Goal: Task Accomplishment & Management: Use online tool/utility

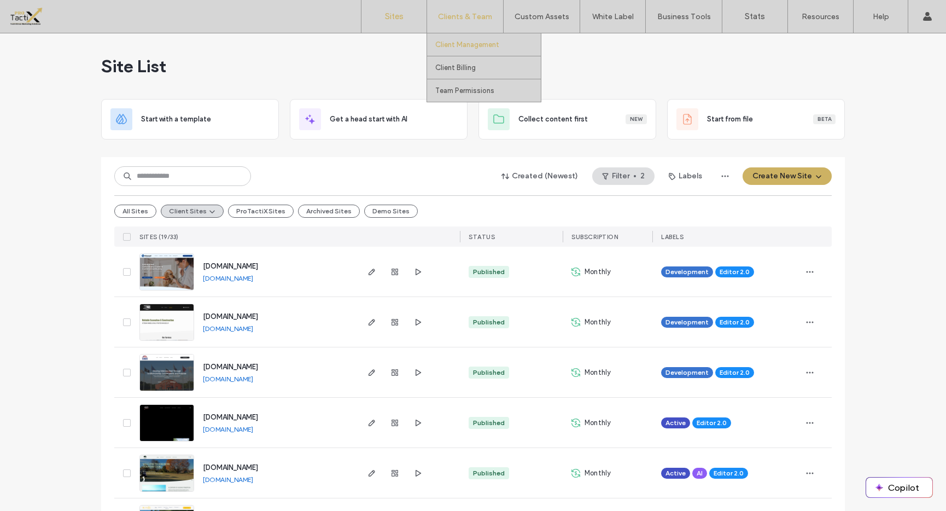
click at [475, 48] on label "Client Management" at bounding box center [467, 44] width 64 height 8
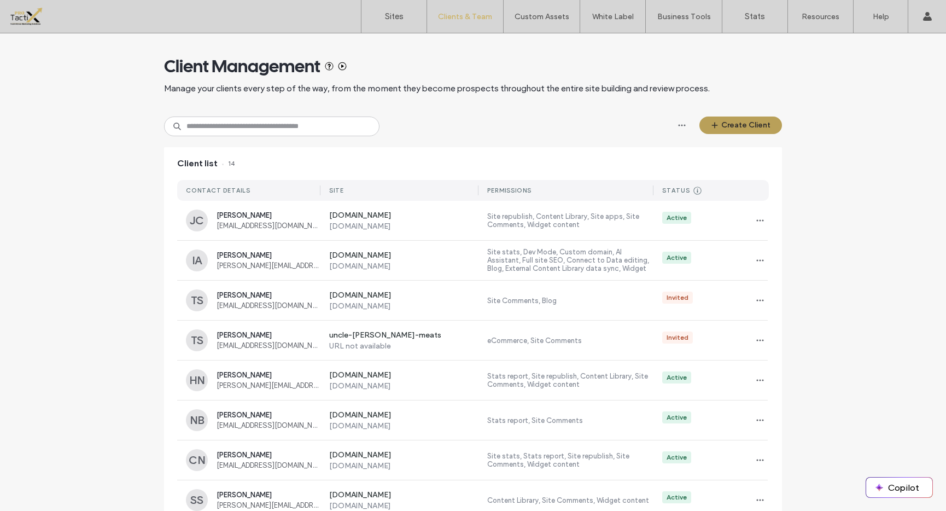
click at [725, 123] on button "Create Client" at bounding box center [740, 124] width 83 height 17
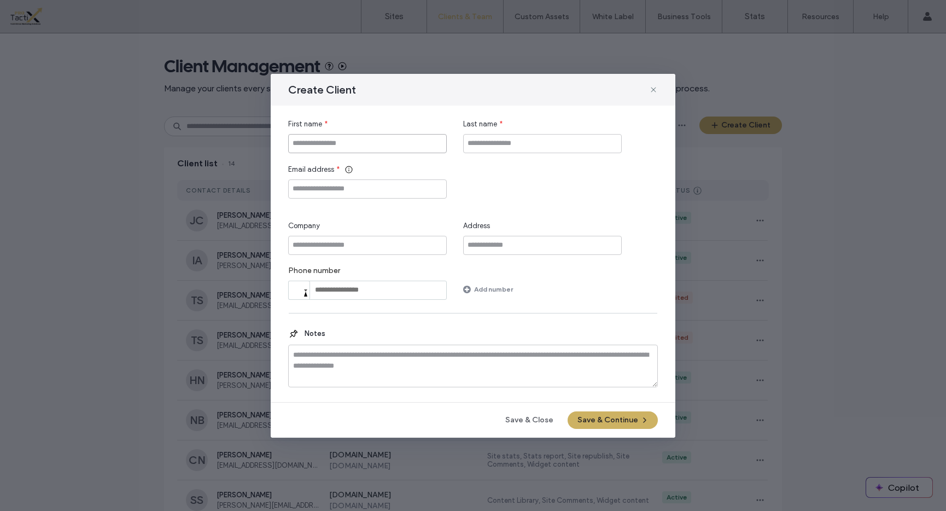
click at [379, 147] on input "First name" at bounding box center [367, 143] width 159 height 19
type input "****"
type input "*****"
click at [355, 186] on input "Email address" at bounding box center [367, 188] width 159 height 19
paste input "**********"
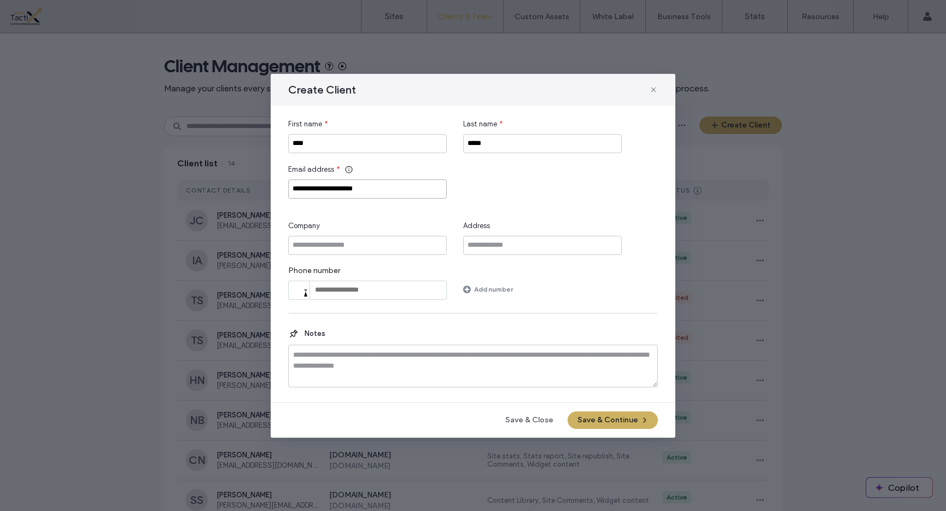
type input "**********"
click at [342, 250] on input "Company" at bounding box center [367, 245] width 159 height 19
type input "**********"
click at [530, 262] on div "**********" at bounding box center [473, 209] width 370 height 181
click at [611, 423] on button "Save & Continue" at bounding box center [612, 419] width 90 height 17
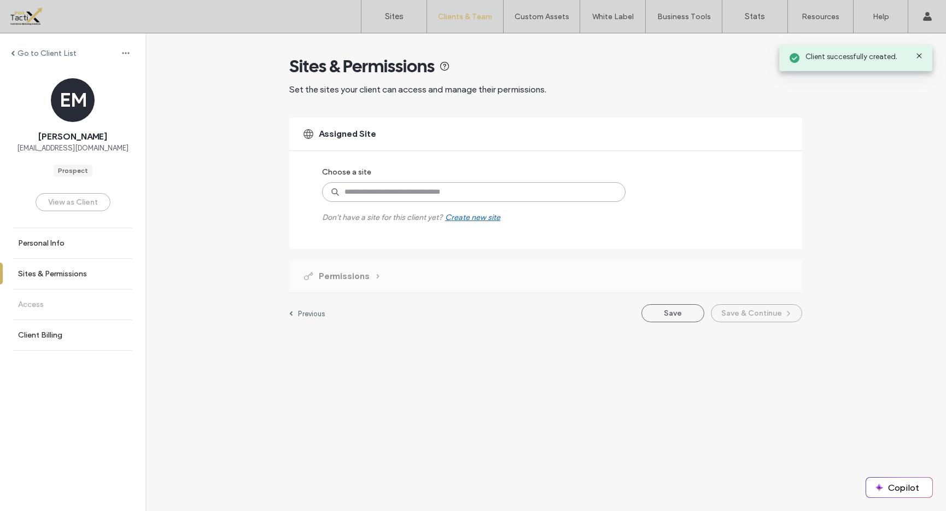
click at [362, 188] on input at bounding box center [473, 192] width 303 height 20
type input "*******"
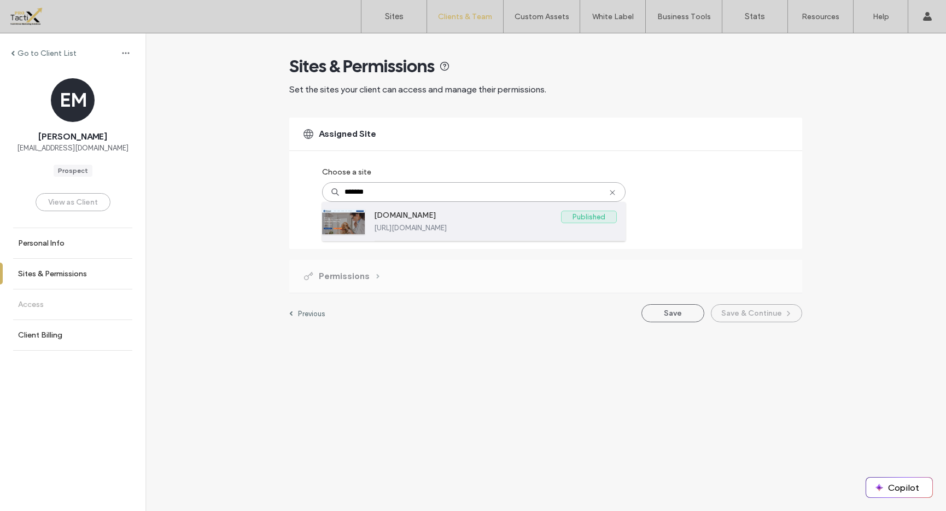
click at [400, 221] on label "www.advancedanimalcare.com" at bounding box center [467, 216] width 187 height 13
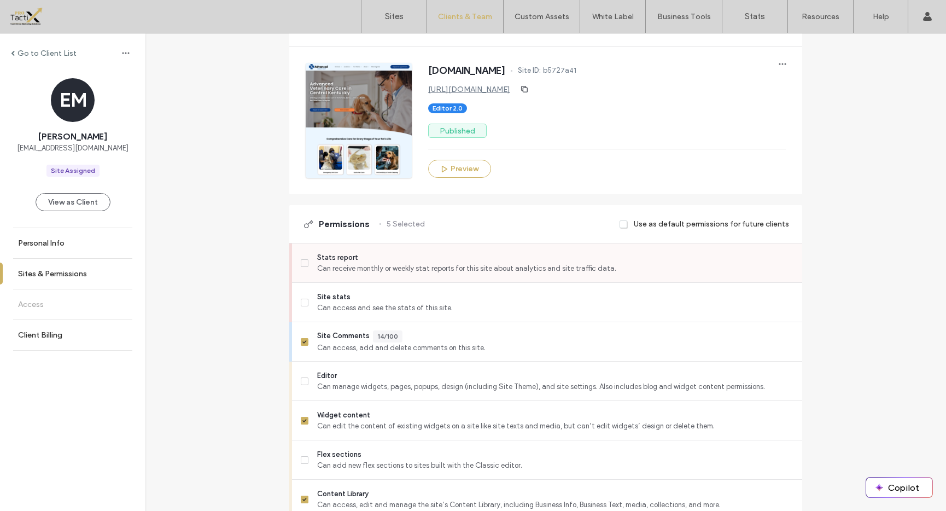
scroll to position [124, 0]
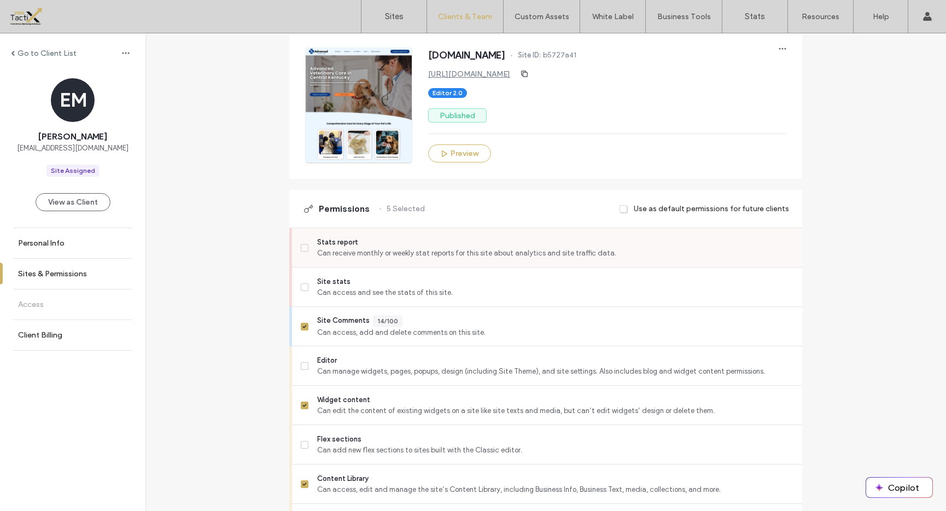
click at [303, 247] on span at bounding box center [305, 248] width 8 height 8
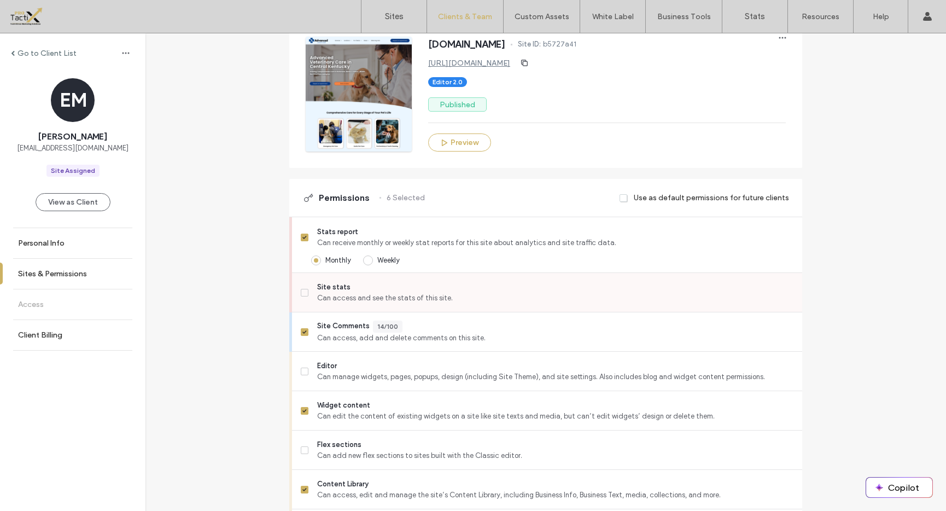
scroll to position [161, 0]
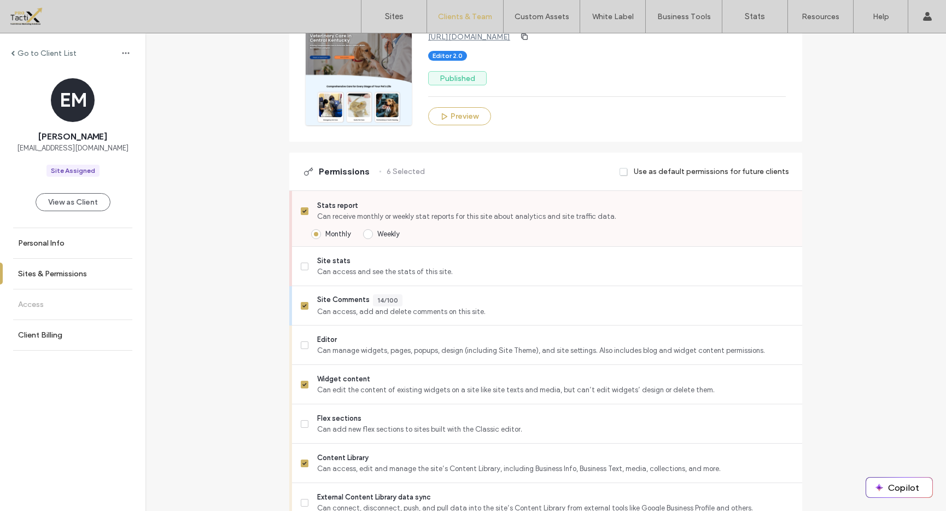
click at [302, 210] on icon at bounding box center [304, 210] width 4 height 3
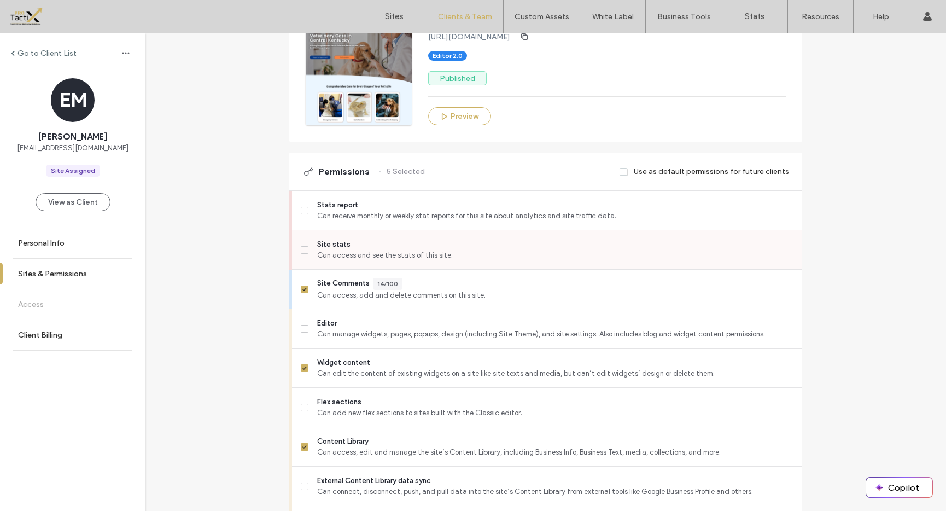
click at [302, 251] on icon at bounding box center [304, 249] width 4 height 3
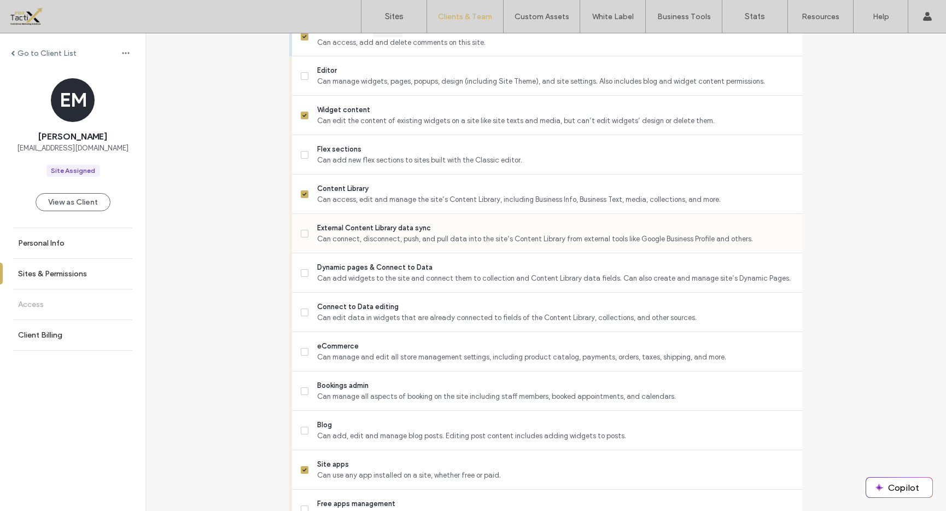
scroll to position [441, 0]
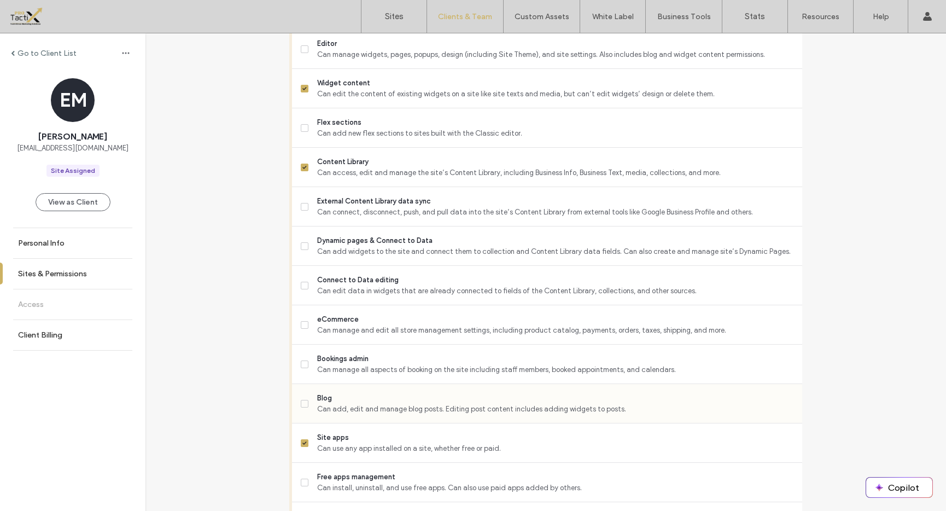
click at [304, 405] on label "Blog Can add, edit and manage blog posts. Editing post content includes adding …" at bounding box center [547, 404] width 493 height 22
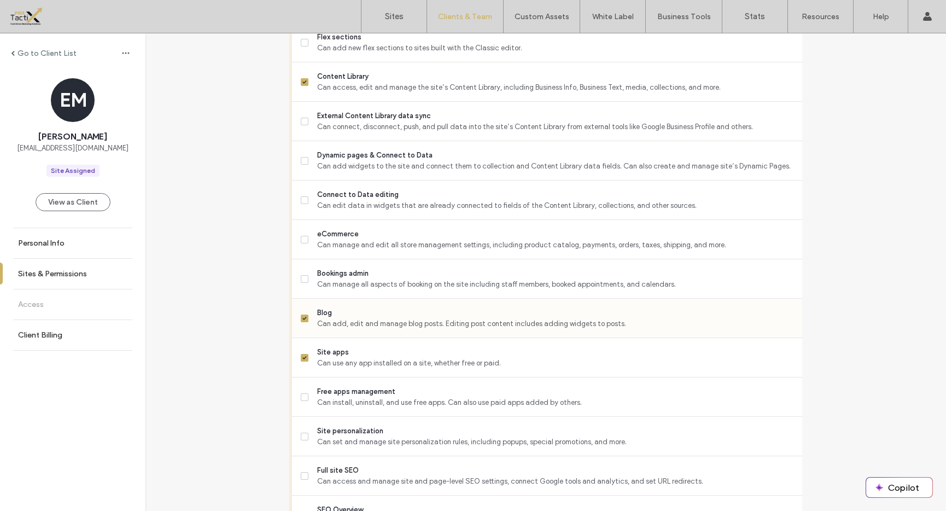
scroll to position [530, 0]
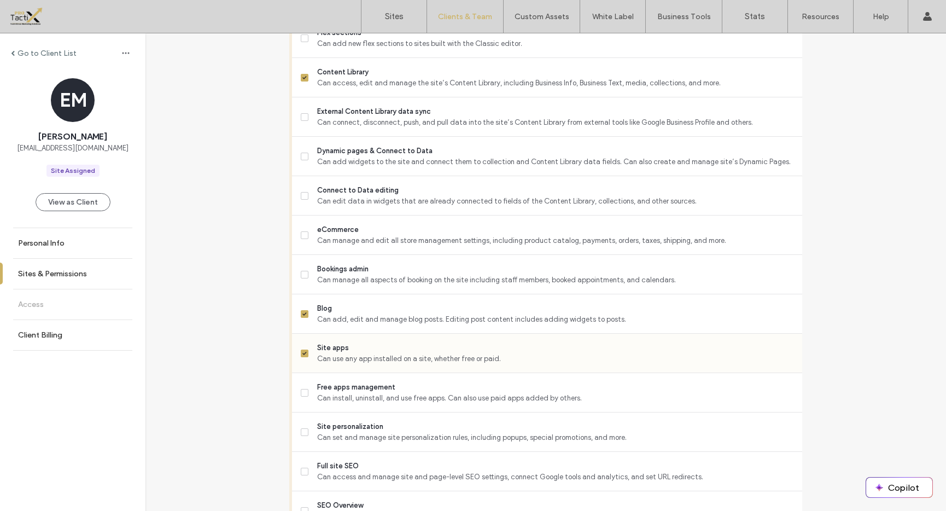
click at [302, 353] on icon at bounding box center [304, 353] width 4 height 3
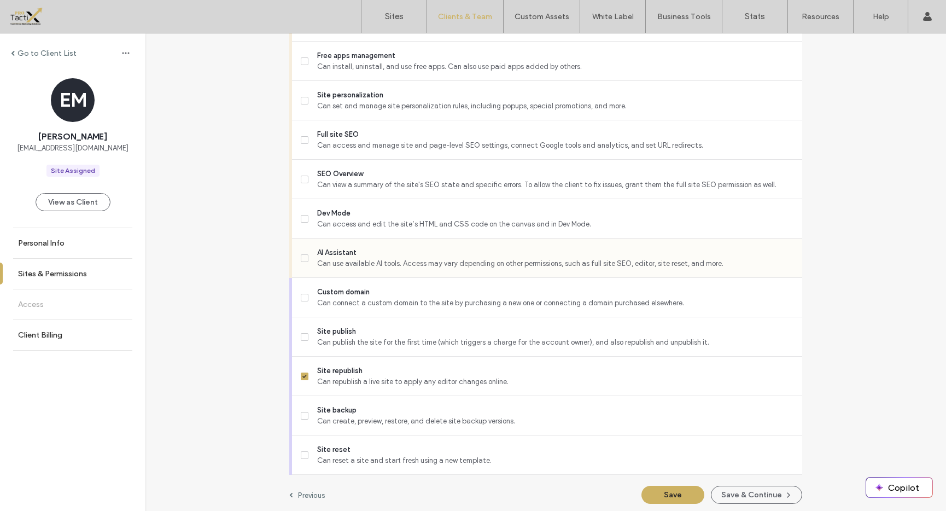
scroll to position [865, 0]
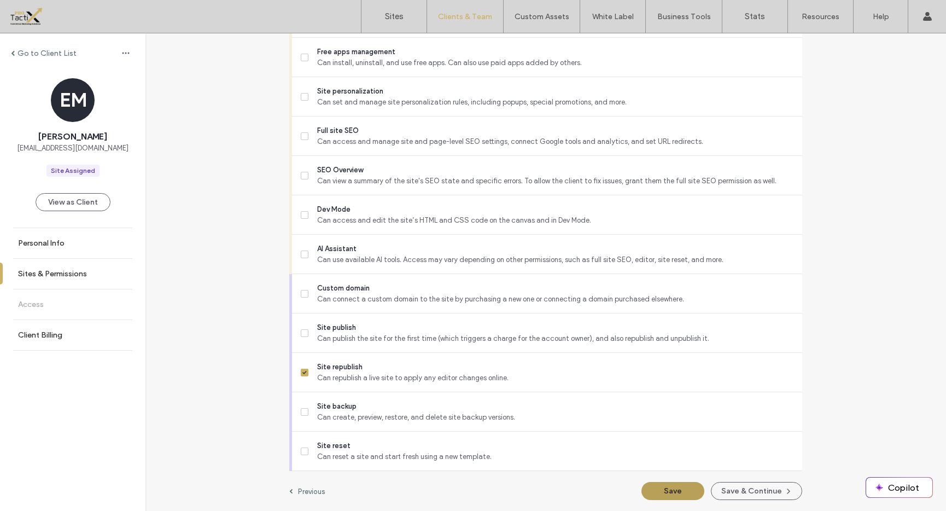
click at [672, 490] on button "Save" at bounding box center [672, 491] width 63 height 18
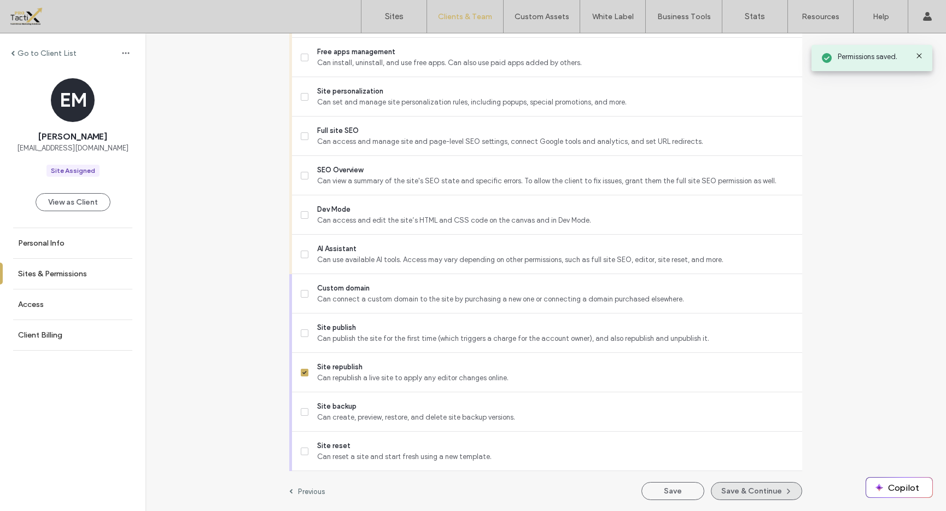
click at [742, 489] on button "Save & Continue" at bounding box center [756, 491] width 91 height 18
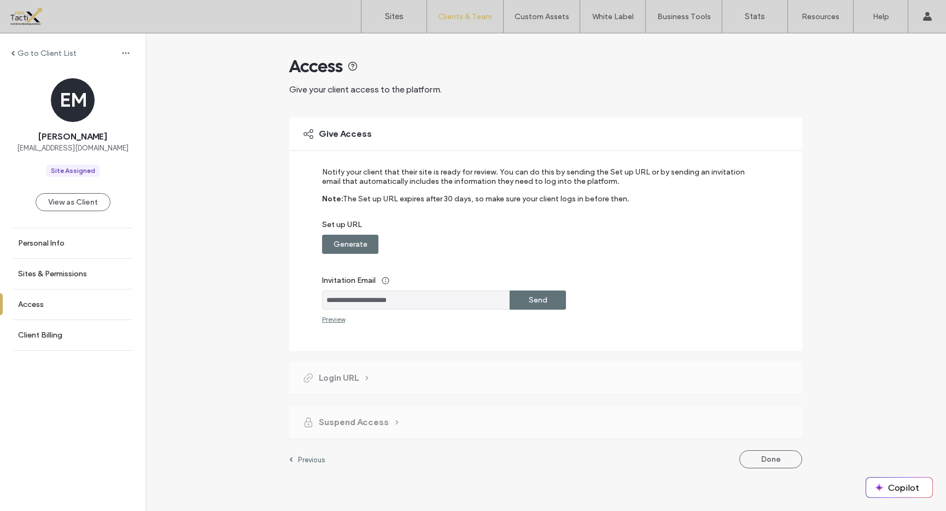
click at [352, 247] on label "Generate" at bounding box center [350, 244] width 34 height 20
click at [534, 243] on label "Copy" at bounding box center [538, 244] width 20 height 20
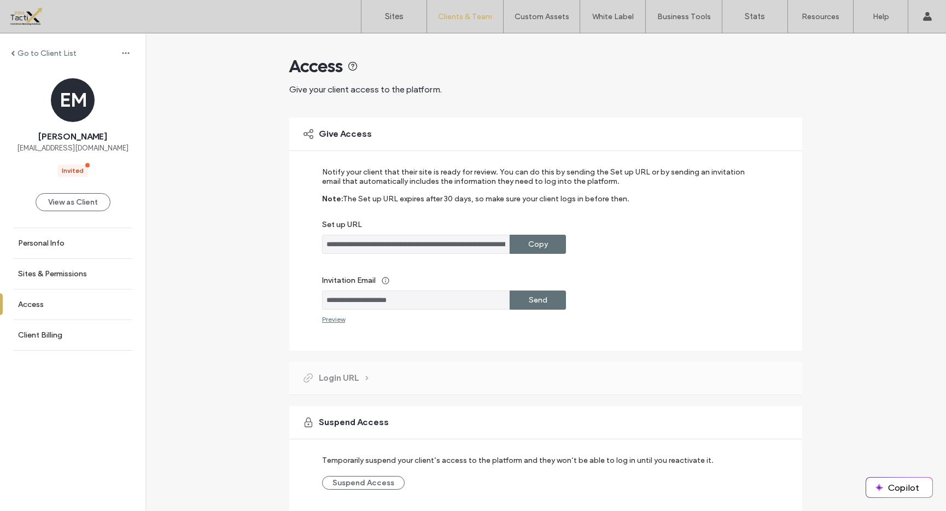
click at [529, 300] on label "Send" at bounding box center [538, 300] width 19 height 20
click at [72, 205] on button "View as Client" at bounding box center [73, 202] width 75 height 18
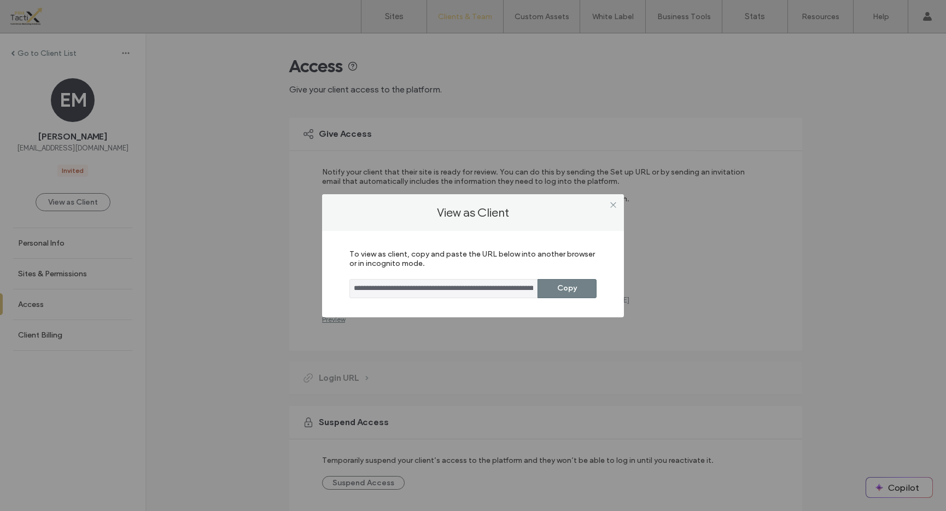
click at [576, 292] on button "Copy" at bounding box center [566, 288] width 59 height 19
click at [616, 203] on icon at bounding box center [613, 205] width 8 height 8
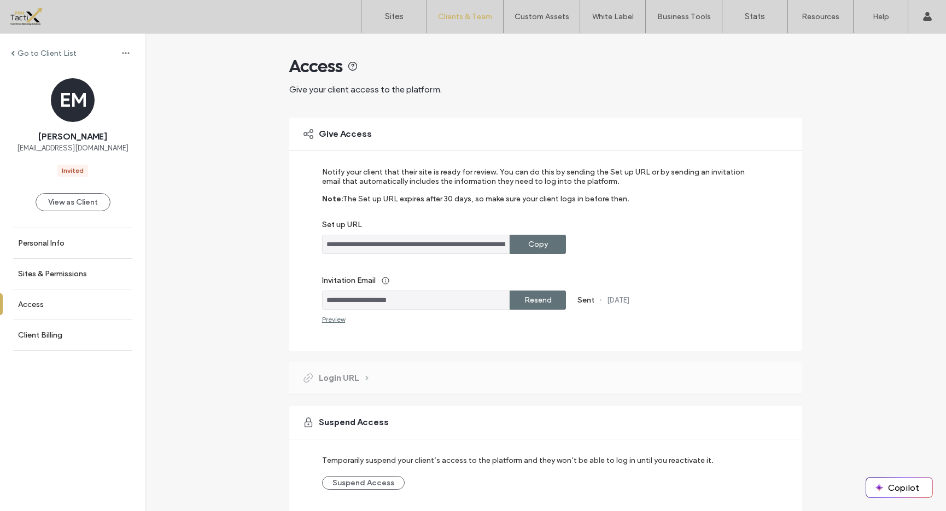
click at [616, 203] on icon at bounding box center [613, 205] width 8 height 8
click at [17, 54] on div "Go to Client List" at bounding box center [44, 53] width 66 height 9
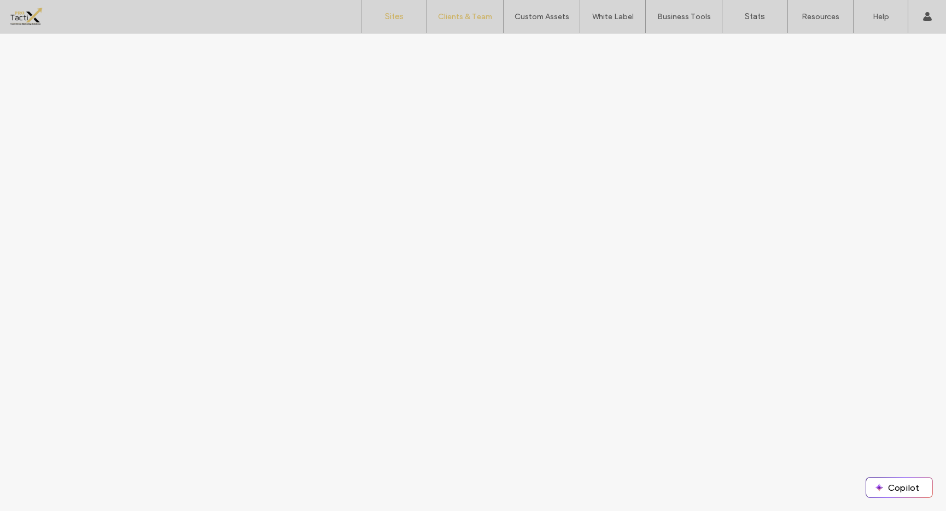
click at [392, 17] on label "Sites" at bounding box center [394, 16] width 19 height 10
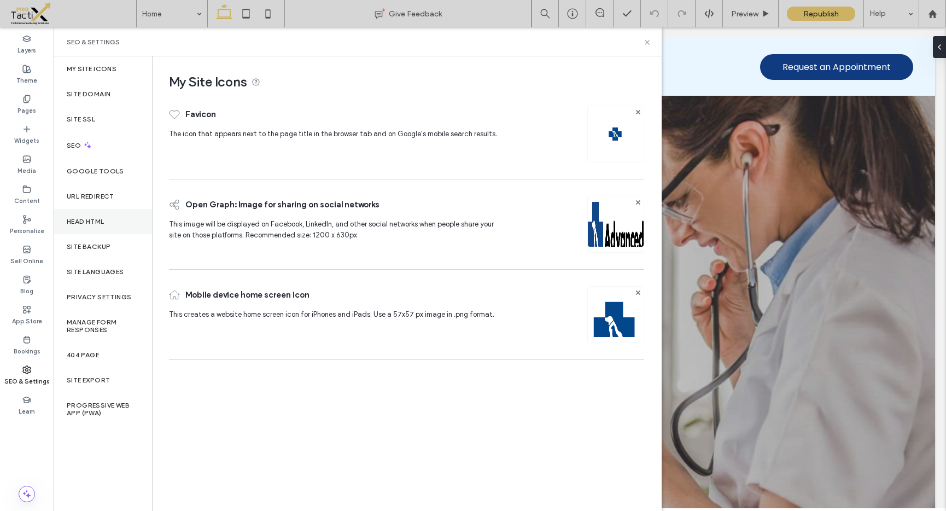
click at [80, 219] on label "Head HTML" at bounding box center [86, 222] width 38 height 8
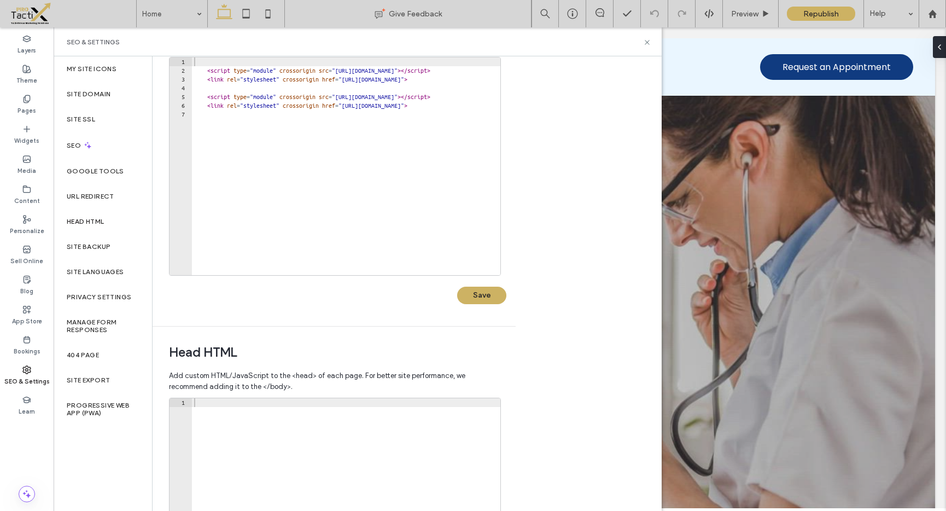
scroll to position [90, 0]
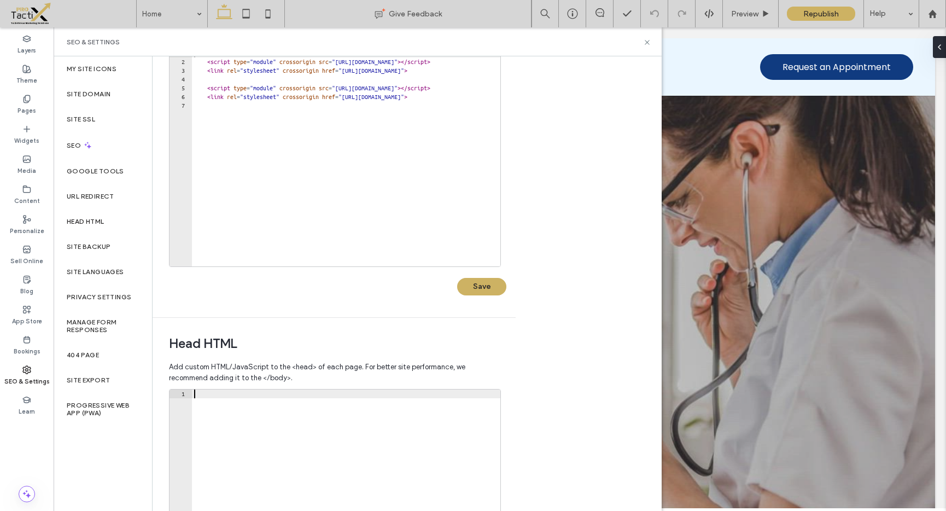
click at [256, 406] on div at bounding box center [346, 506] width 308 height 235
click at [247, 148] on div "< script type = "module" crossorigin src = "https://embeddable-app-widgets.s3.u…" at bounding box center [469, 168] width 555 height 235
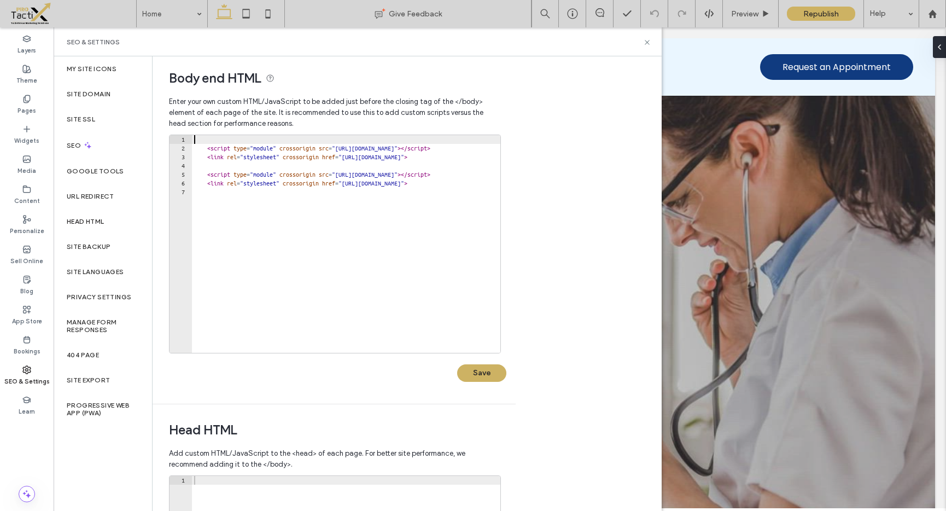
click at [219, 137] on div "< script type = "module" crossorigin src = "https://embeddable-app-widgets.s3.u…" at bounding box center [469, 252] width 555 height 235
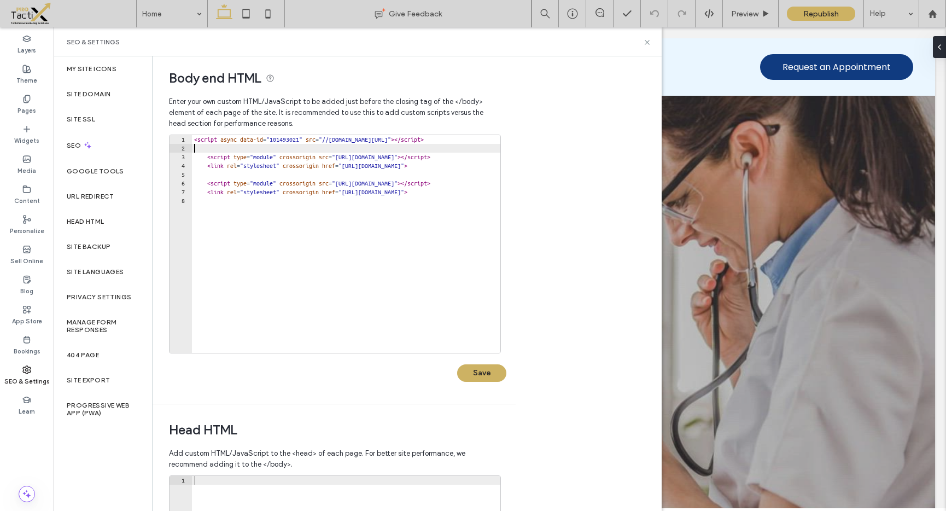
click at [485, 382] on div "1 2 3 4 5 6 7 8 < script async data-id = "101493021" src = "//static.getclicky.…" at bounding box center [337, 263] width 337 height 258
click at [482, 372] on button "Save" at bounding box center [481, 372] width 49 height 17
click at [271, 390] on div "1 2 3 4 5 6 7 8 < script async data-id = "101493021" src = "//static.getclicky.…" at bounding box center [337, 263] width 337 height 258
click at [649, 44] on icon at bounding box center [647, 42] width 8 height 8
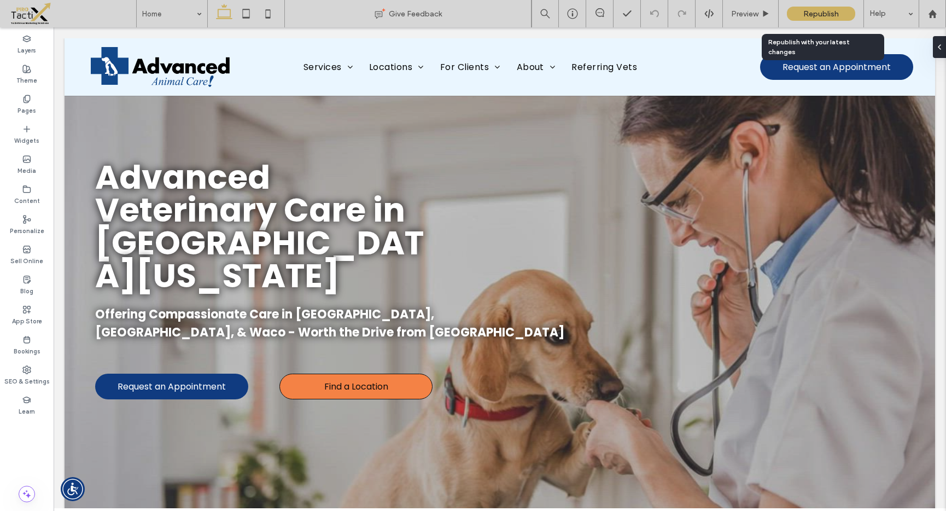
click at [822, 4] on div "Republish" at bounding box center [821, 13] width 68 height 27
click at [818, 11] on span "Republish" at bounding box center [821, 13] width 36 height 9
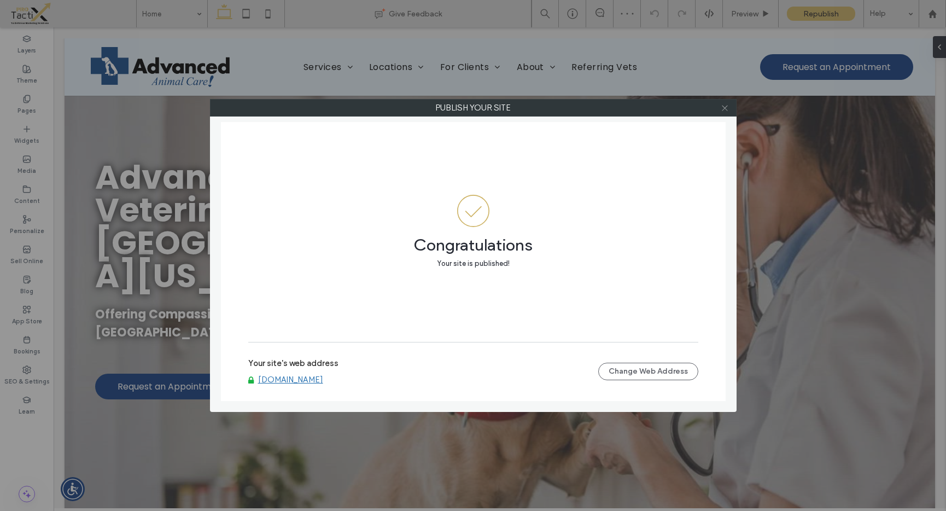
click at [724, 107] on use at bounding box center [724, 107] width 5 height 5
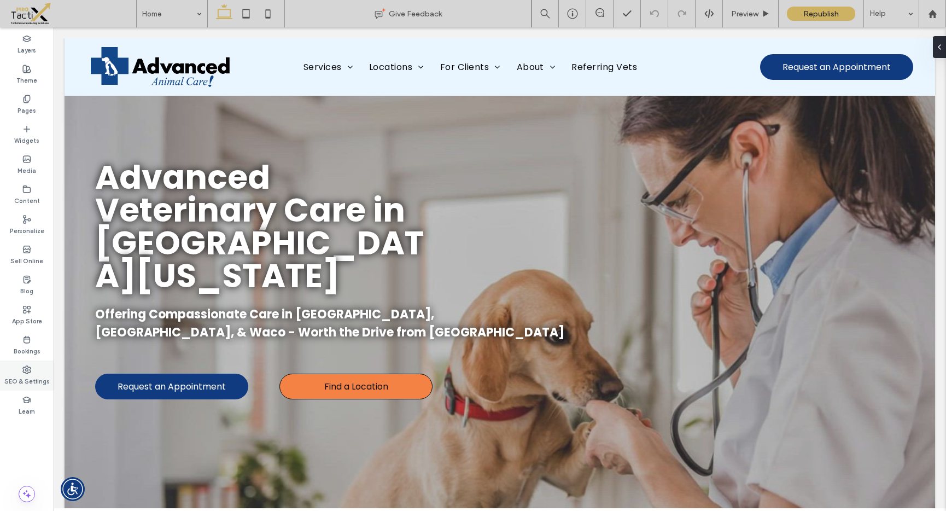
click at [33, 367] on div "SEO & Settings" at bounding box center [27, 375] width 54 height 30
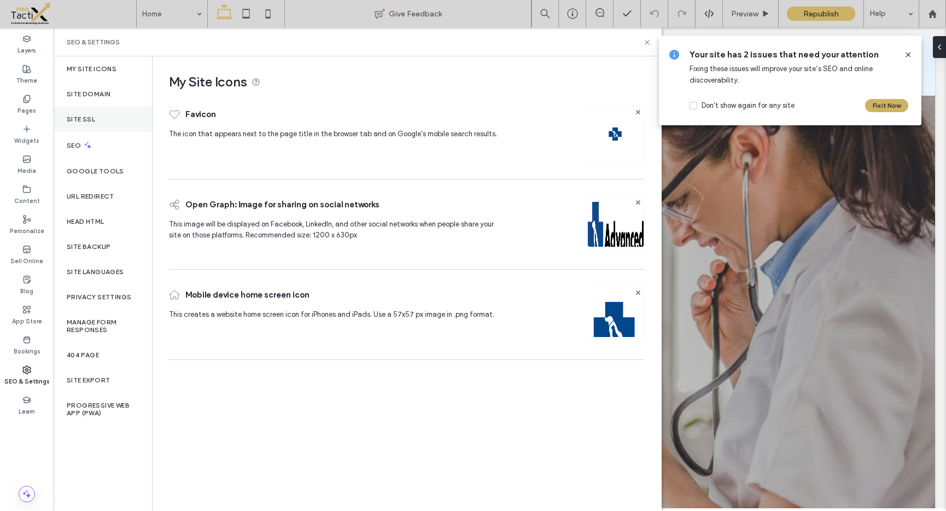
click at [69, 116] on label "Site SSL" at bounding box center [81, 119] width 28 height 8
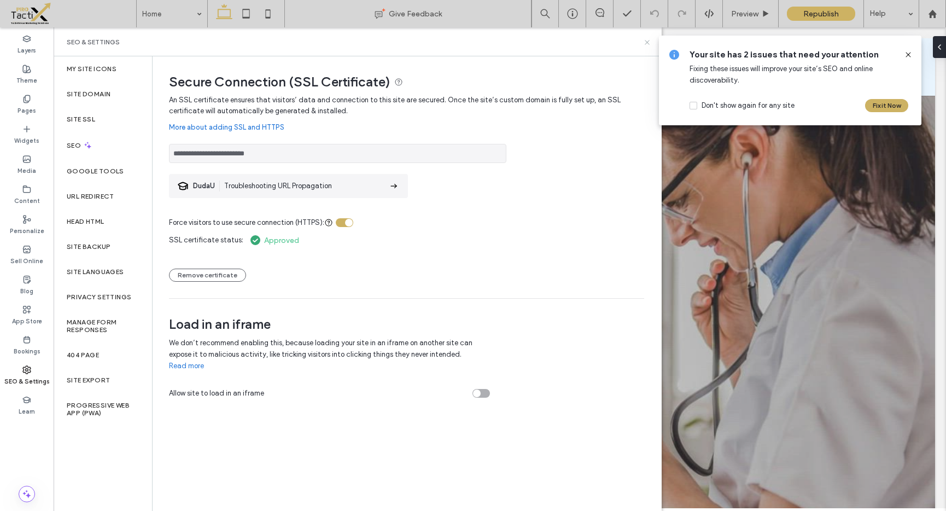
click at [648, 43] on icon at bounding box center [647, 42] width 8 height 8
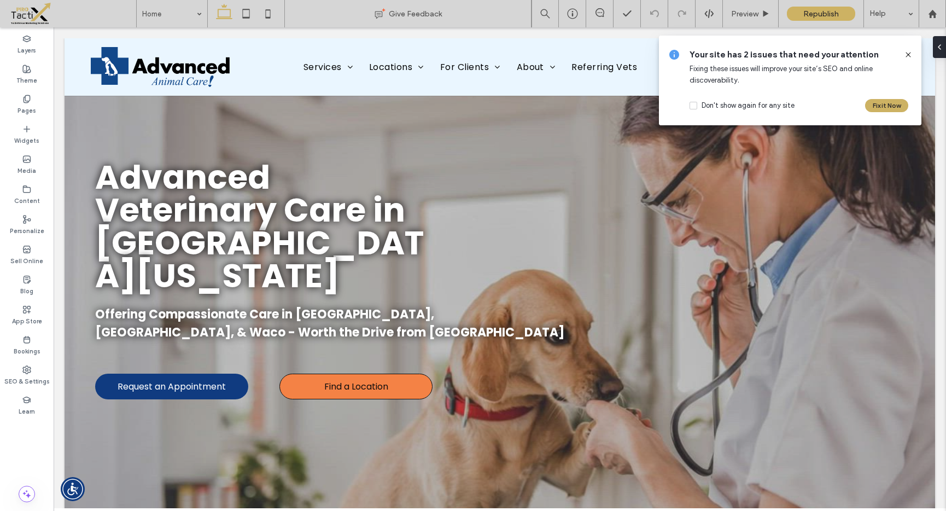
click at [909, 56] on use at bounding box center [907, 54] width 5 height 5
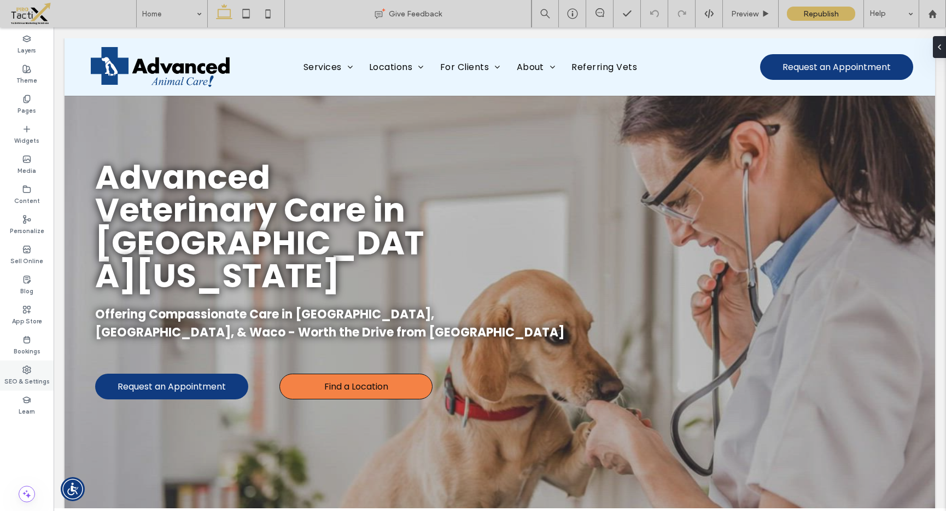
click at [28, 376] on label "SEO & Settings" at bounding box center [26, 380] width 45 height 12
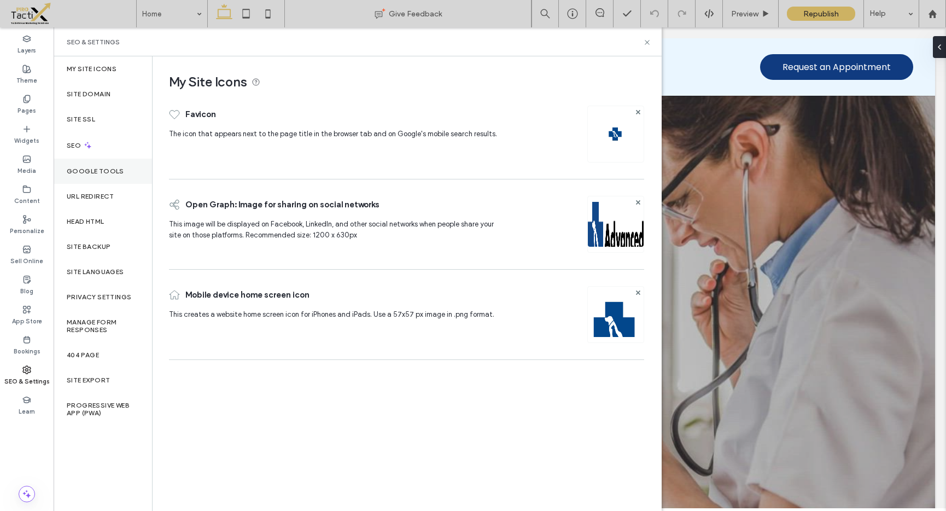
click at [114, 173] on label "Google Tools" at bounding box center [95, 171] width 57 height 8
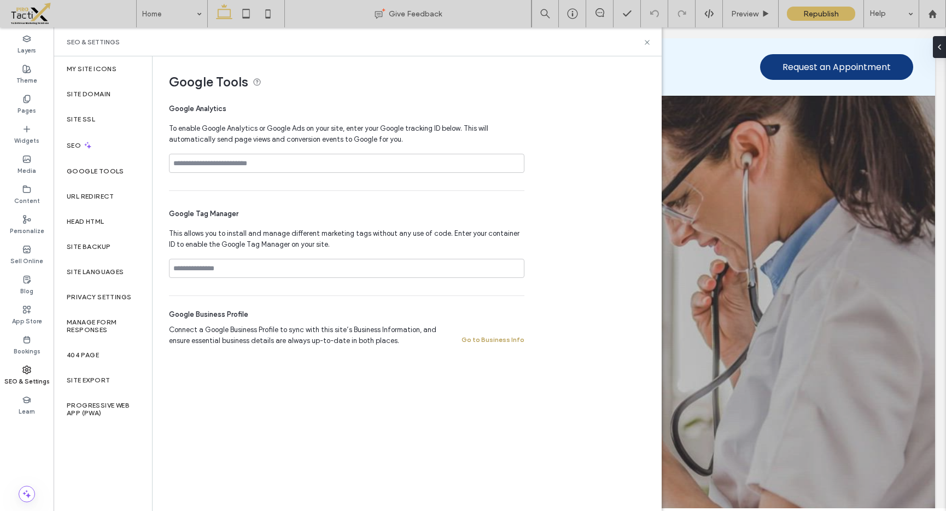
click at [485, 340] on button "Go to Business Info" at bounding box center [492, 339] width 63 height 13
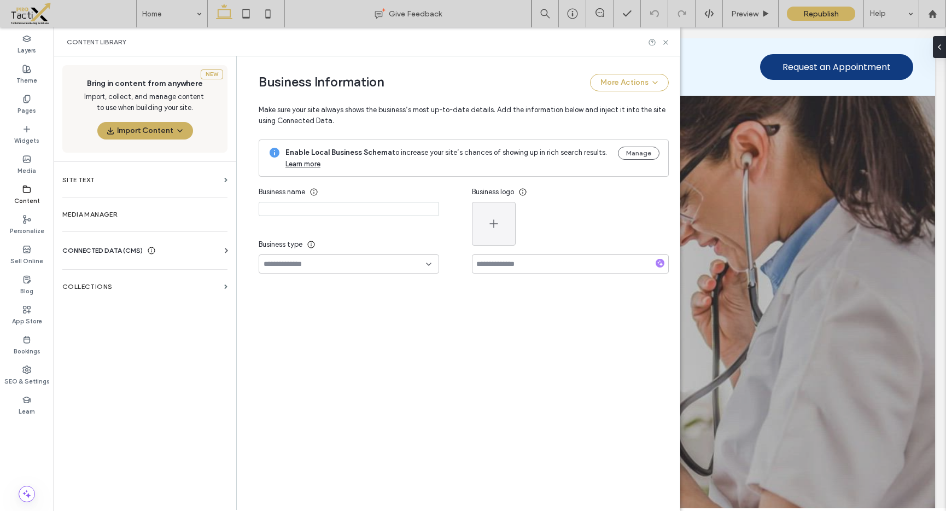
type input "**********"
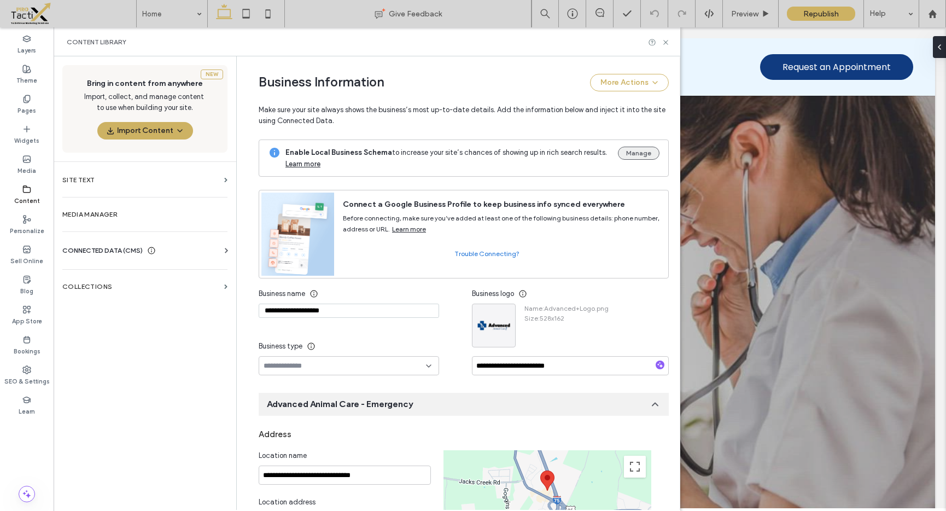
click at [632, 154] on button "Manage" at bounding box center [639, 153] width 42 height 13
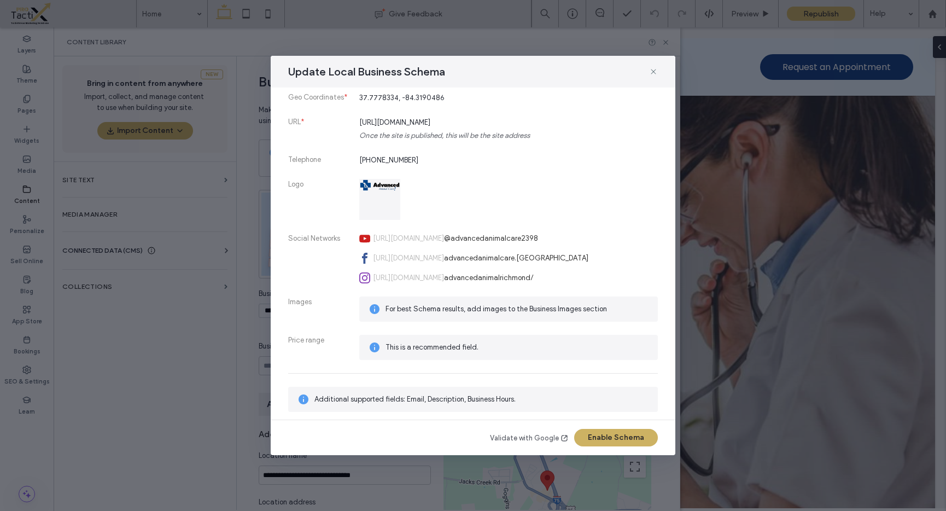
scroll to position [174, 0]
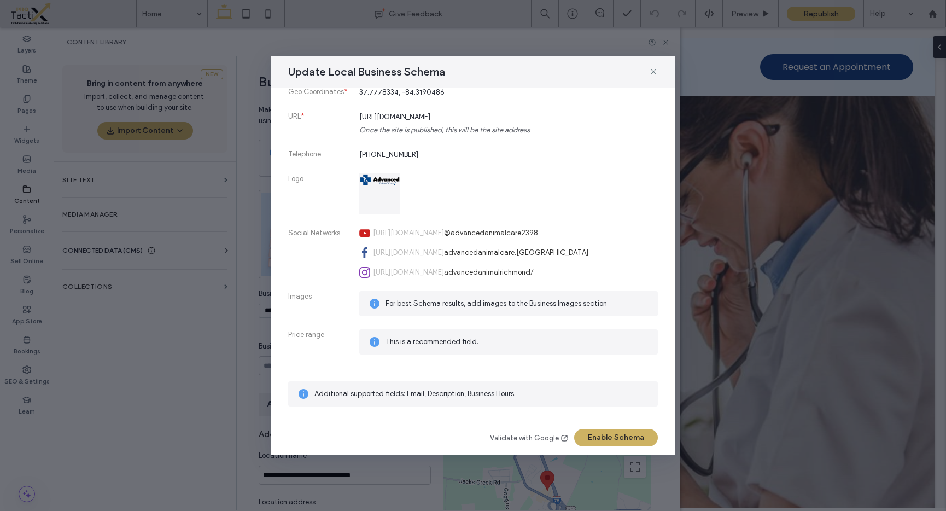
click at [382, 396] on span "Additional supported fields: Email, Description, Business Hours." at bounding box center [414, 393] width 201 height 8
click at [304, 394] on use at bounding box center [303, 394] width 10 height 10
click at [368, 299] on icon at bounding box center [374, 303] width 13 height 13
click at [373, 301] on use at bounding box center [375, 303] width 10 height 10
click at [438, 305] on span "For best Schema results, add images to the Business Images section" at bounding box center [516, 303] width 263 height 11
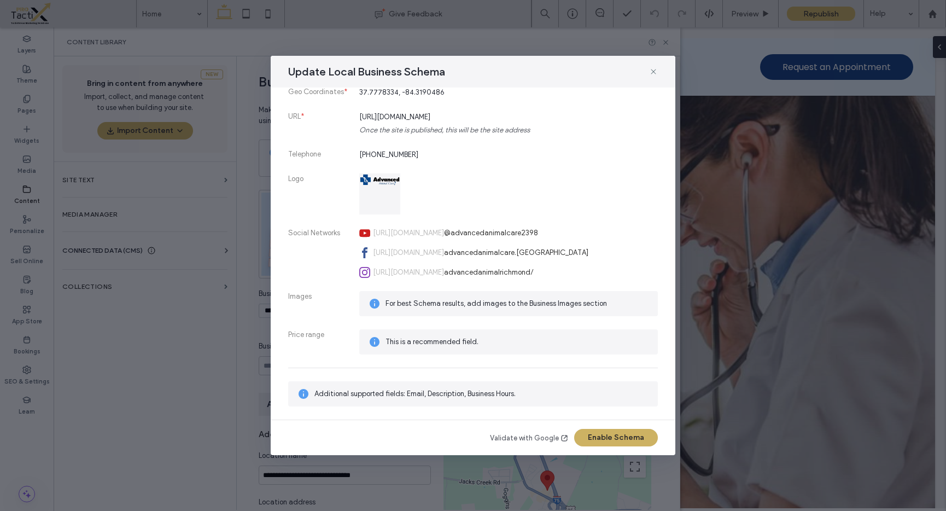
click at [541, 439] on link "Validate with Google" at bounding box center [529, 437] width 79 height 11
click at [619, 442] on button "Enable Schema" at bounding box center [616, 437] width 84 height 17
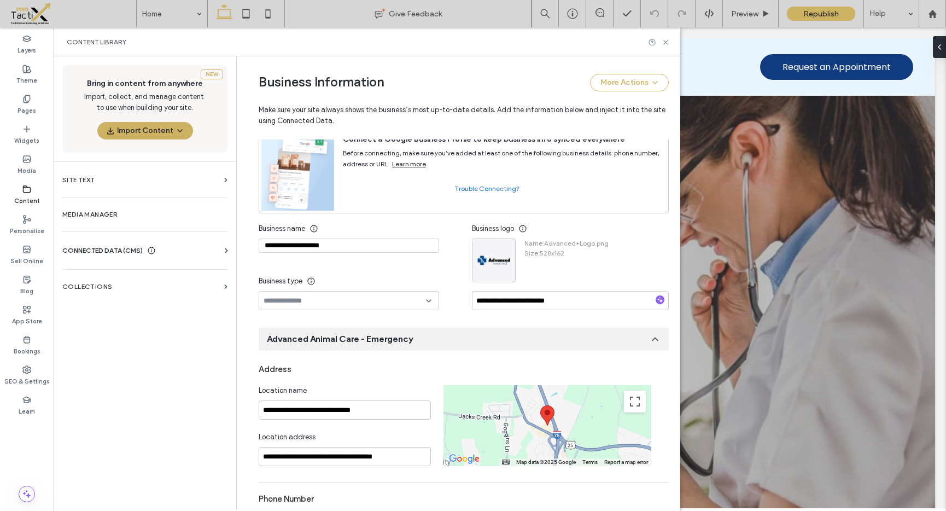
scroll to position [0, 0]
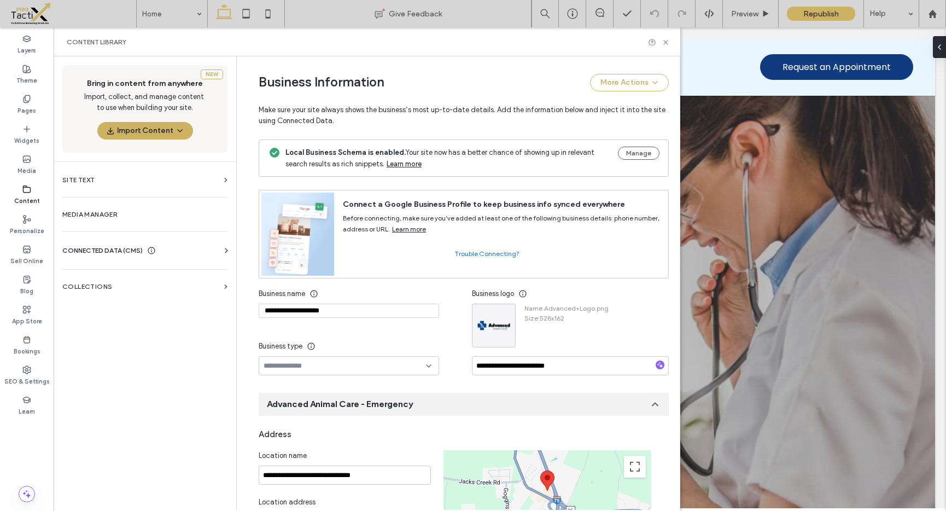
click at [26, 311] on use at bounding box center [27, 309] width 7 height 7
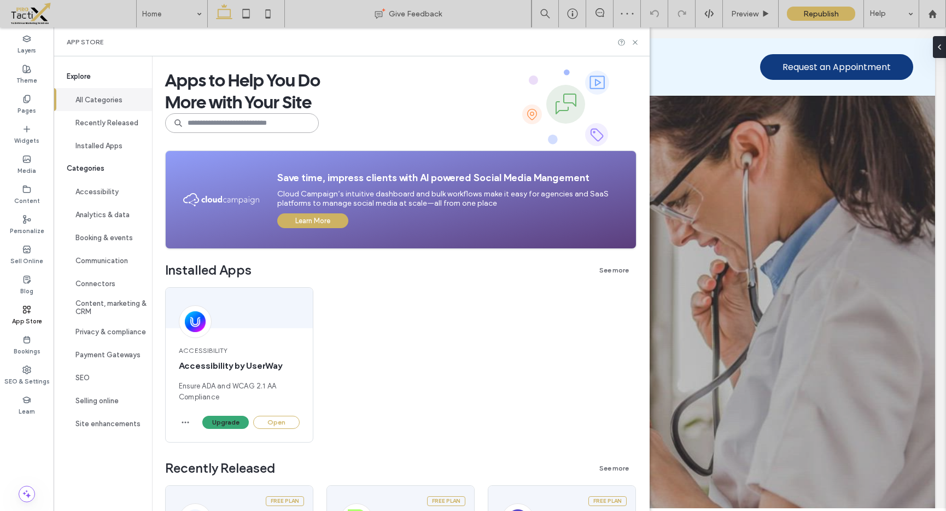
click at [209, 128] on input at bounding box center [242, 123] width 154 height 20
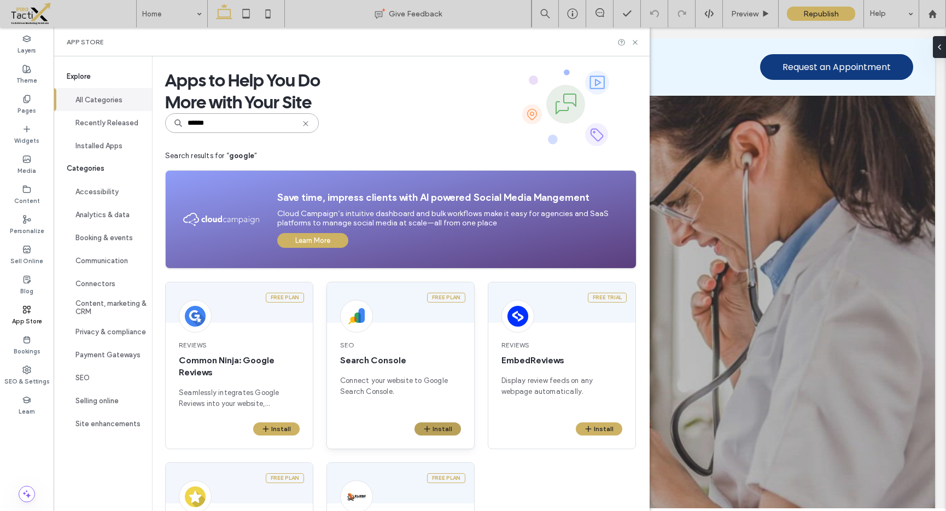
type input "******"
click at [444, 430] on button "Install" at bounding box center [437, 428] width 46 height 13
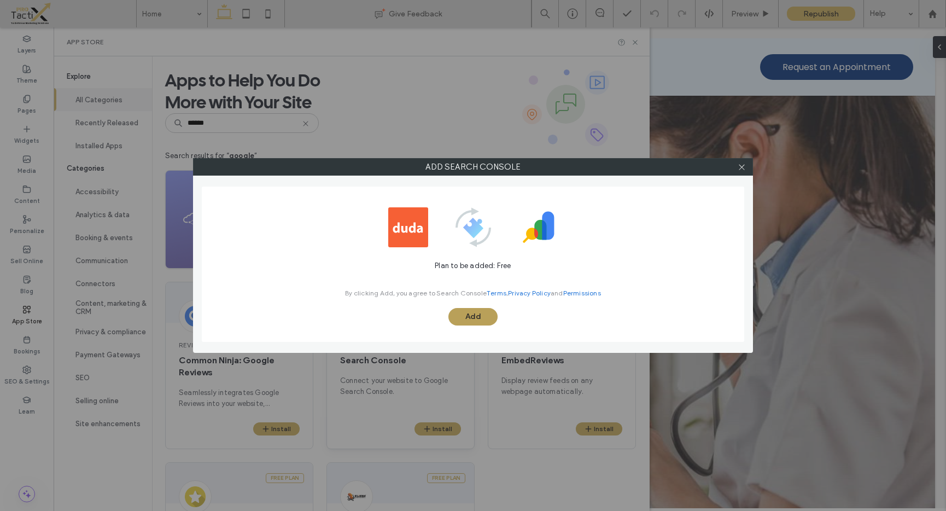
click at [475, 320] on button "Add" at bounding box center [472, 316] width 49 height 17
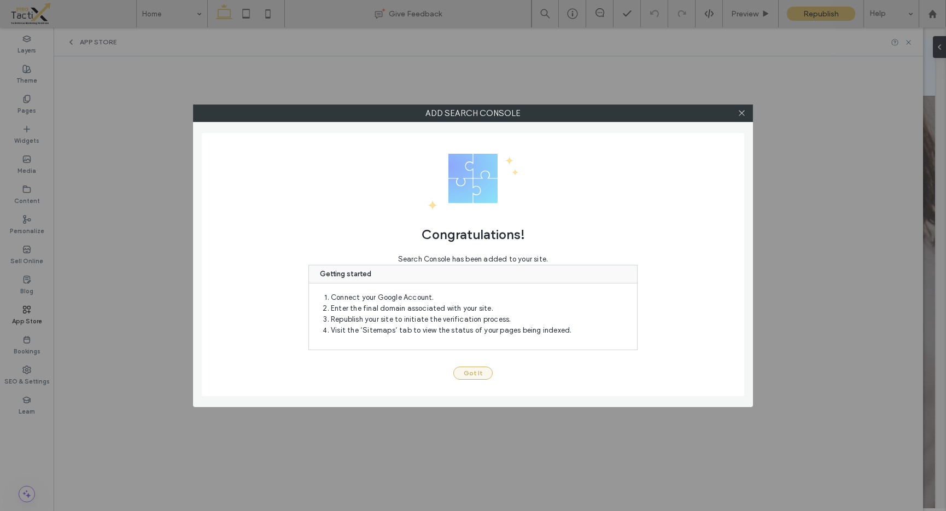
click at [470, 373] on button "Got It" at bounding box center [472, 372] width 39 height 13
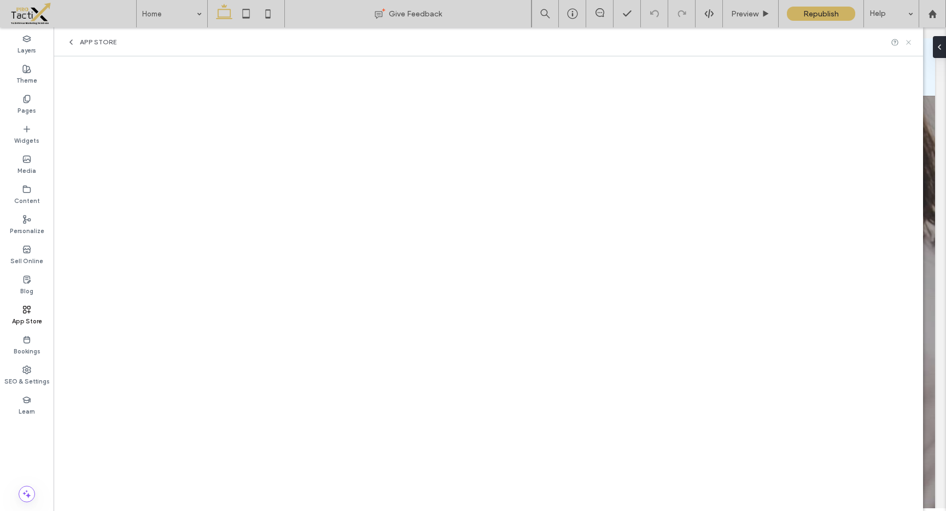
click at [907, 43] on icon at bounding box center [908, 42] width 8 height 8
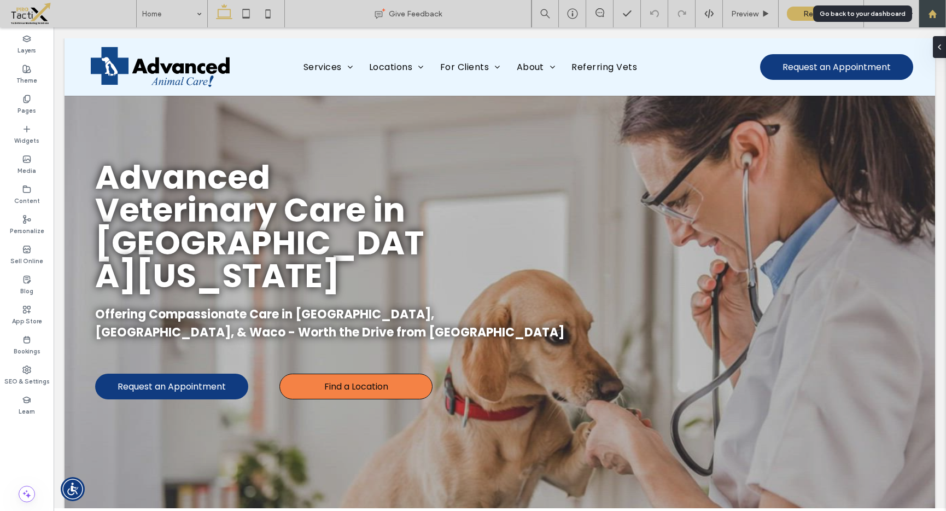
click at [928, 15] on icon at bounding box center [932, 13] width 9 height 9
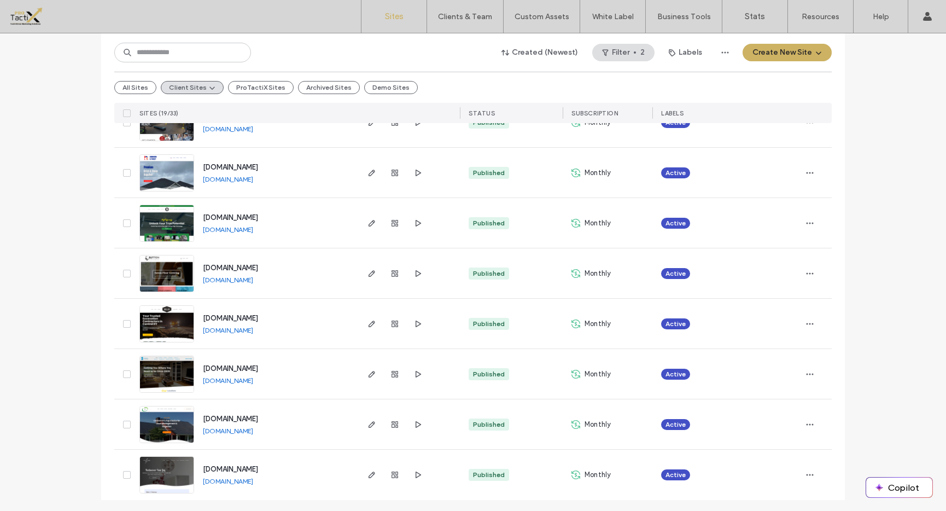
scroll to position [705, 0]
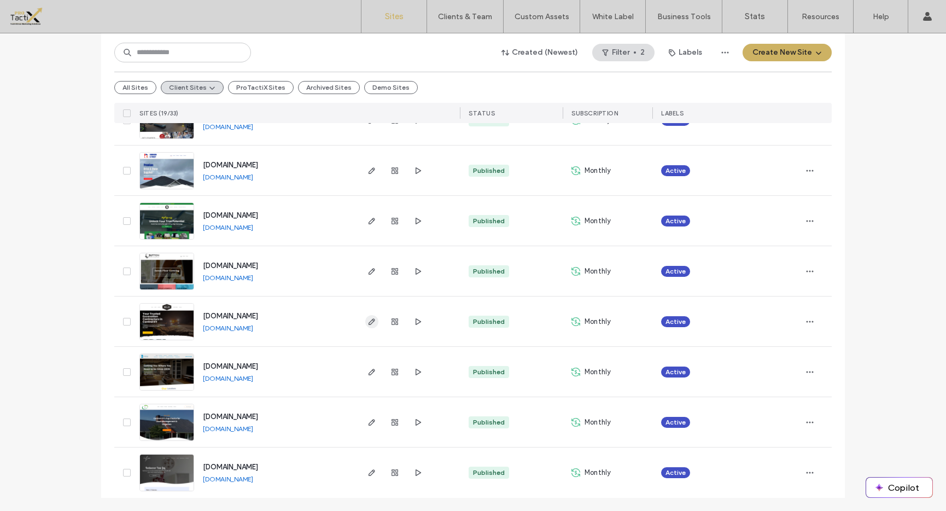
click at [372, 319] on icon "button" at bounding box center [371, 321] width 9 height 9
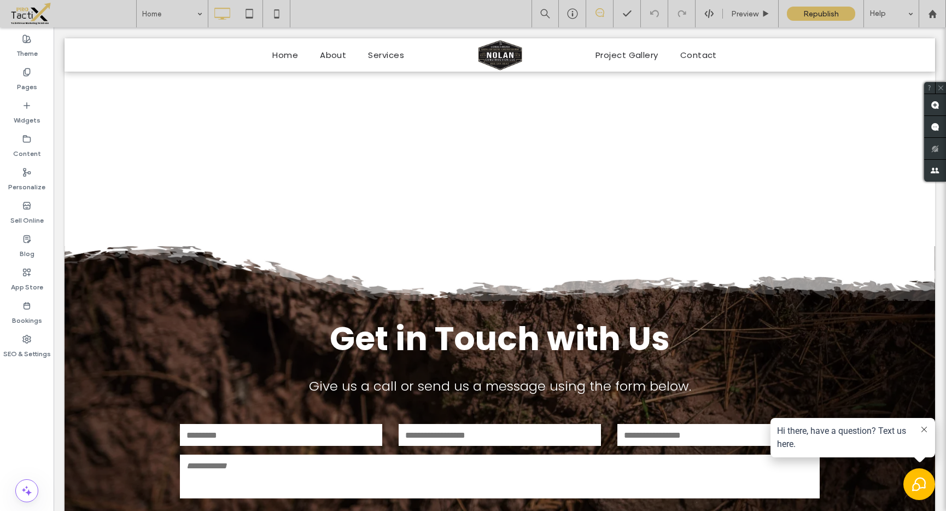
scroll to position [3447, 0]
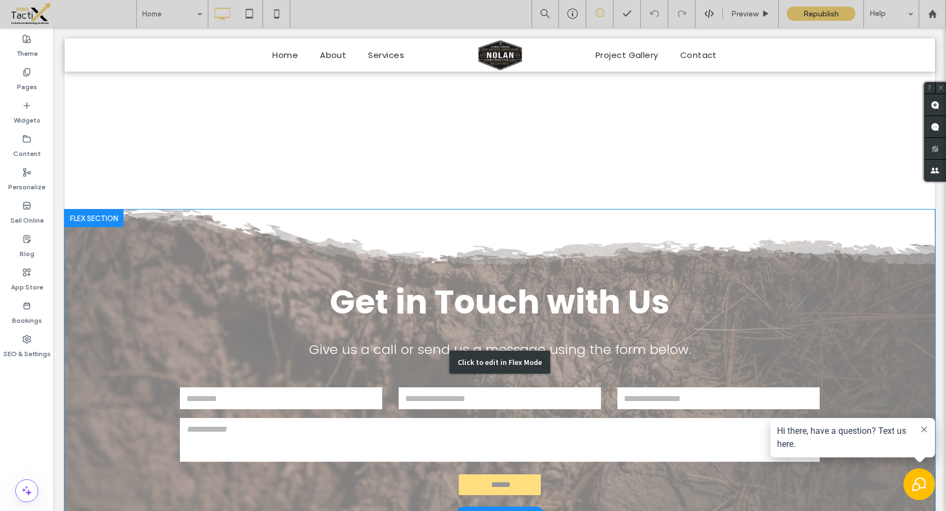
click at [448, 314] on div "Click to edit in Flex Mode" at bounding box center [500, 361] width 870 height 304
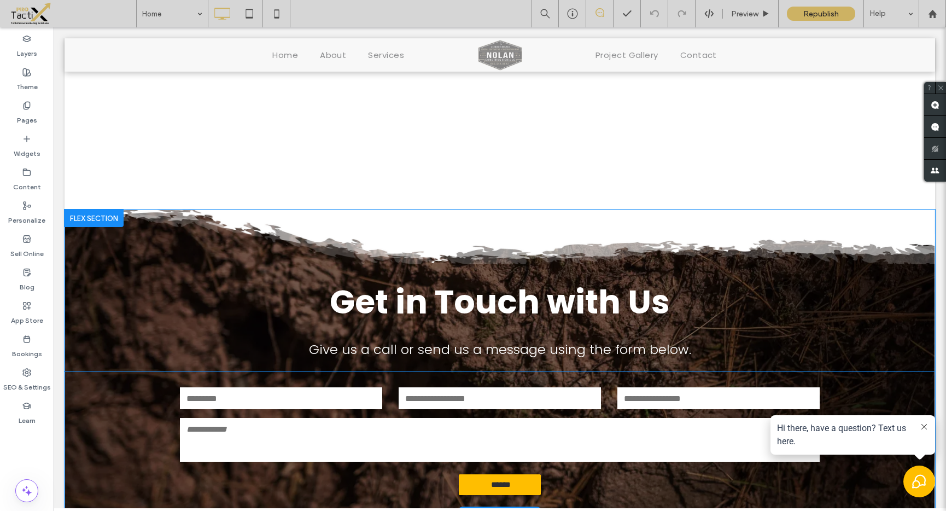
scroll to position [3319, 0]
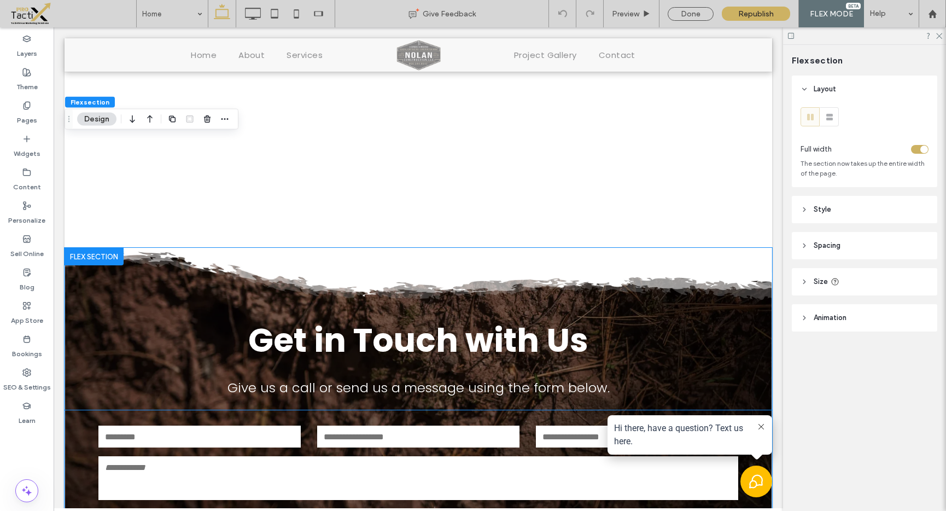
click at [441, 410] on form "Name: Email: Phone: Message: ******" at bounding box center [418, 481] width 656 height 142
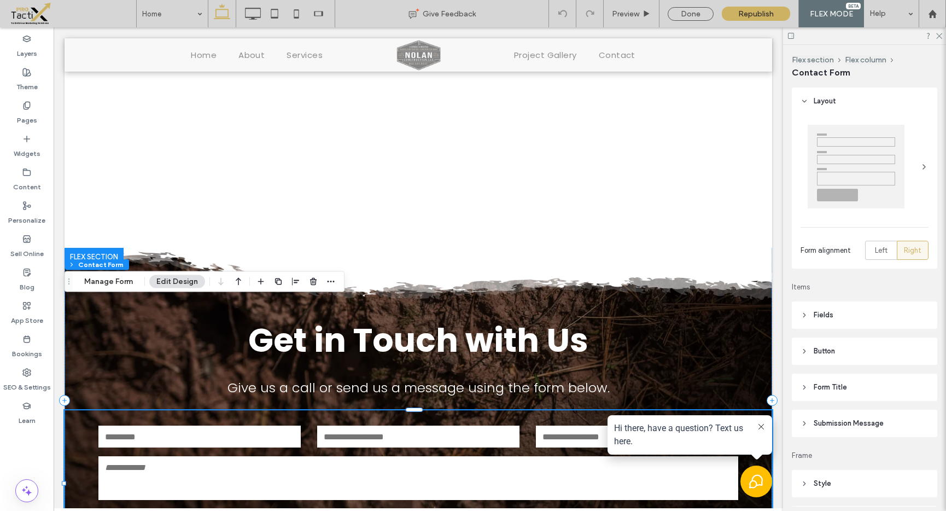
type input "*"
type input "***"
type input "*"
type input "***"
drag, startPoint x: 311, startPoint y: 282, endPoint x: 275, endPoint y: 256, distance: 44.6
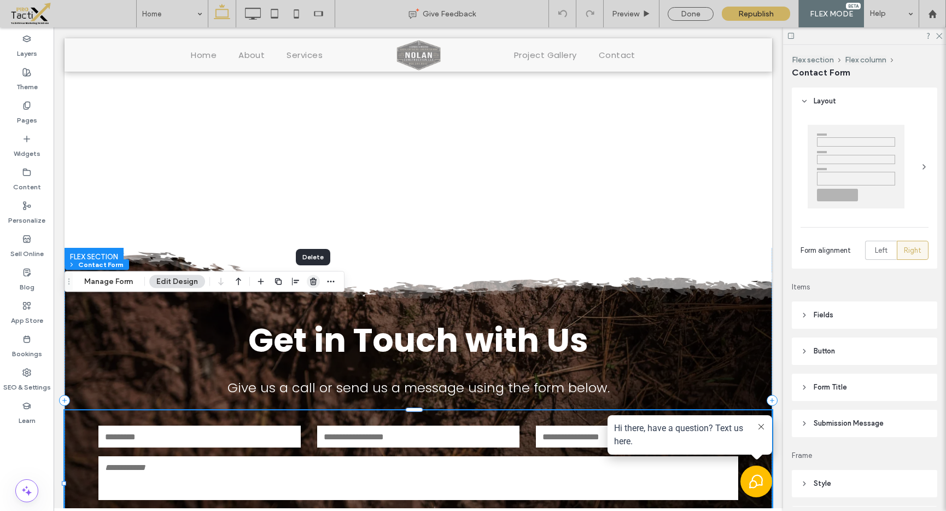
click at [311, 282] on use "button" at bounding box center [313, 281] width 7 height 7
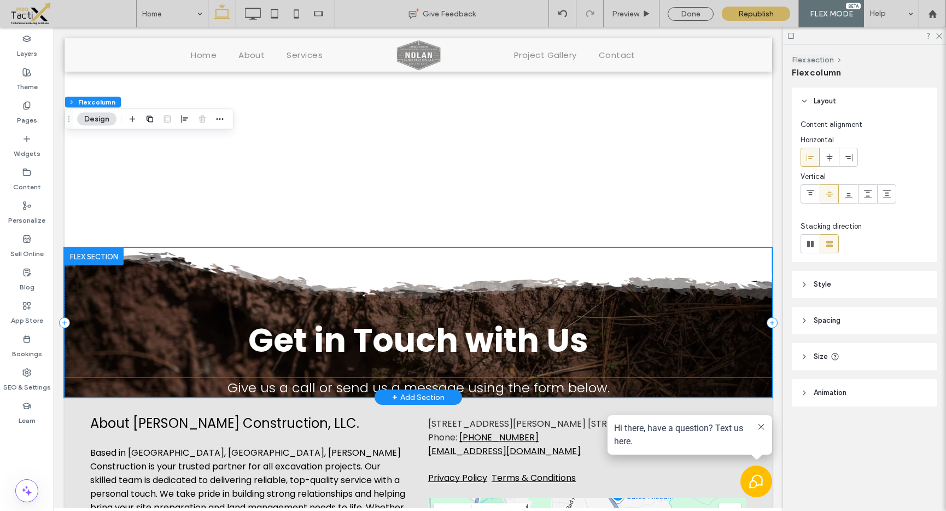
click at [479, 378] on span "Give us a call or send us a message using the form below." at bounding box center [418, 387] width 382 height 18
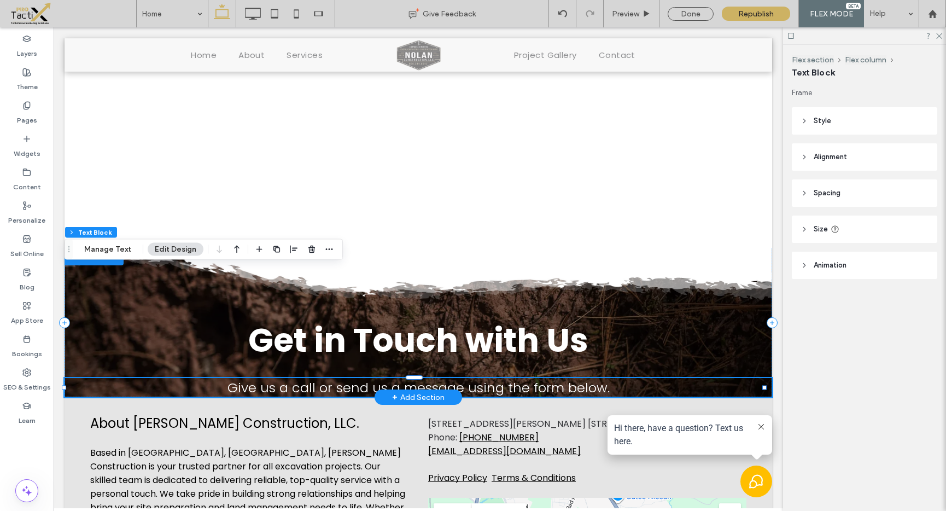
click at [355, 378] on span "Give us a call or send us a message using the form below." at bounding box center [418, 387] width 382 height 18
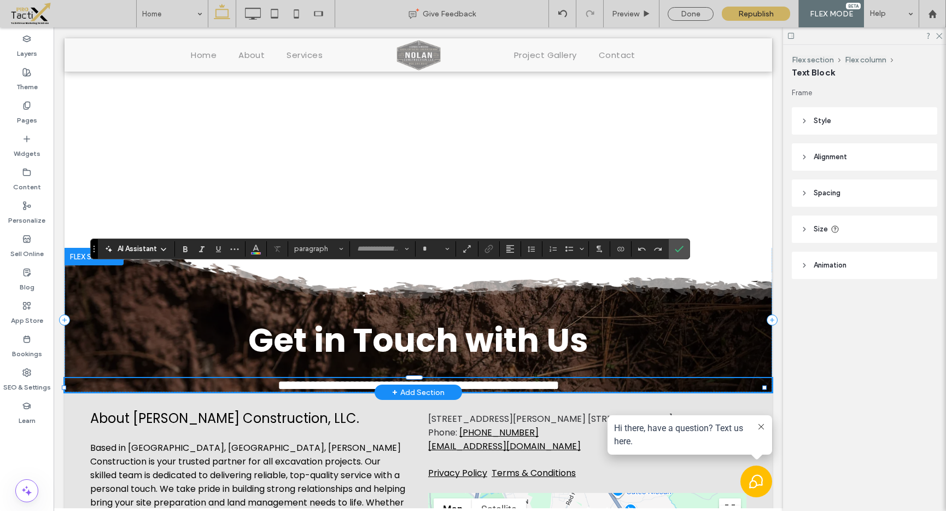
type input "*******"
type input "**"
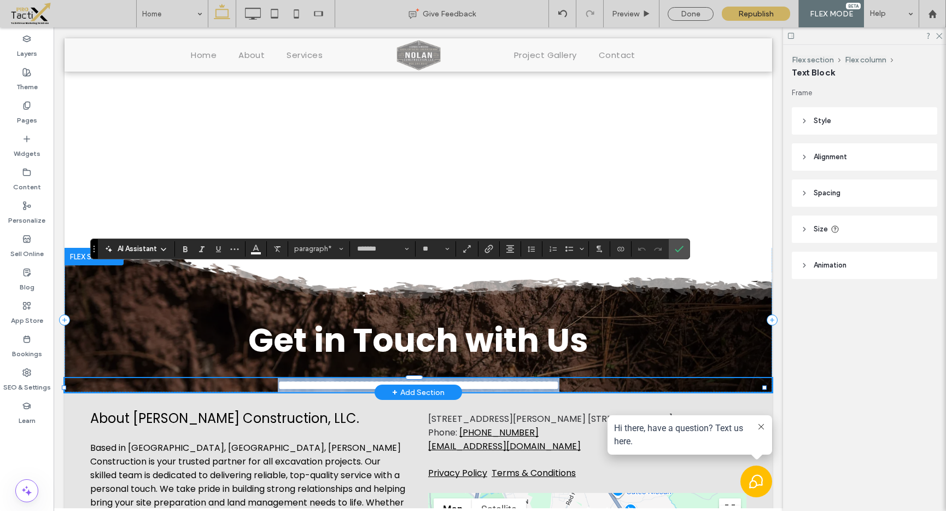
click at [345, 378] on span "**********" at bounding box center [419, 384] width 282 height 13
drag, startPoint x: 332, startPoint y: 276, endPoint x: 555, endPoint y: 278, distance: 222.5
click at [555, 378] on span "**********" at bounding box center [419, 384] width 282 height 13
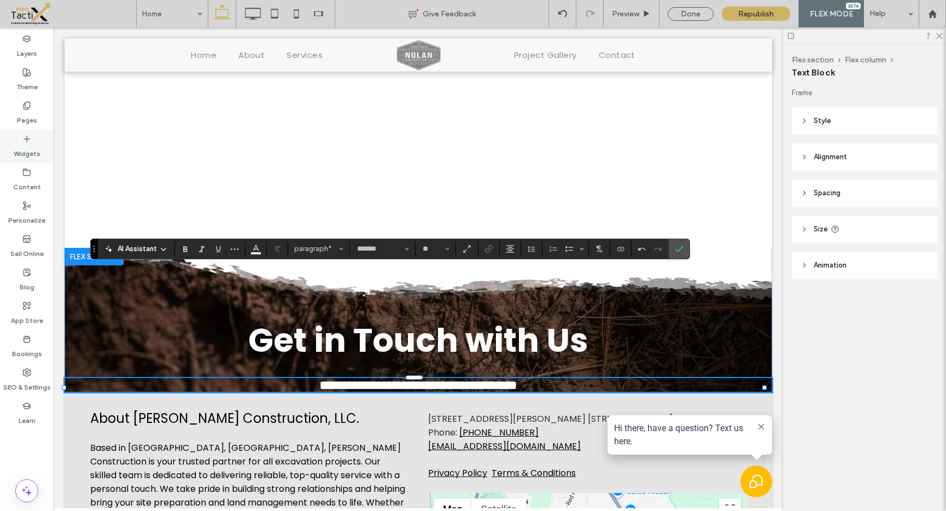
click at [23, 142] on icon at bounding box center [26, 138] width 9 height 9
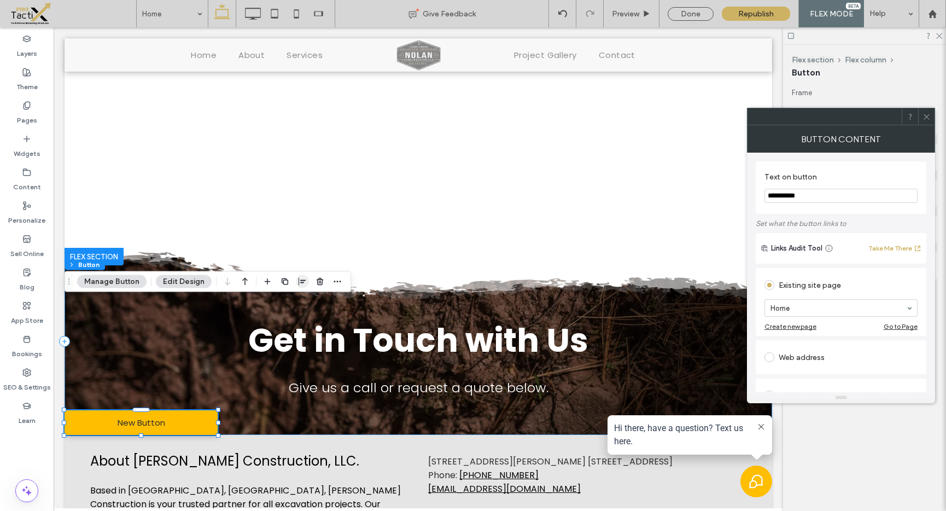
click at [298, 281] on use "button" at bounding box center [301, 282] width 7 height 8
click at [291, 301] on use "center" at bounding box center [291, 303] width 6 height 8
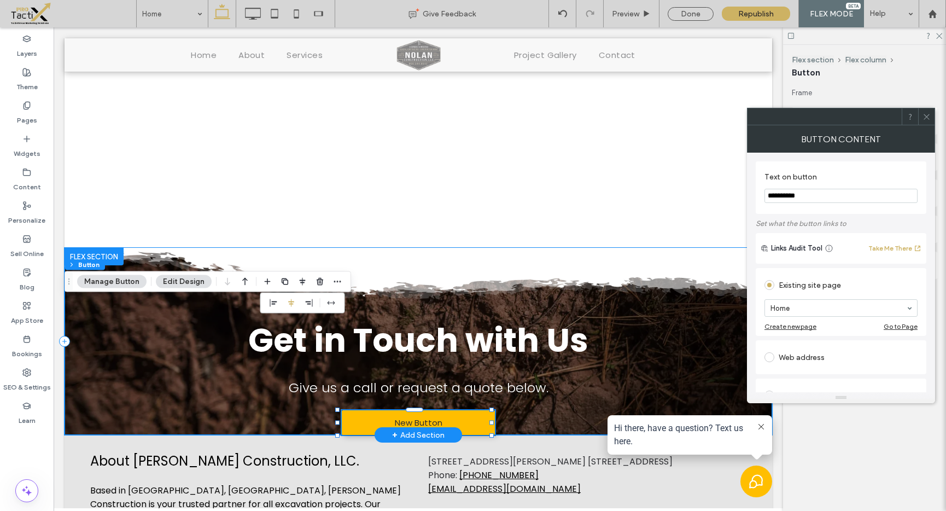
click at [558, 315] on div "Get in Touch with Us Give us a call or request a quote below. New Button" at bounding box center [418, 341] width 707 height 187
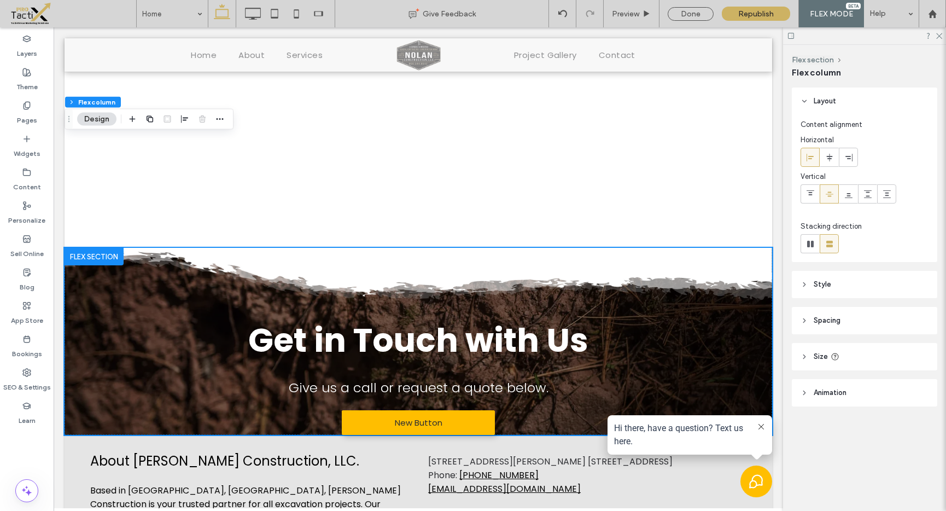
click at [827, 313] on header "Spacing" at bounding box center [864, 320] width 145 height 27
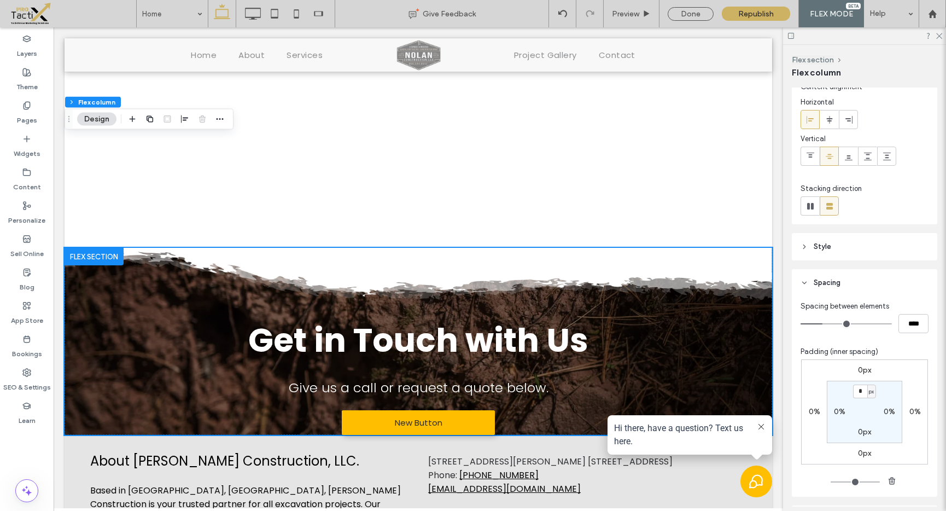
scroll to position [138, 0]
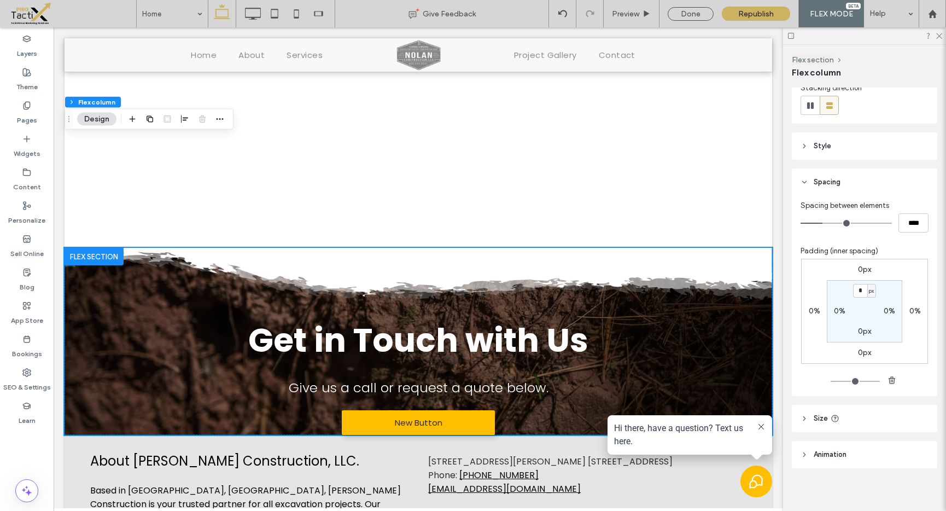
click at [858, 331] on label "0px" at bounding box center [864, 330] width 13 height 9
type input "***"
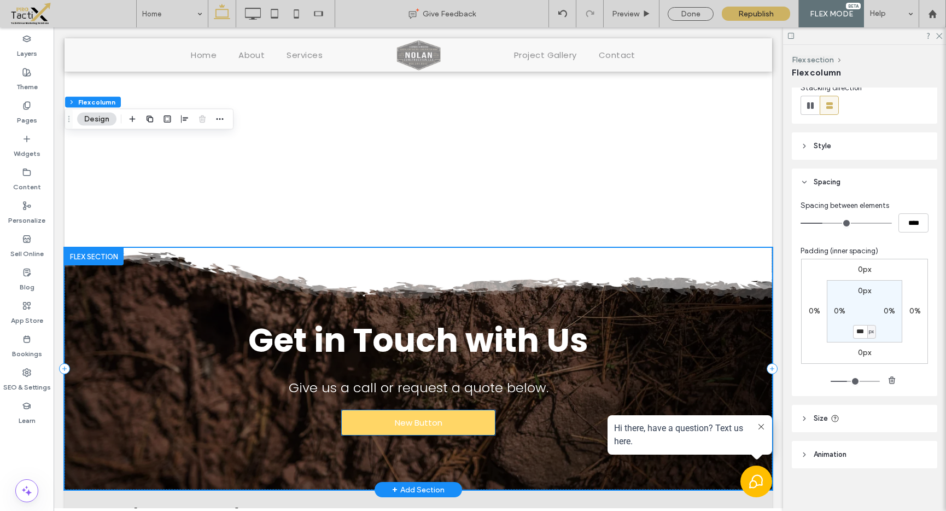
click at [417, 416] on span "New Button" at bounding box center [419, 422] width 48 height 13
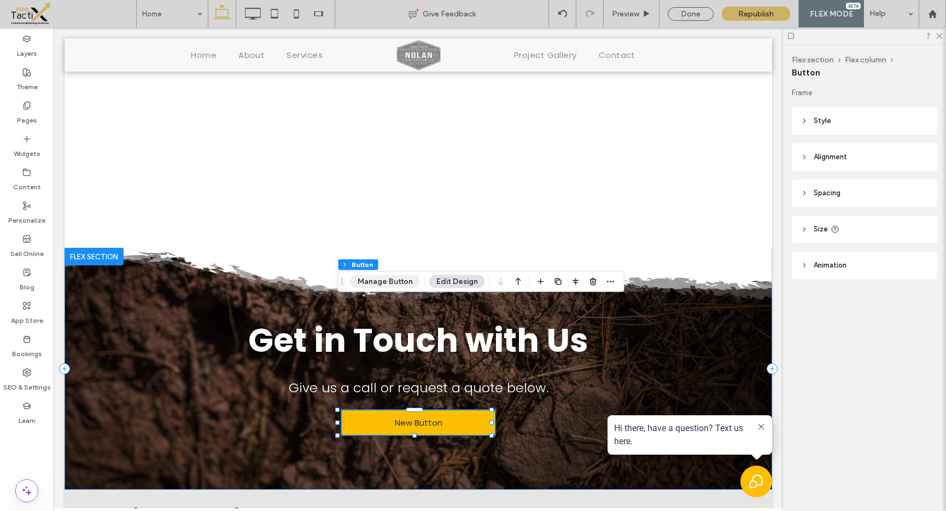
drag, startPoint x: 382, startPoint y: 286, endPoint x: 414, endPoint y: 225, distance: 68.7
click at [382, 286] on button "Manage Button" at bounding box center [384, 281] width 69 height 13
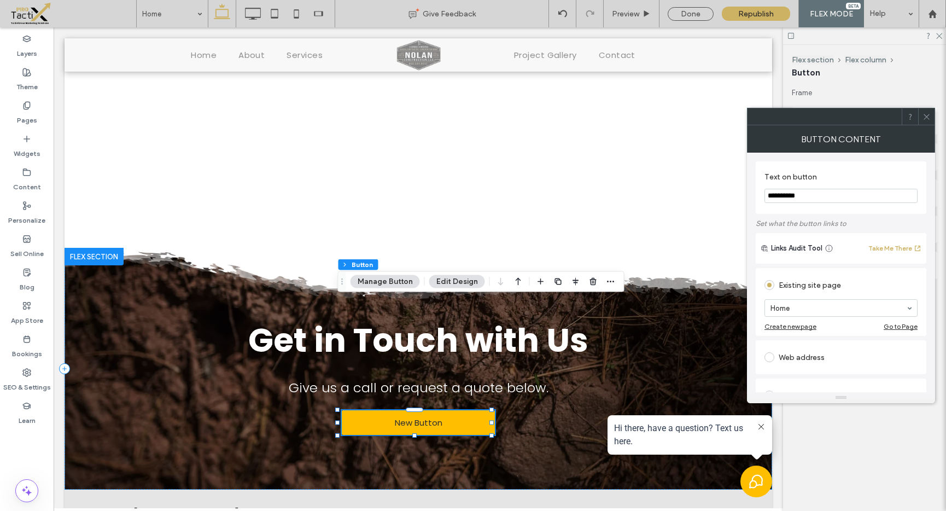
click at [812, 202] on input "**********" at bounding box center [840, 196] width 153 height 14
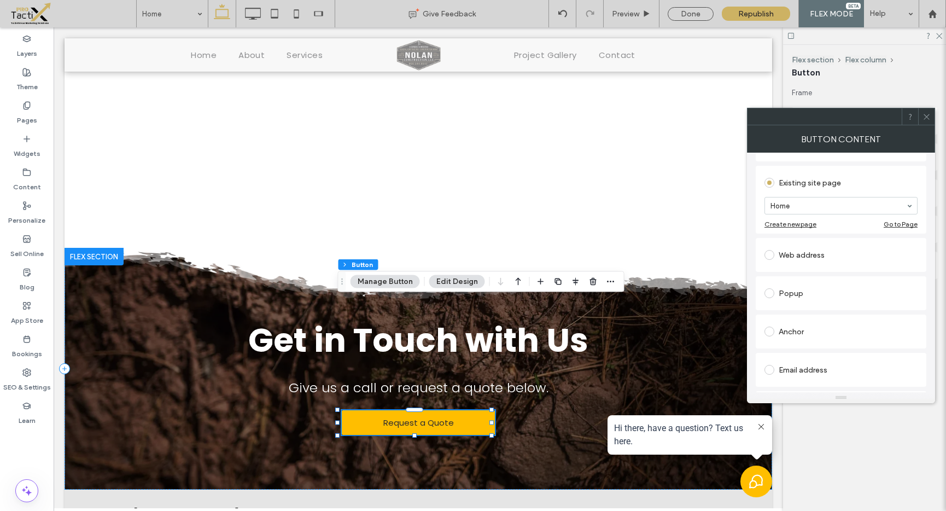
scroll to position [103, 0]
type input "**********"
click at [795, 256] on div "Web address" at bounding box center [840, 253] width 153 height 17
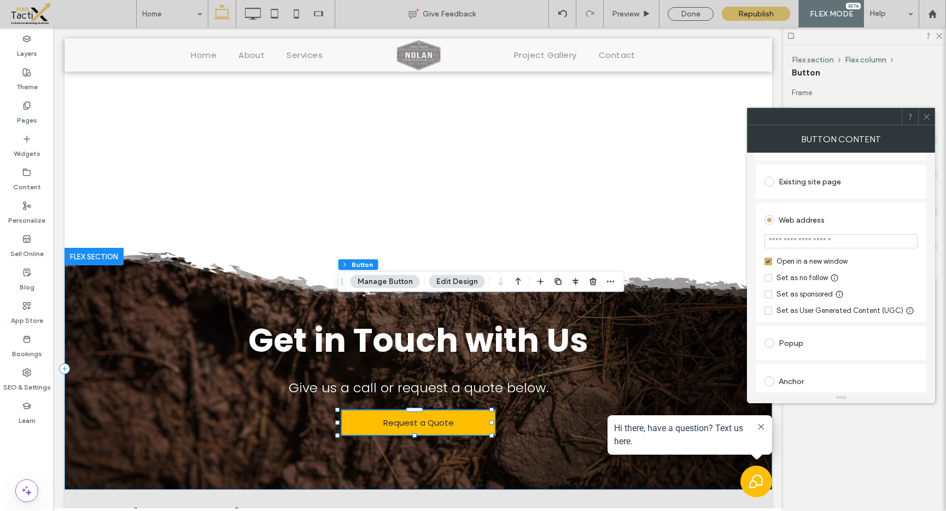
click at [797, 242] on input "url" at bounding box center [840, 241] width 153 height 14
paste input "**********"
type input "**********"
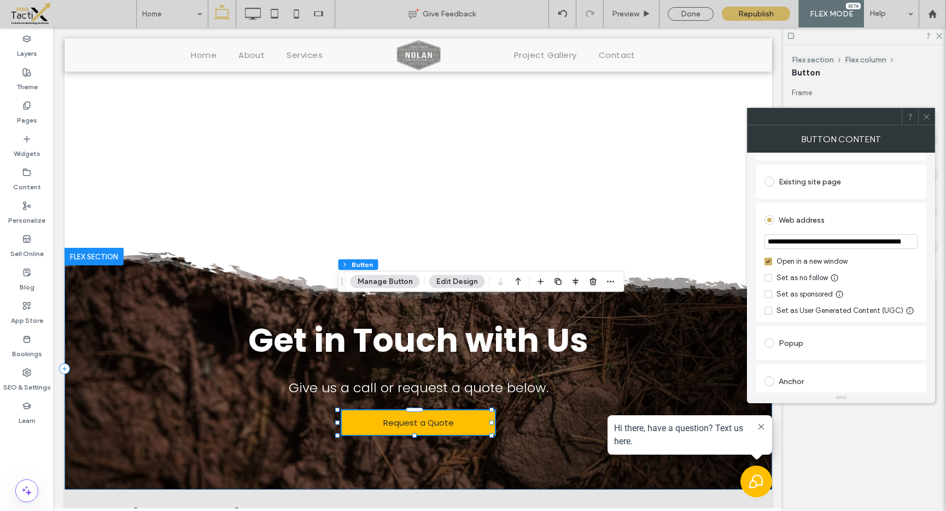
click at [861, 221] on div "Web address" at bounding box center [840, 219] width 153 height 17
click at [927, 117] on use at bounding box center [925, 116] width 5 height 5
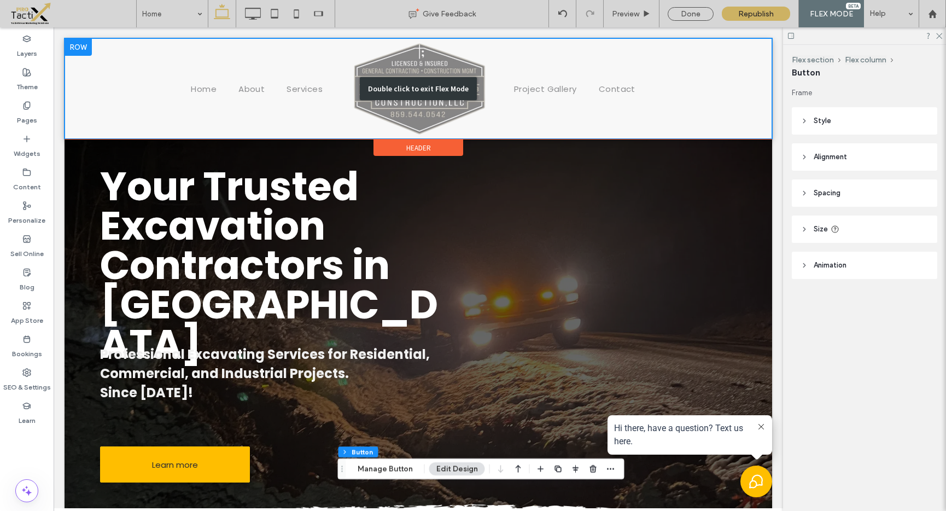
click at [504, 66] on div "Double click to exit Flex Mode" at bounding box center [418, 88] width 707 height 101
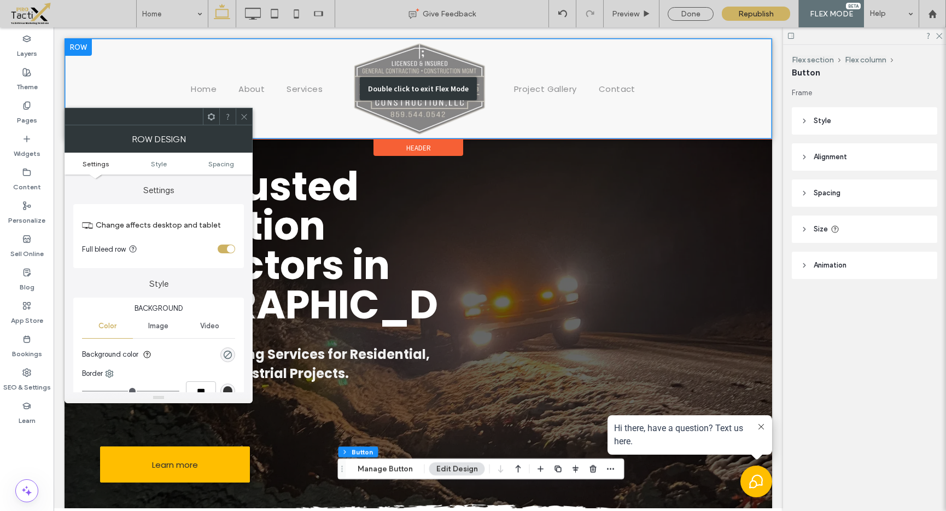
click at [505, 66] on div "Double click to exit Flex Mode" at bounding box center [418, 88] width 707 height 101
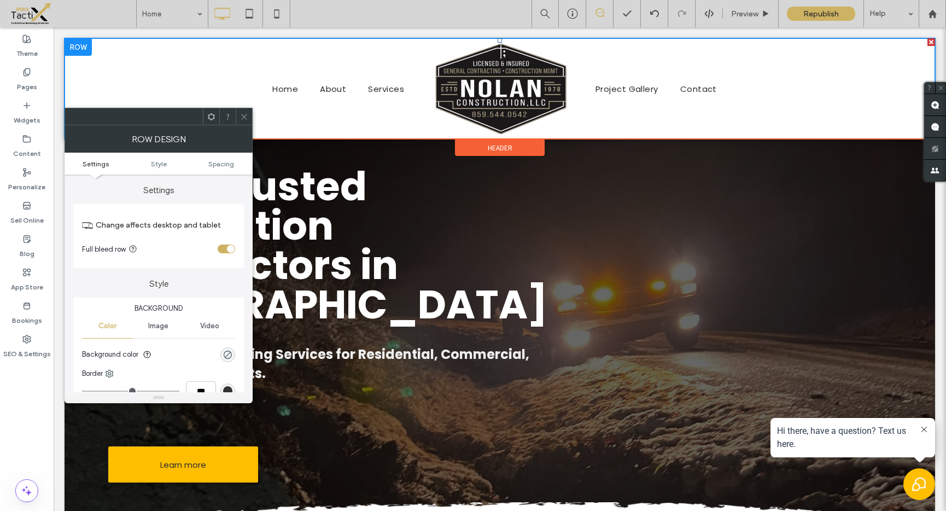
click at [759, 89] on ul "Project Gallery Contact" at bounding box center [759, 88] width 350 height 101
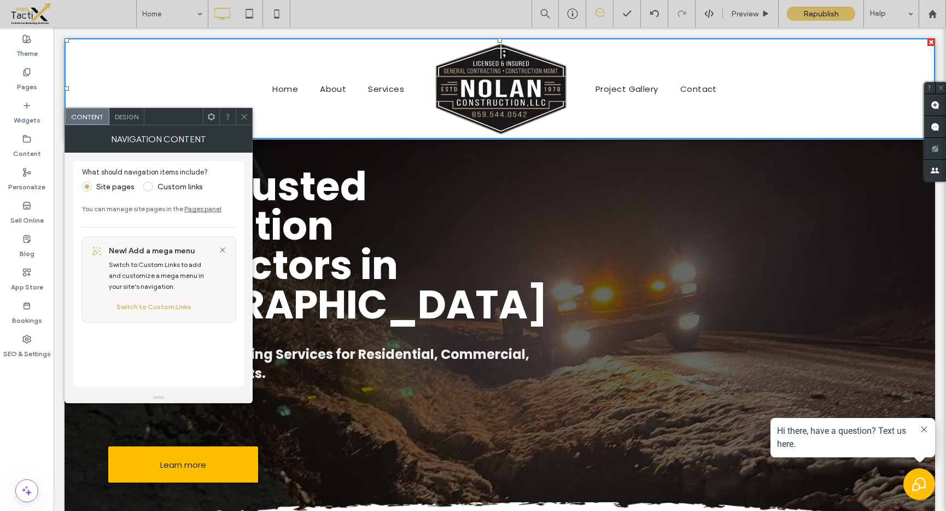
click at [247, 110] on span at bounding box center [244, 116] width 8 height 16
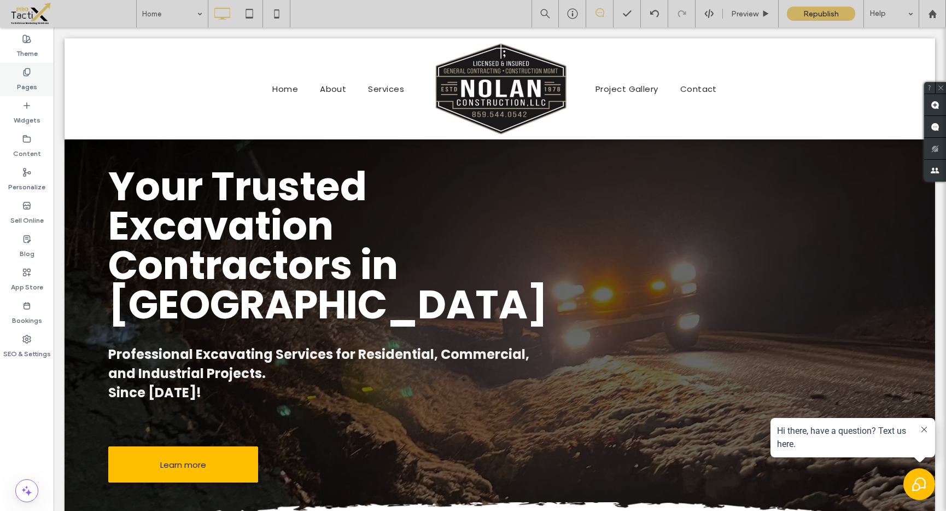
click at [25, 78] on label "Pages" at bounding box center [27, 84] width 20 height 15
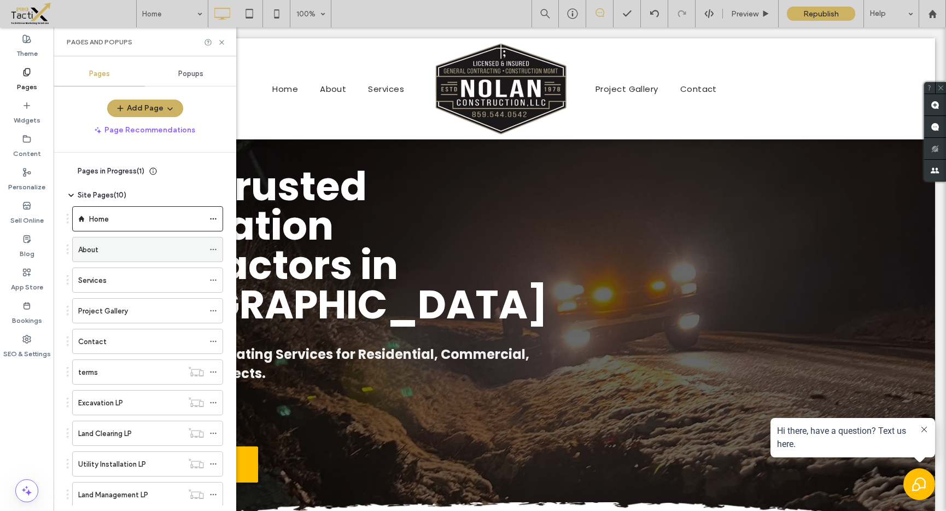
click at [110, 250] on div "About" at bounding box center [141, 249] width 126 height 11
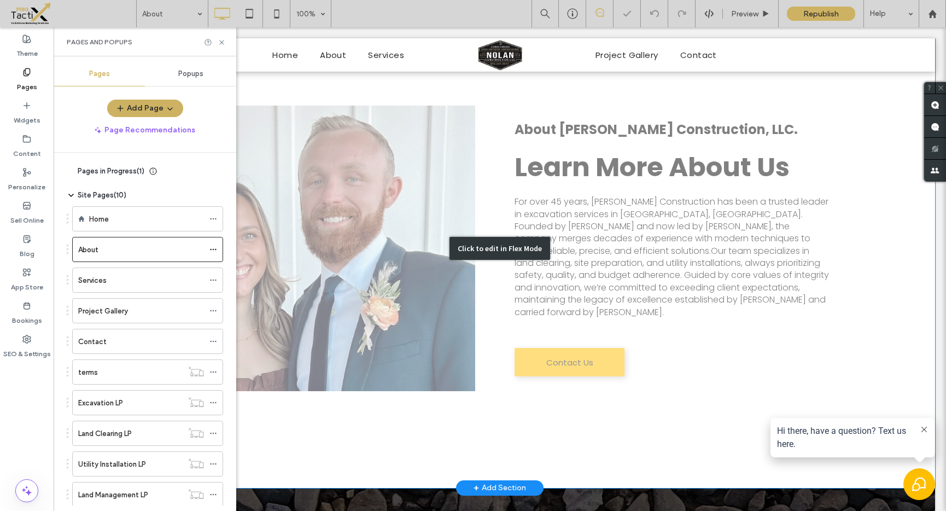
scroll to position [483, 0]
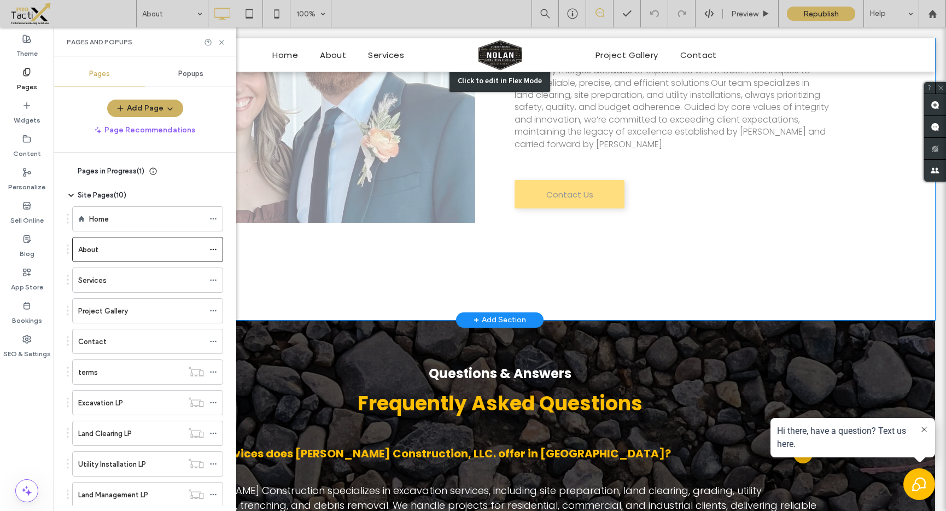
click at [569, 176] on div "Click to edit in Flex Mode" at bounding box center [500, 79] width 870 height 479
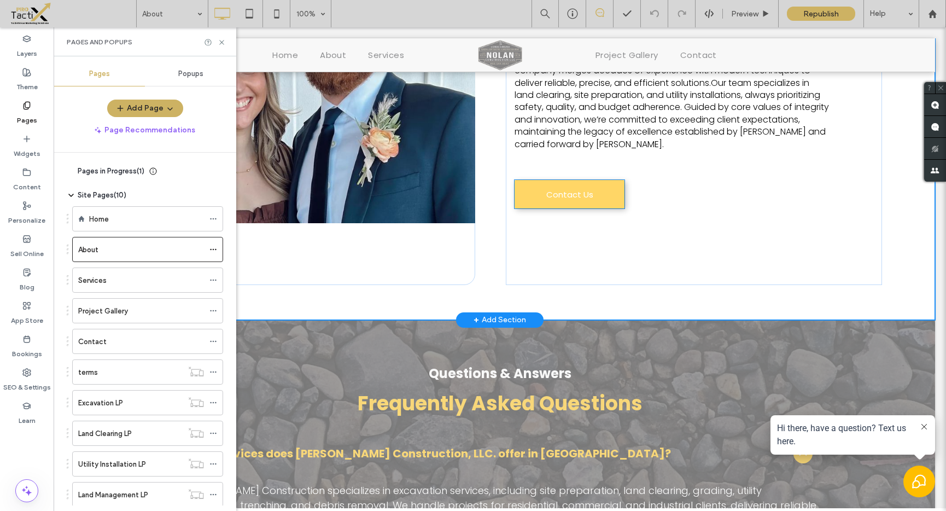
scroll to position [479, 0]
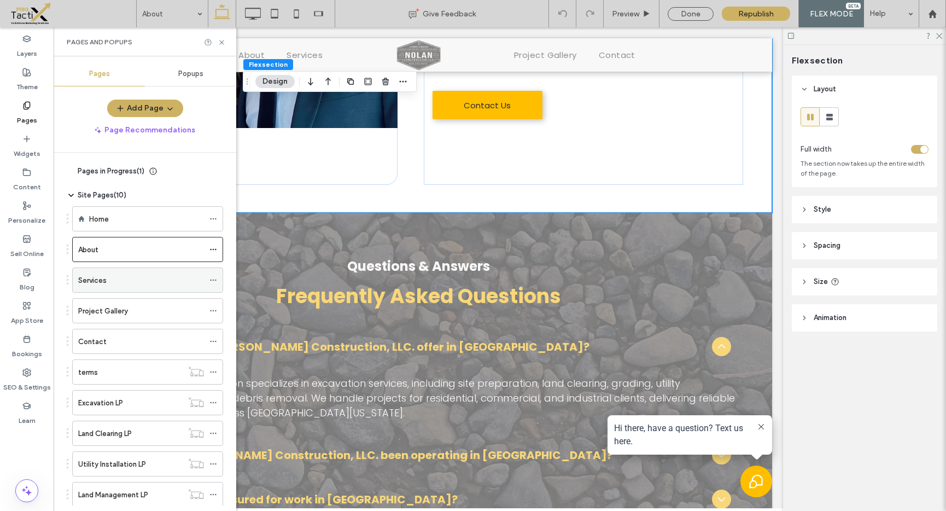
click at [123, 279] on div "Services" at bounding box center [141, 279] width 126 height 11
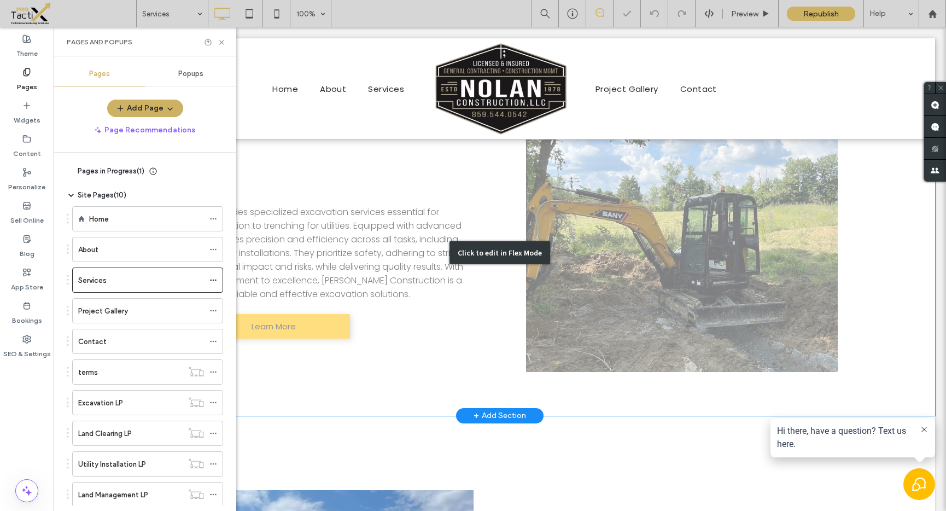
scroll to position [259, 0]
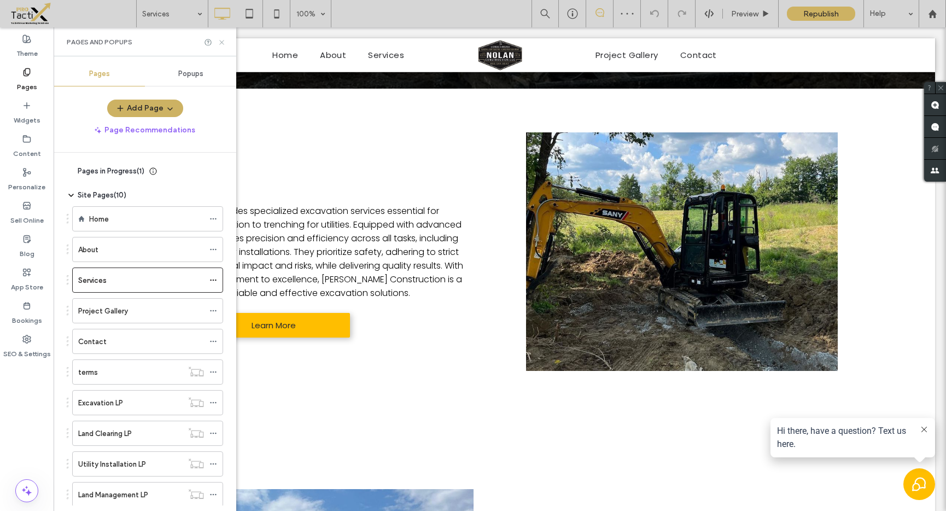
click at [224, 41] on icon at bounding box center [222, 42] width 8 height 8
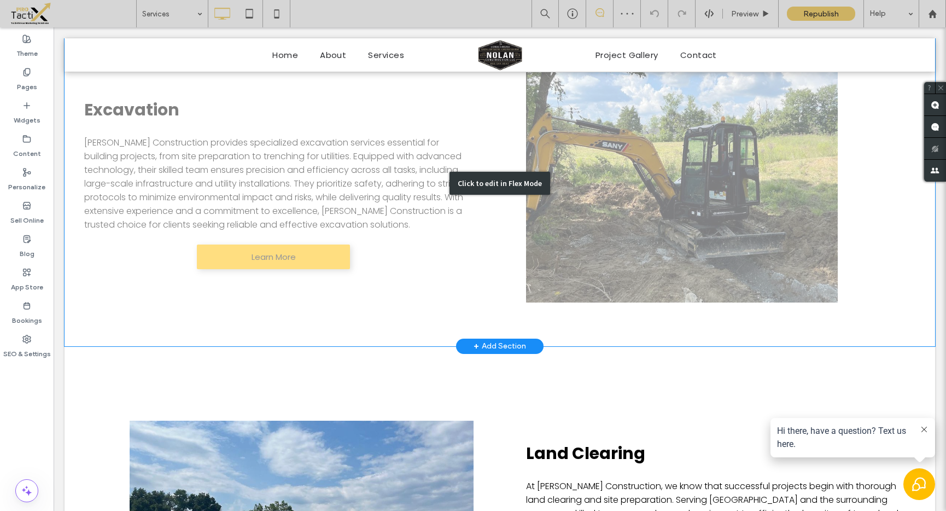
scroll to position [330, 0]
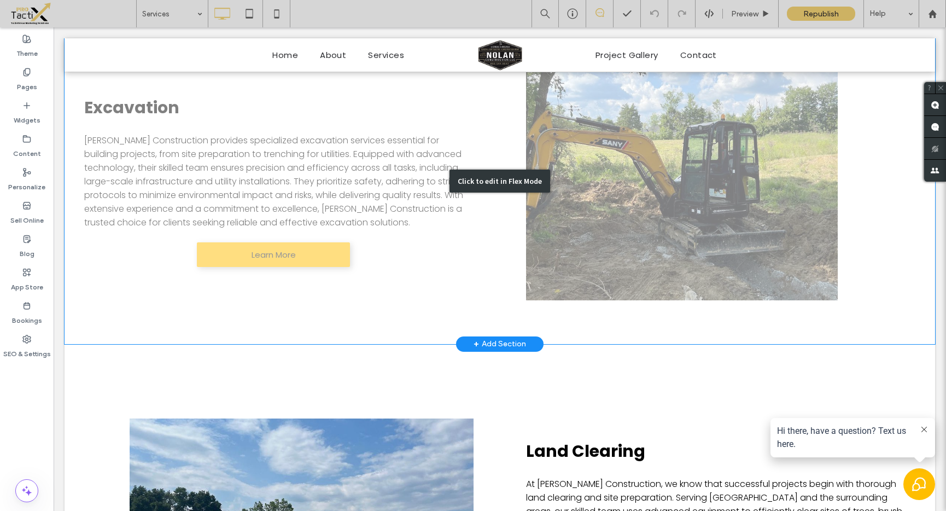
click at [284, 244] on div "Click to edit in Flex Mode" at bounding box center [500, 180] width 870 height 325
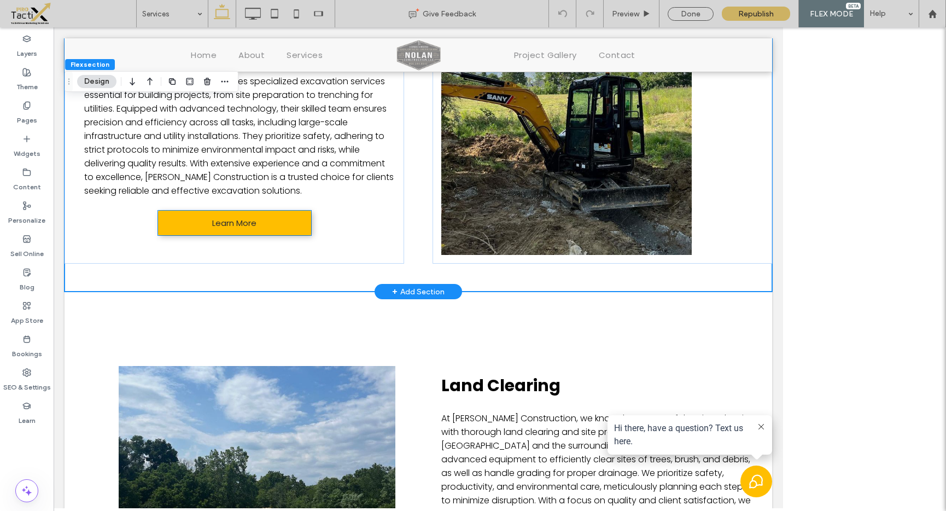
scroll to position [284, 0]
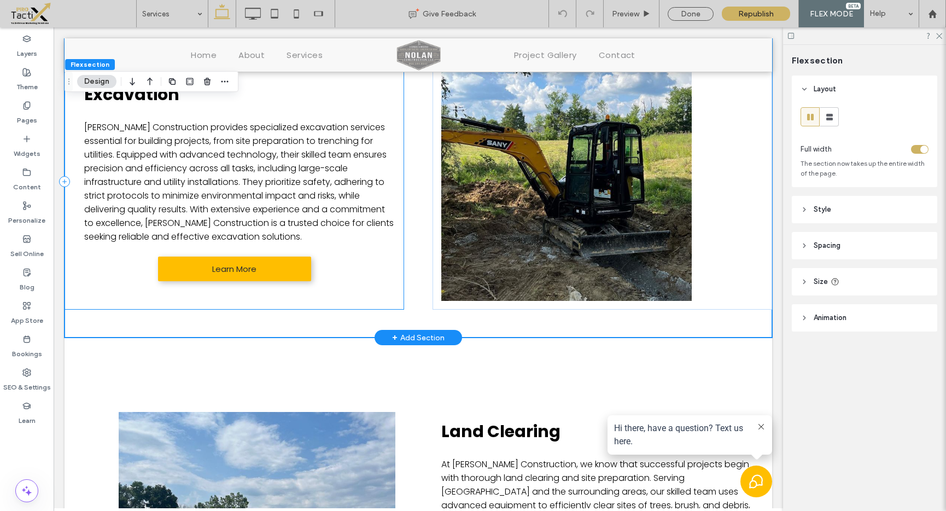
click at [282, 246] on div "Excavation Nolan Construction provides specialized excavation services essentia…" at bounding box center [234, 182] width 339 height 256
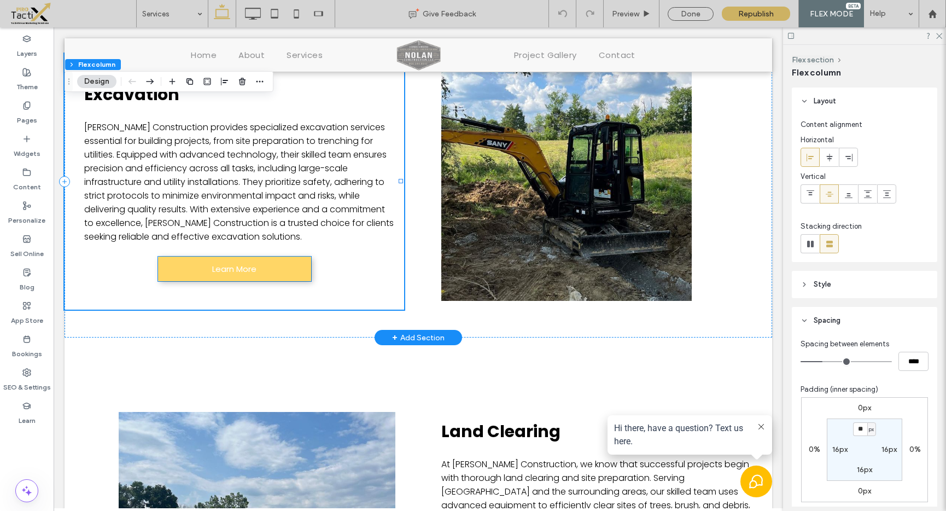
click at [273, 263] on link "Learn More" at bounding box center [234, 268] width 153 height 25
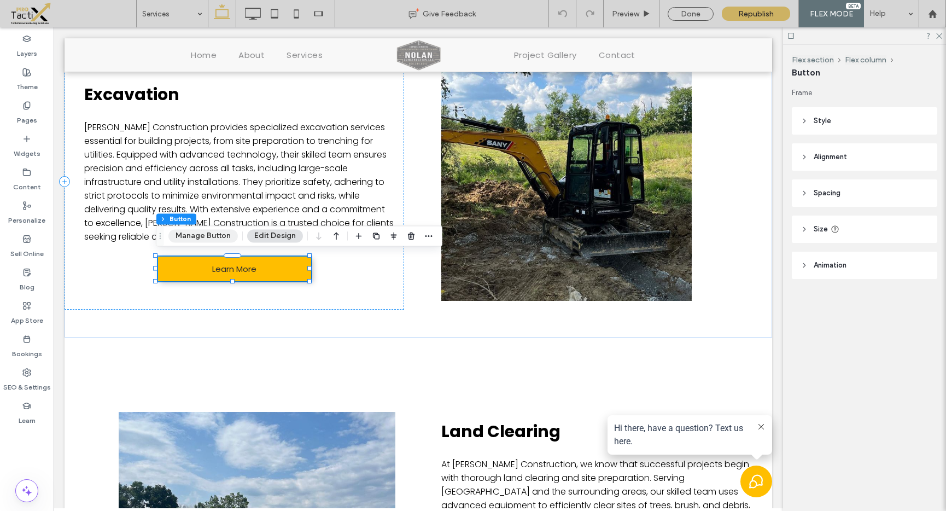
click at [197, 232] on button "Manage Button" at bounding box center [202, 235] width 69 height 13
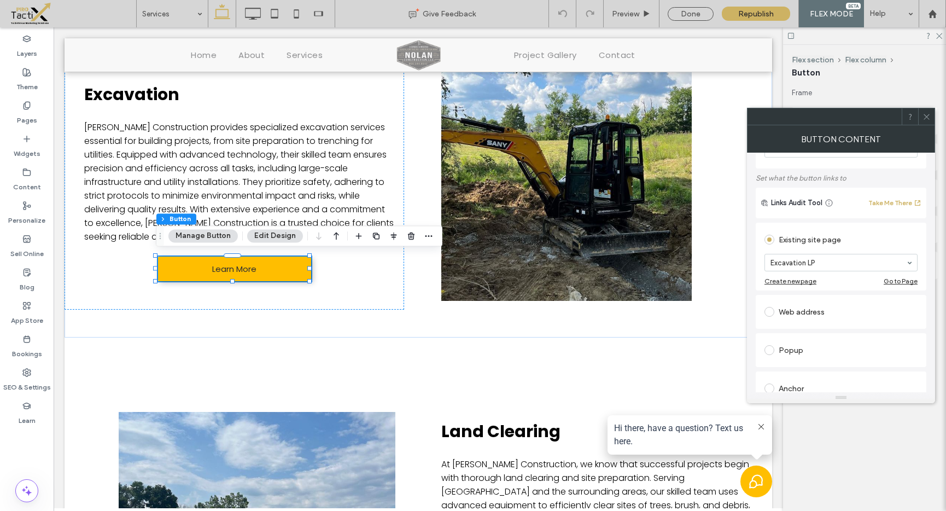
scroll to position [47, 0]
click at [923, 115] on icon at bounding box center [926, 117] width 8 height 8
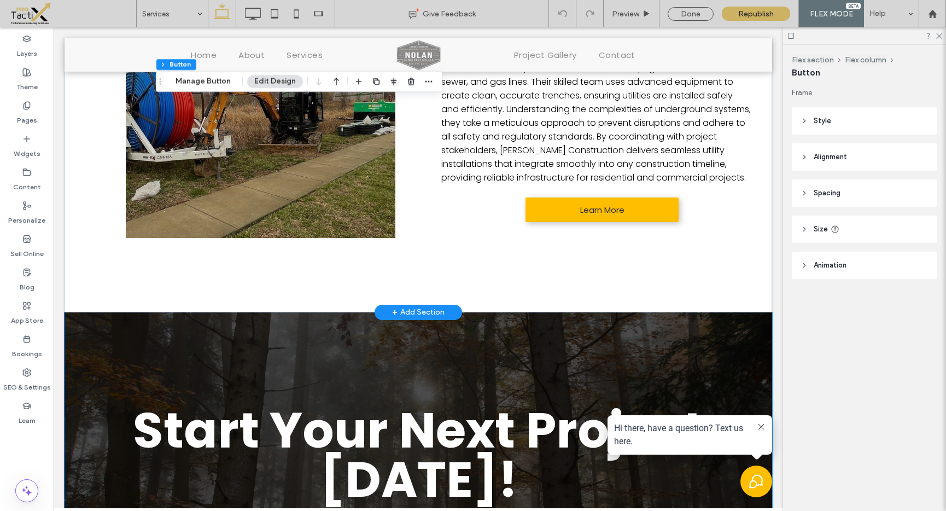
scroll to position [1633, 0]
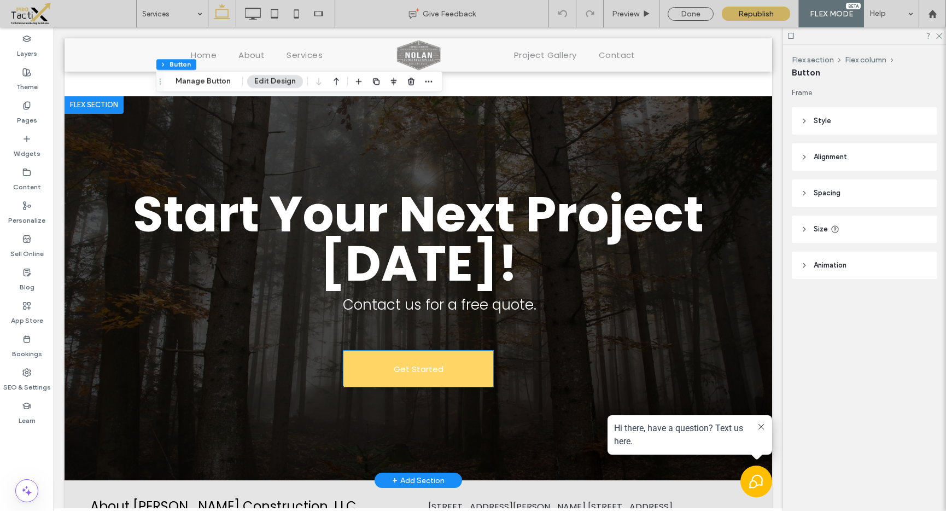
click at [413, 363] on span "Get Started" at bounding box center [419, 369] width 50 height 24
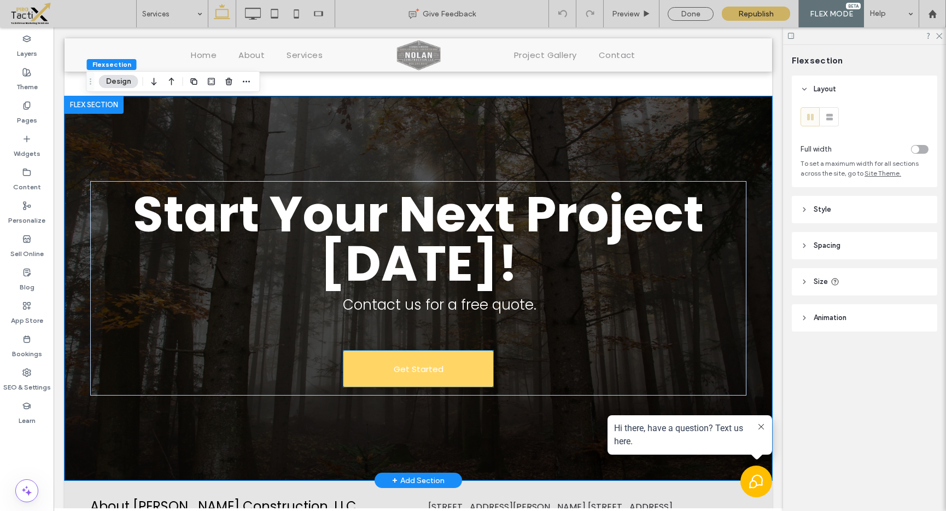
click at [411, 365] on span "Get Started" at bounding box center [419, 369] width 50 height 24
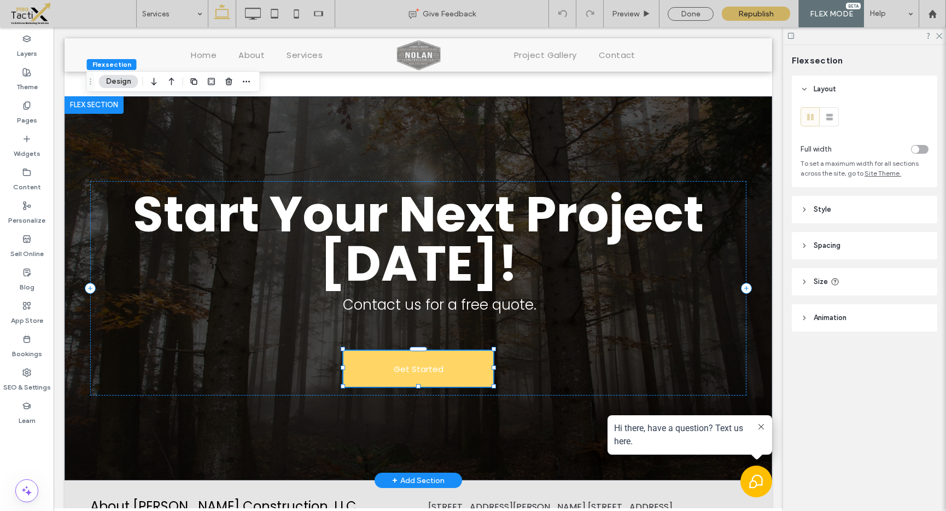
click at [411, 365] on span "Get Started" at bounding box center [419, 369] width 50 height 24
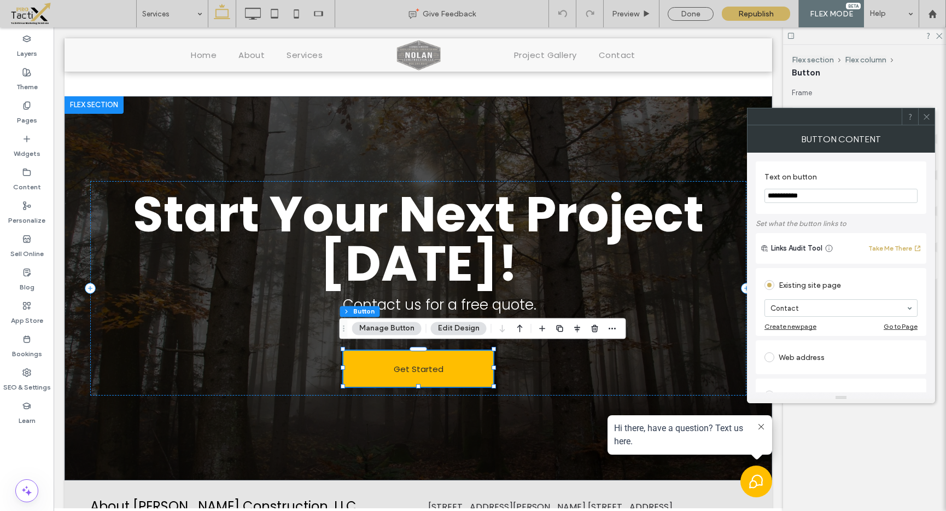
click at [791, 352] on div "Web address" at bounding box center [840, 356] width 153 height 17
click at [800, 343] on input "url" at bounding box center [840, 344] width 153 height 14
paste input "**********"
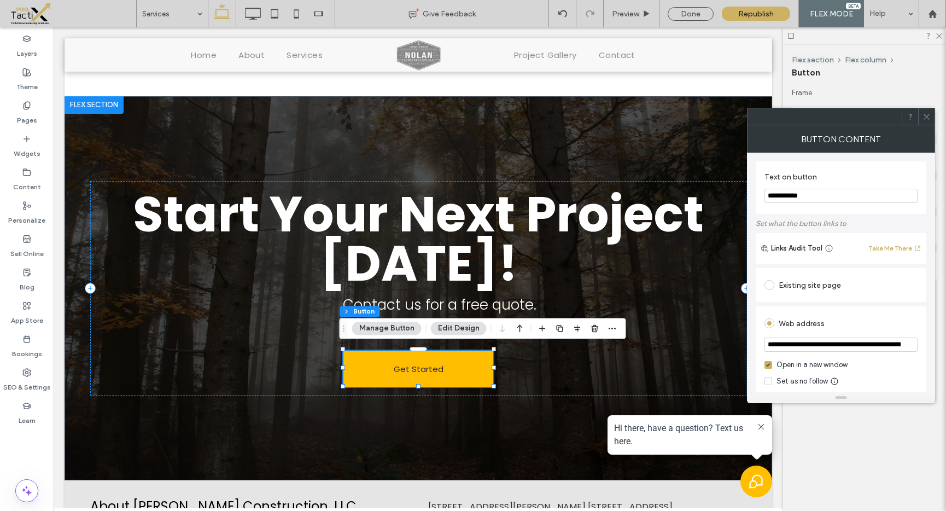
scroll to position [0, 327]
type input "**********"
click at [834, 315] on div "Web address" at bounding box center [840, 322] width 153 height 17
drag, startPoint x: 927, startPoint y: 111, endPoint x: 924, endPoint y: 118, distance: 7.1
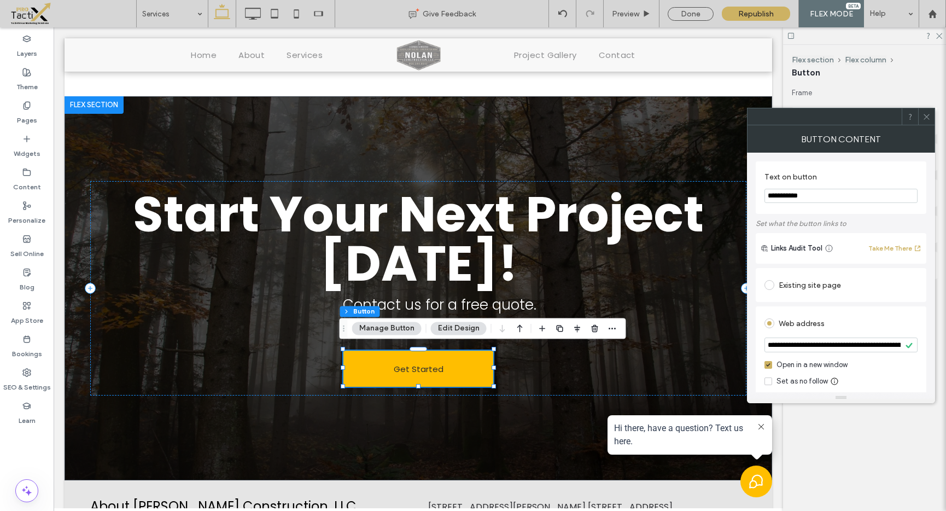
click at [927, 112] on span at bounding box center [926, 116] width 8 height 16
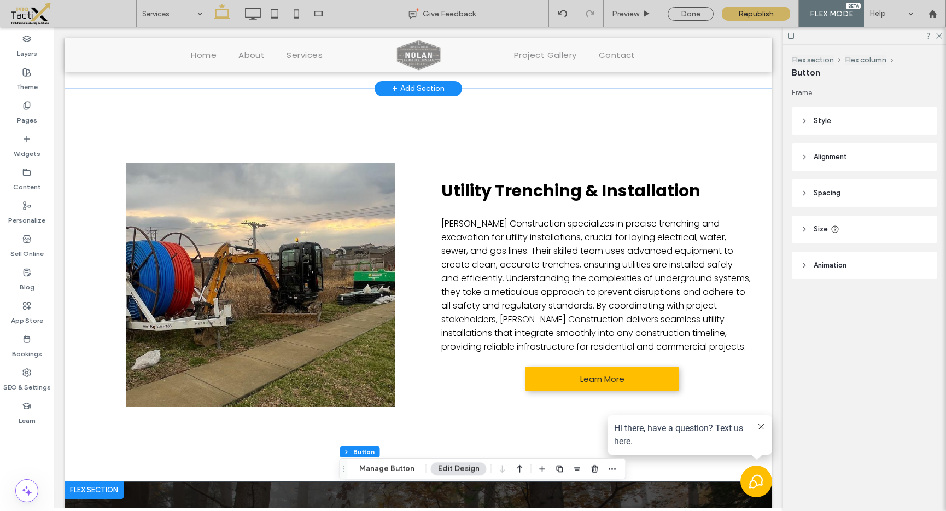
scroll to position [991, 0]
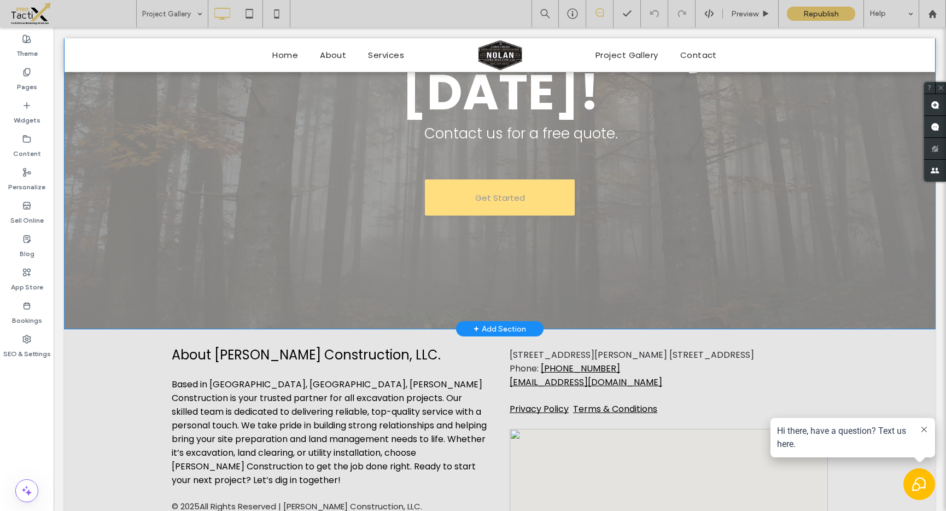
scroll to position [1350, 0]
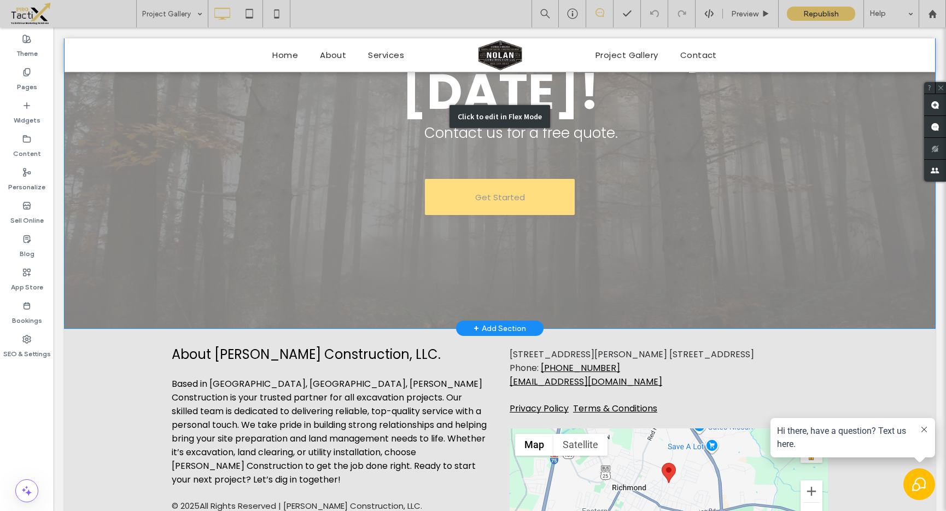
click at [497, 186] on div "Click to edit in Flex Mode" at bounding box center [500, 116] width 870 height 423
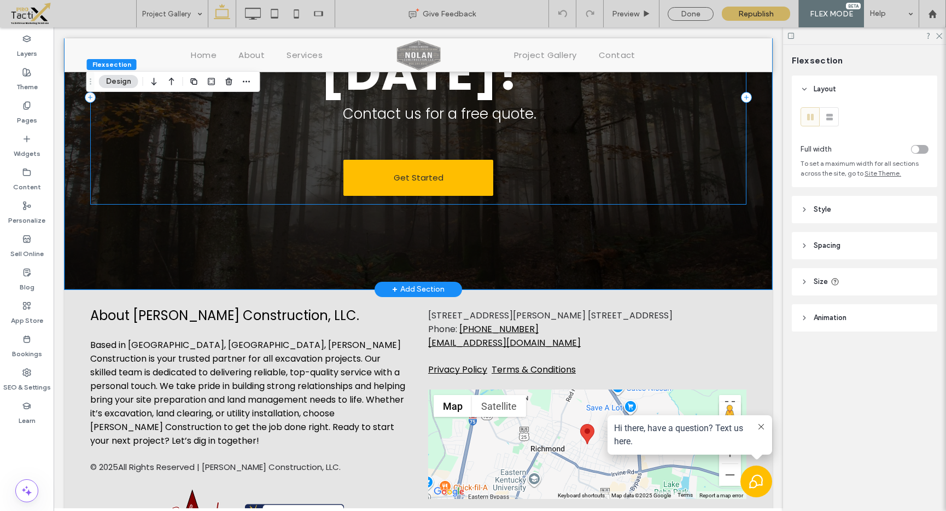
click at [485, 196] on div "Start Your Next Project Today! Contact us for a free quote. Get Started" at bounding box center [418, 97] width 656 height 214
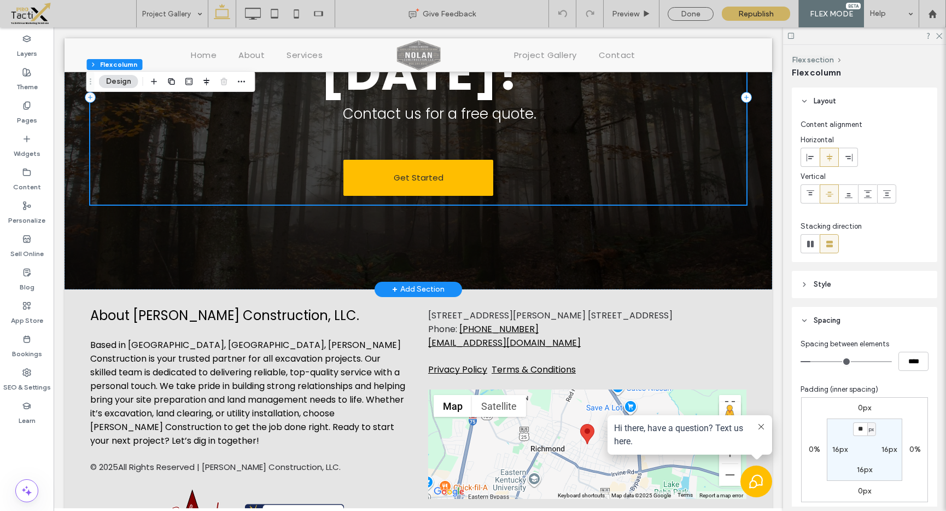
click at [485, 196] on div "Start Your Next Project Today! Contact us for a free quote. Get Started" at bounding box center [418, 97] width 656 height 214
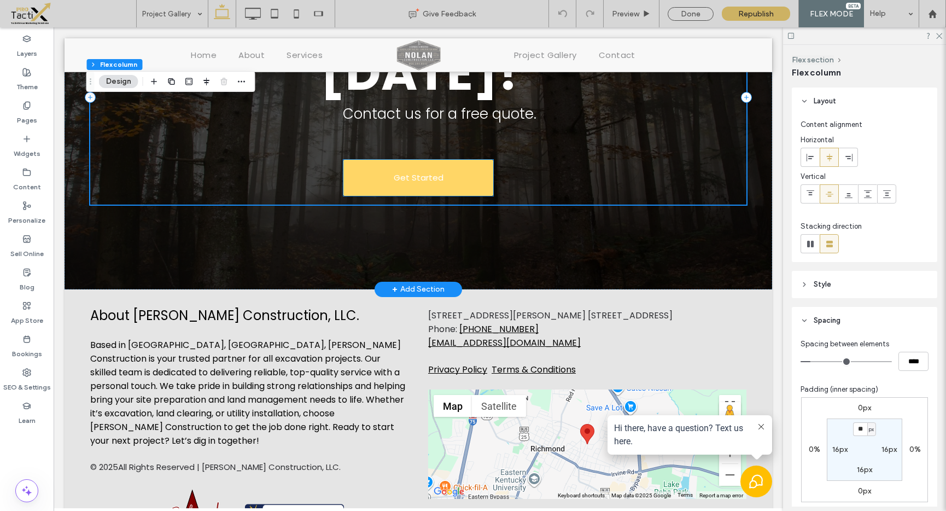
click at [465, 181] on link "Get Started" at bounding box center [418, 178] width 150 height 36
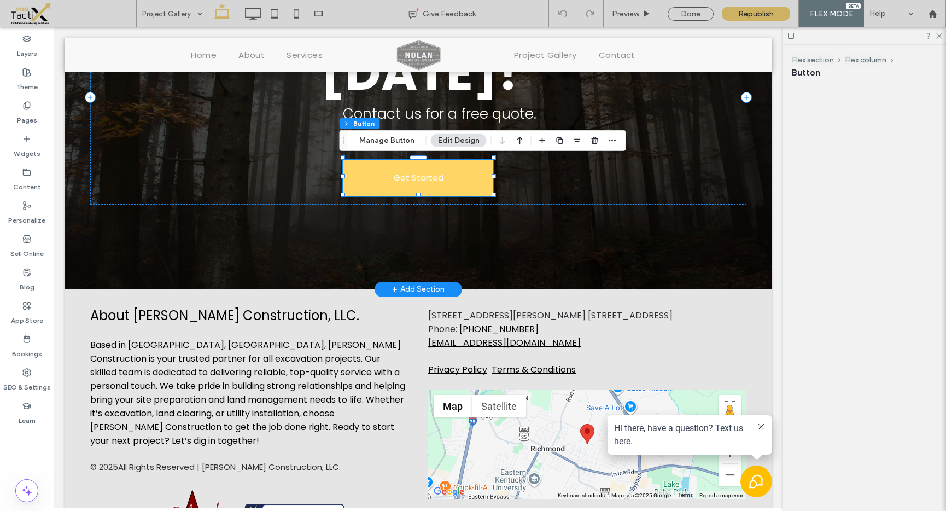
click at [465, 181] on link "Get Started" at bounding box center [418, 178] width 150 height 36
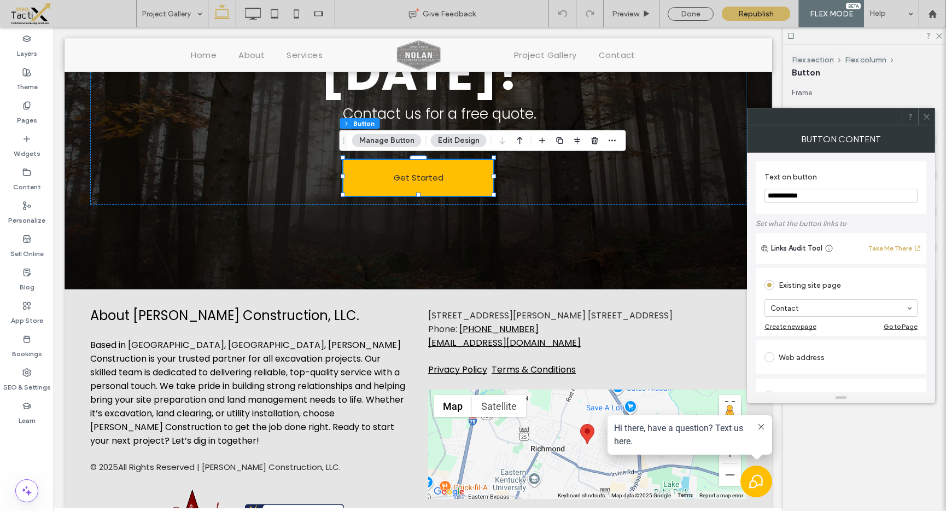
click at [802, 358] on div "Web address" at bounding box center [840, 356] width 153 height 17
click at [801, 339] on input "url" at bounding box center [840, 344] width 153 height 14
paste input "**********"
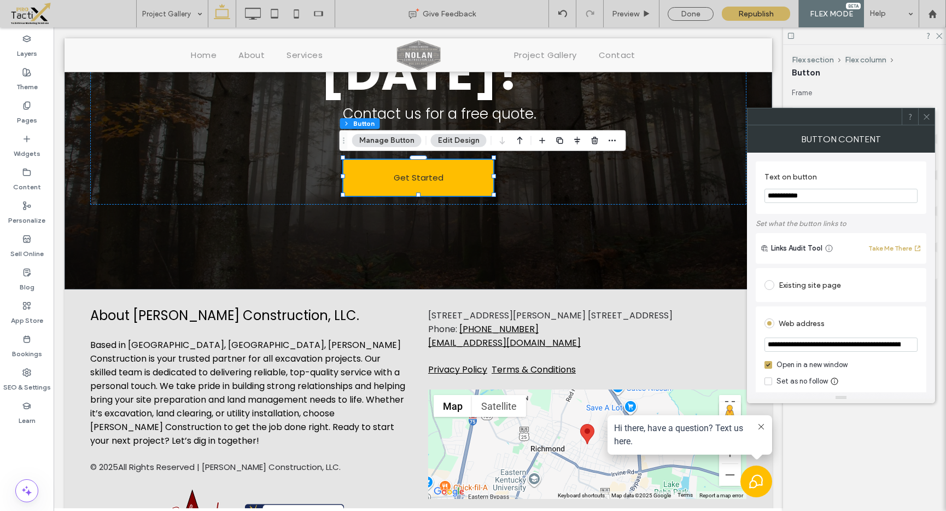
scroll to position [0, 327]
type input "**********"
click at [852, 317] on div "Web address" at bounding box center [840, 322] width 153 height 17
click at [926, 117] on icon at bounding box center [926, 117] width 8 height 8
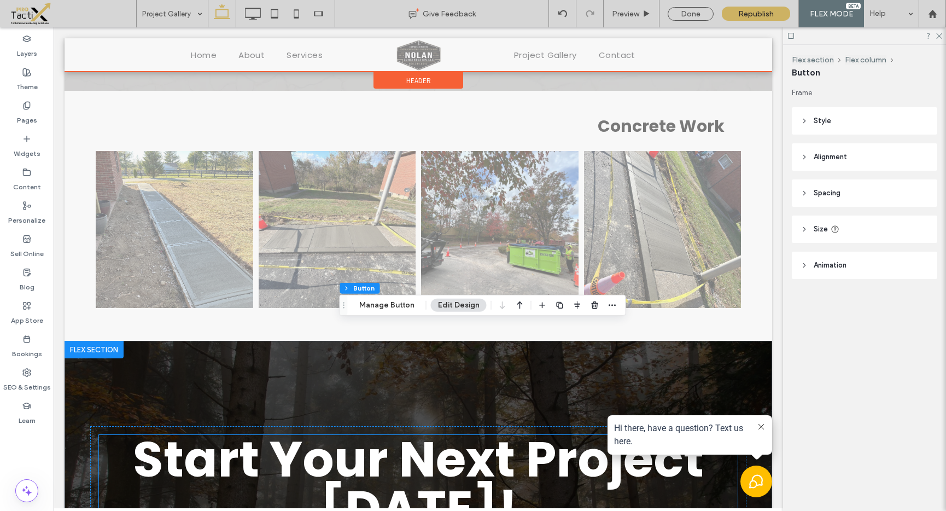
scroll to position [904, 0]
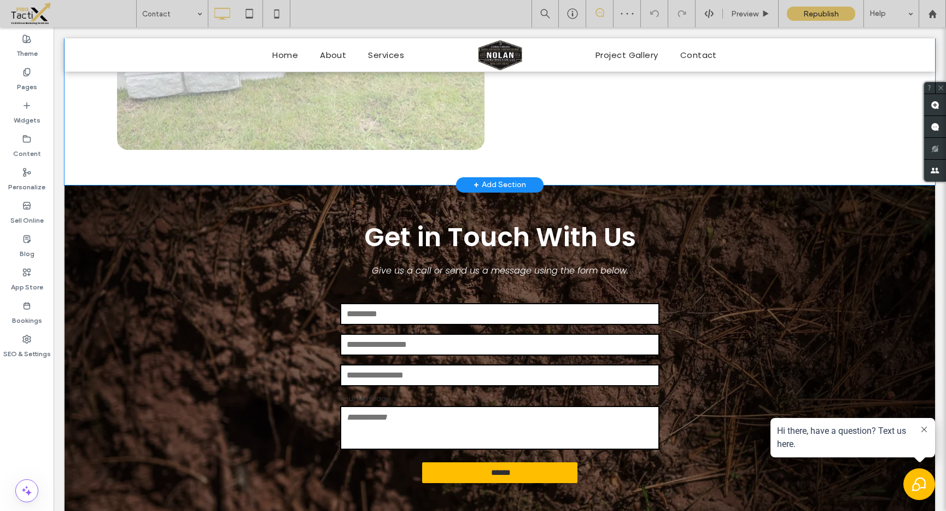
scroll to position [640, 0]
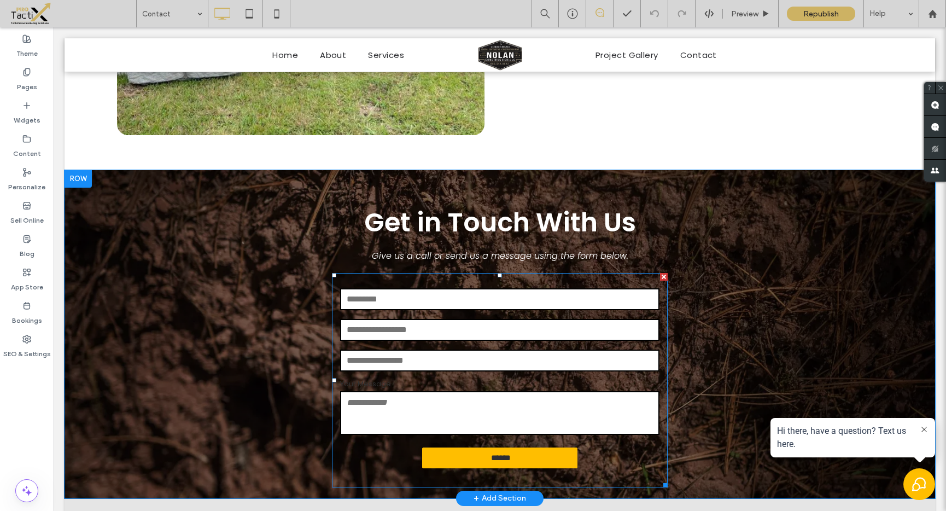
click at [512, 435] on form "Full Name Email Address Phone Number Your Message ******" at bounding box center [500, 380] width 336 height 214
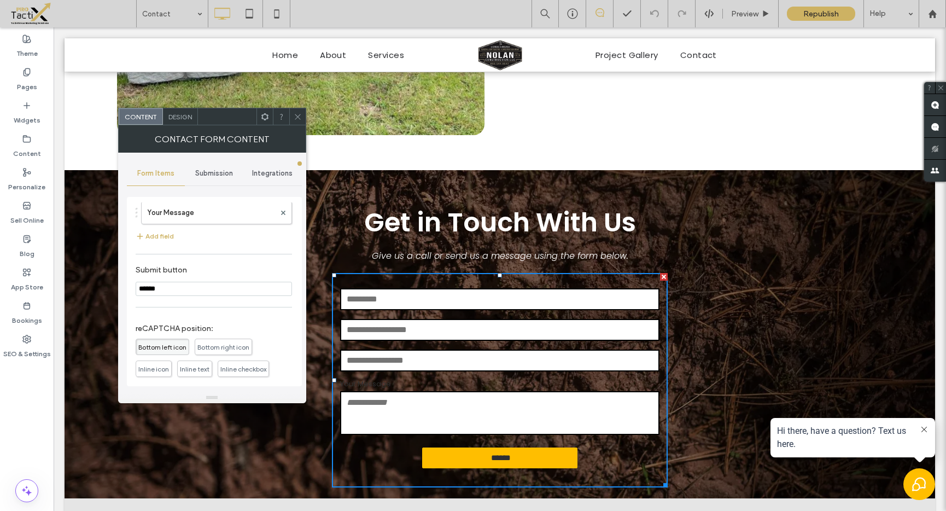
scroll to position [176, 0]
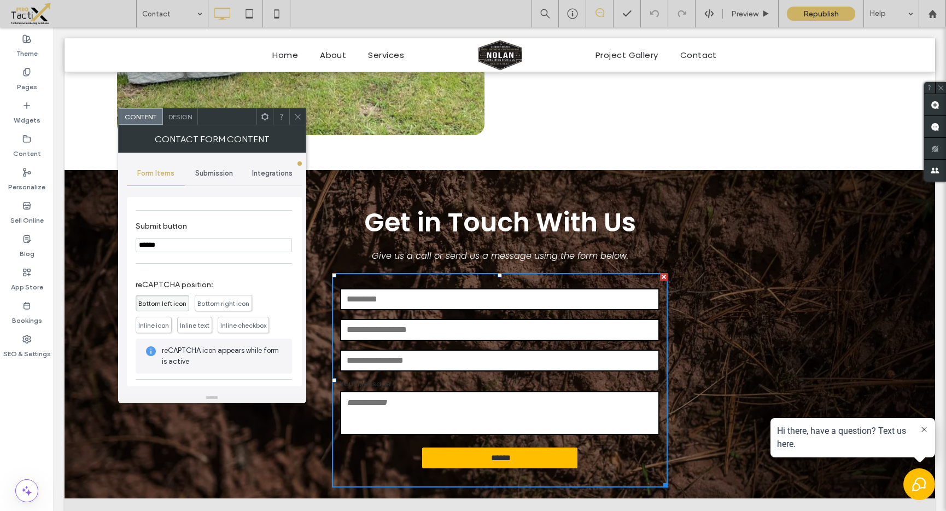
drag, startPoint x: 659, startPoint y: 270, endPoint x: 708, endPoint y: 300, distance: 57.4
click at [660, 273] on div at bounding box center [664, 277] width 8 height 8
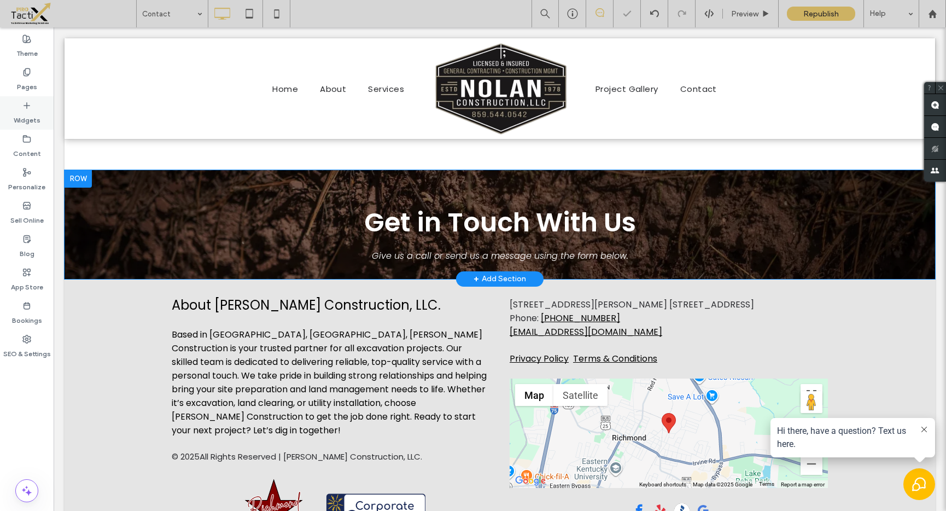
scroll to position [707, 0]
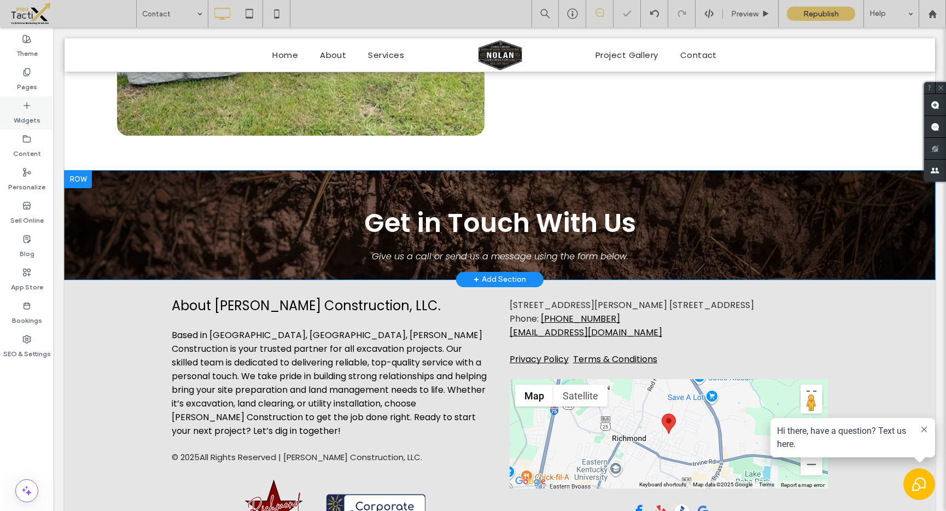
click at [35, 113] on label "Widgets" at bounding box center [27, 117] width 27 height 15
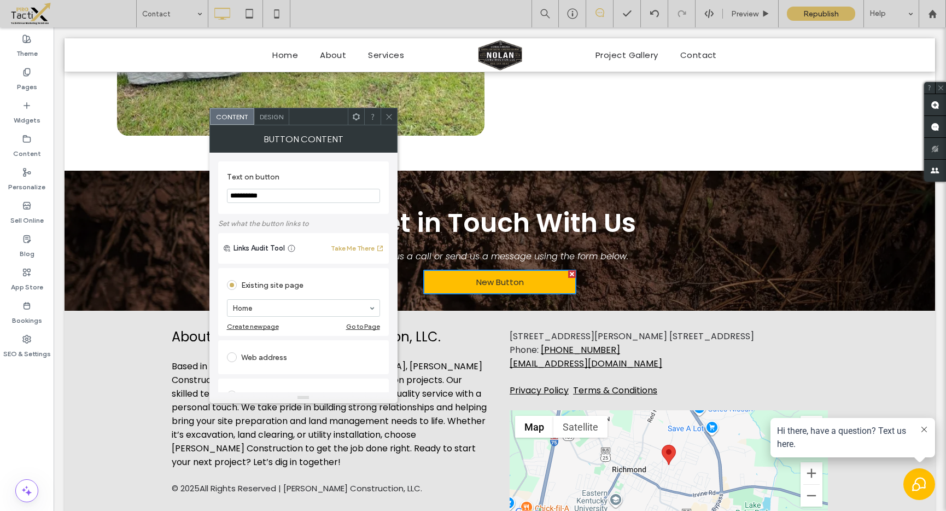
click at [278, 202] on input "**********" at bounding box center [303, 196] width 153 height 14
type input "**********"
click at [261, 356] on div "Web address" at bounding box center [303, 356] width 153 height 17
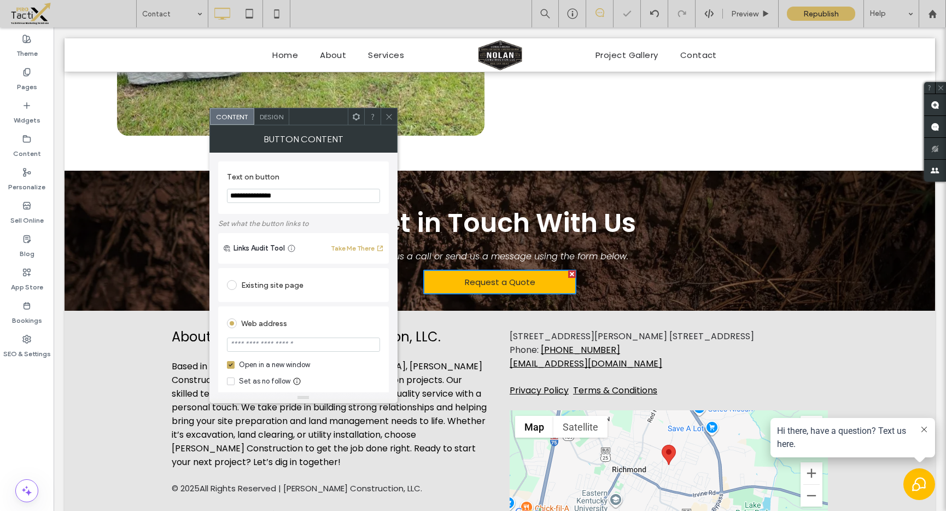
click at [268, 351] on input "url" at bounding box center [303, 344] width 153 height 14
paste input "**********"
type input "**********"
click at [302, 320] on div "Web address" at bounding box center [303, 322] width 153 height 17
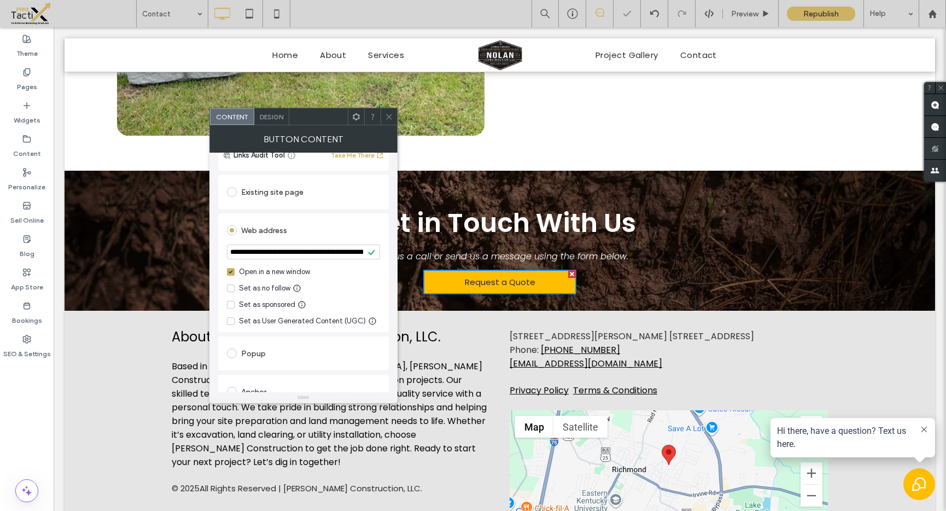
scroll to position [224, 0]
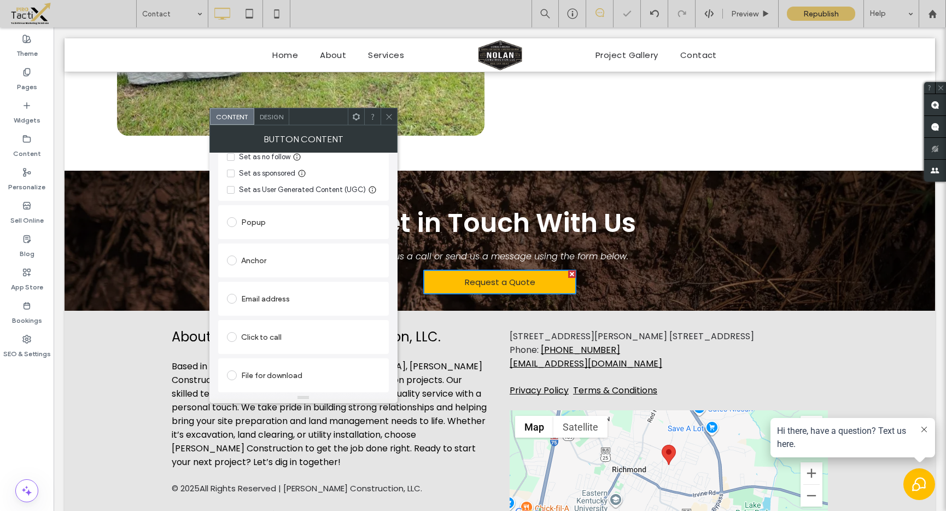
click at [389, 115] on use at bounding box center [388, 116] width 5 height 5
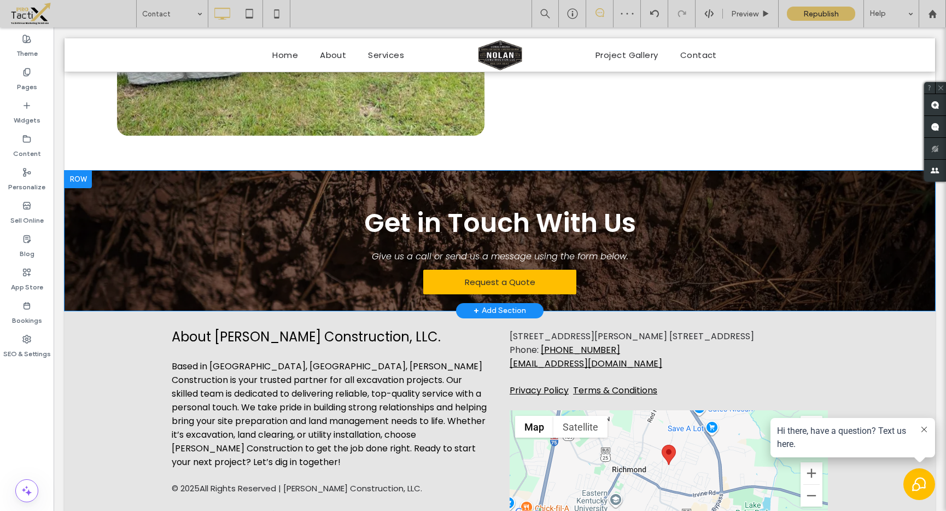
click at [366, 289] on div "Get in Touch With Us Give us a call or send us a message using the form below. …" at bounding box center [500, 249] width 656 height 102
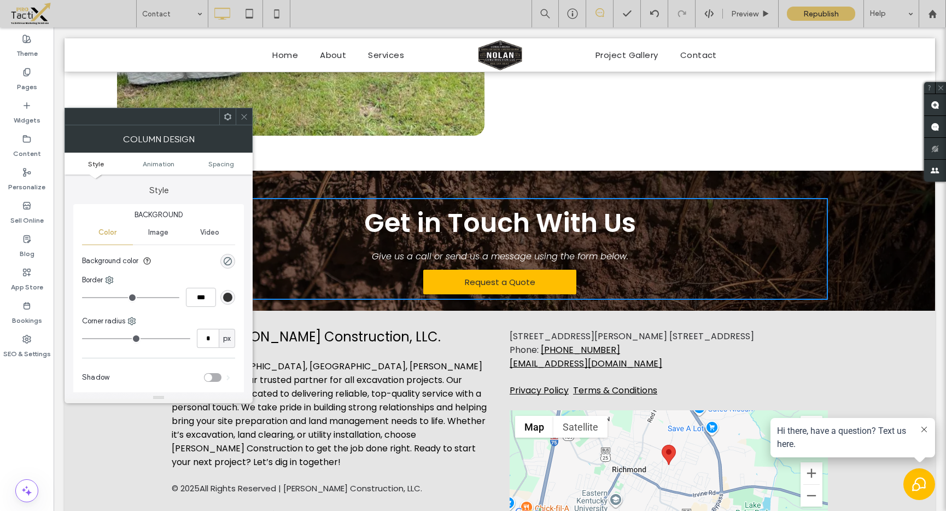
click at [595, 303] on div "Get in Touch With Us Give us a call or send us a message using the form below. …" at bounding box center [500, 241] width 870 height 140
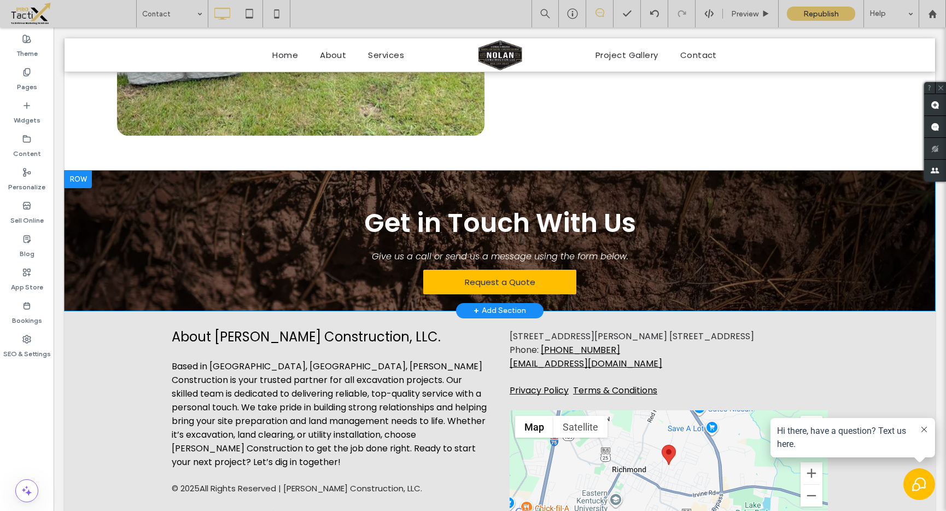
click at [80, 175] on div at bounding box center [78, 179] width 27 height 17
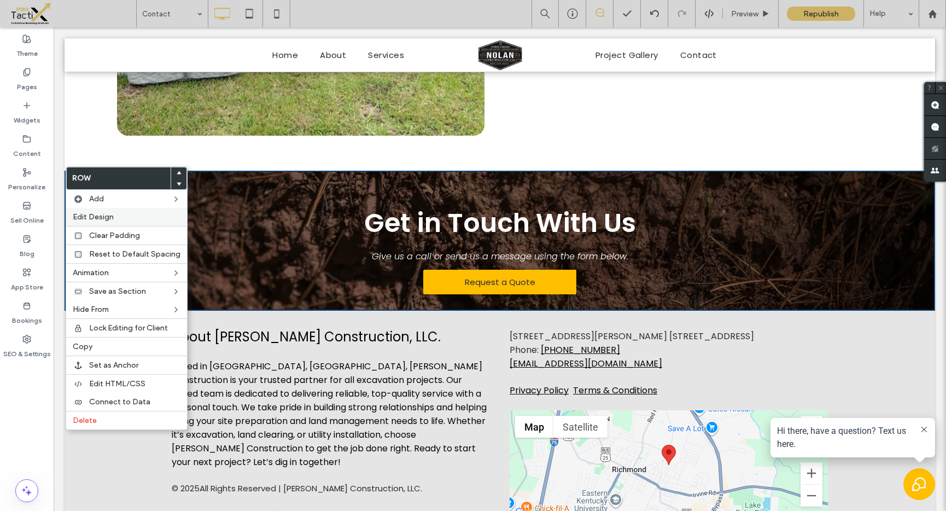
drag, startPoint x: 90, startPoint y: 216, endPoint x: 718, endPoint y: 213, distance: 628.7
click at [90, 216] on span "Edit Design" at bounding box center [93, 216] width 41 height 9
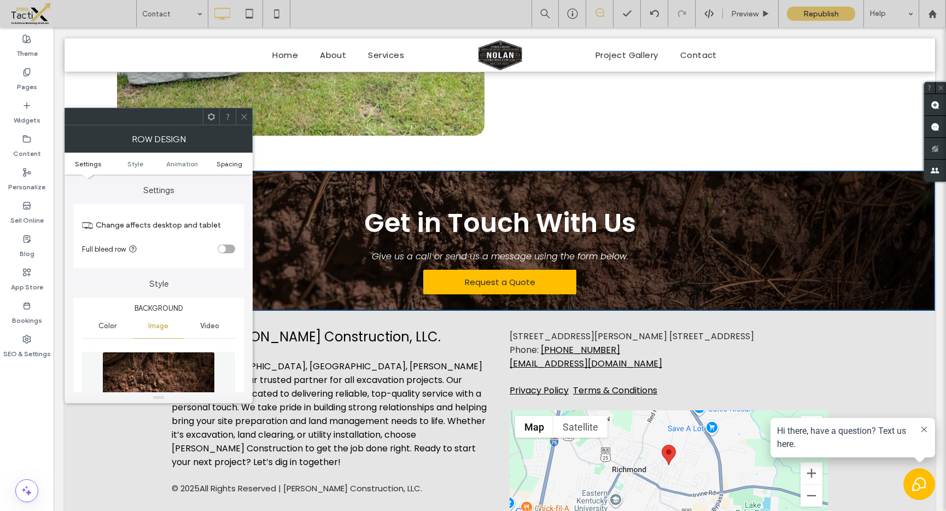
click at [216, 163] on span "Spacing" at bounding box center [229, 164] width 26 height 8
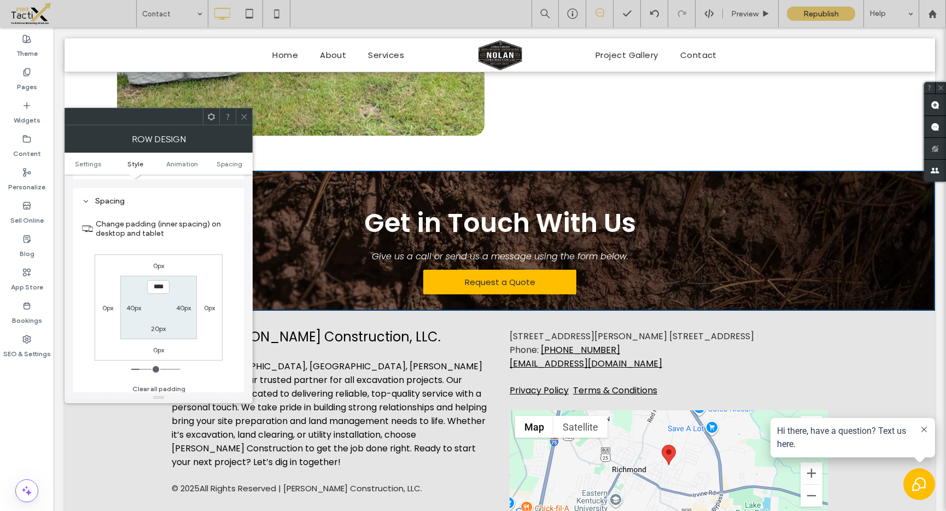
scroll to position [626, 0]
click at [157, 320] on label "20px" at bounding box center [158, 323] width 15 height 8
type input "**"
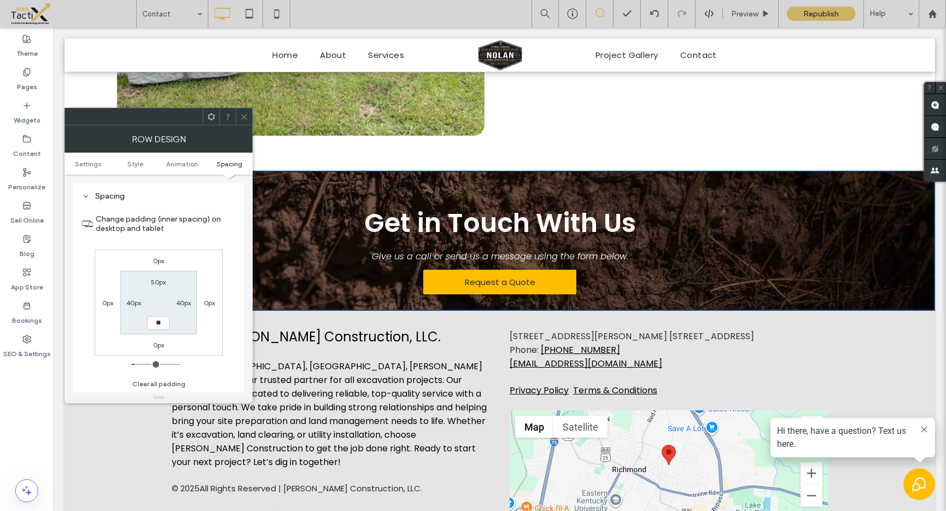
type input "****"
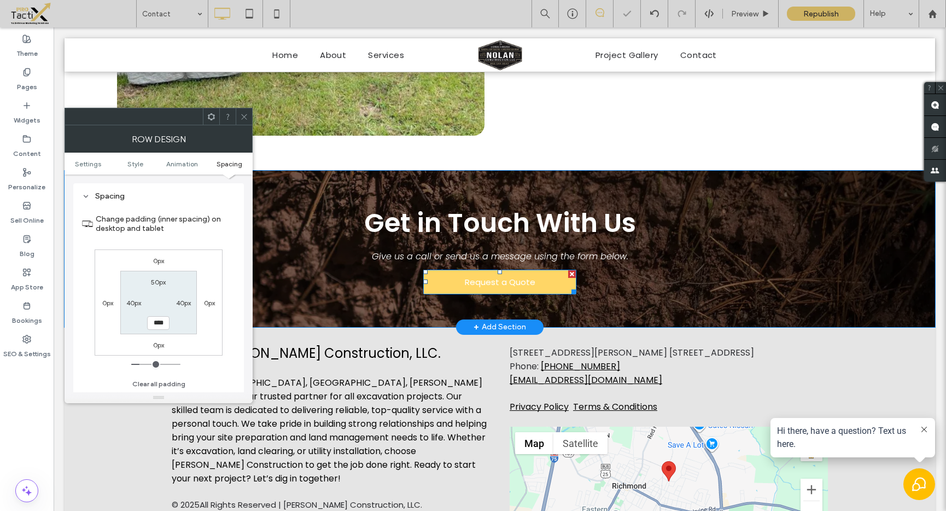
click at [495, 276] on span "Request a Quote" at bounding box center [500, 282] width 71 height 13
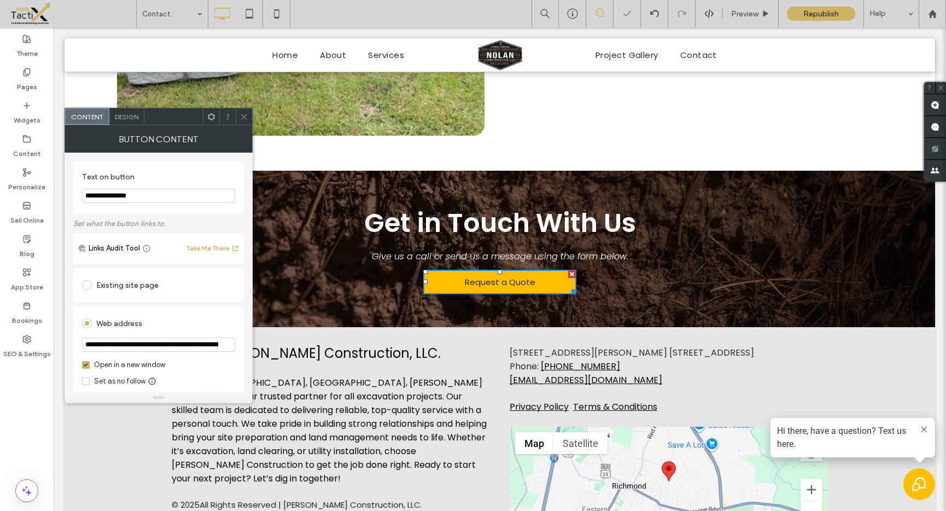
click at [241, 115] on icon at bounding box center [244, 117] width 8 height 8
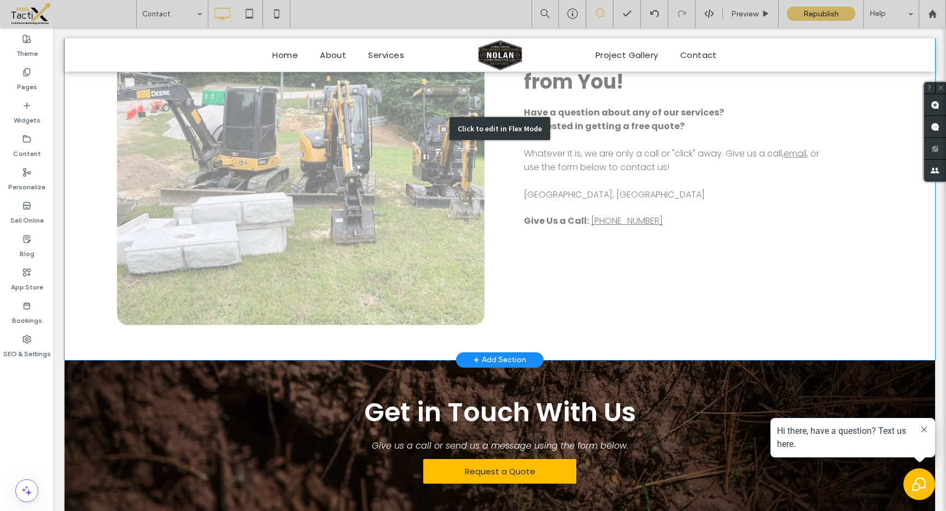
scroll to position [565, 0]
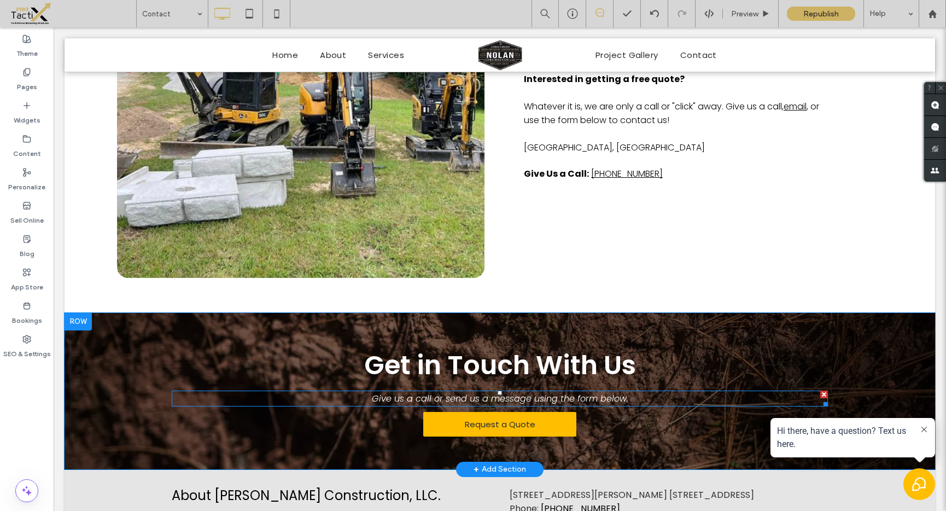
click at [469, 392] on span "Give us a call or send us a message using the form below." at bounding box center [500, 398] width 256 height 13
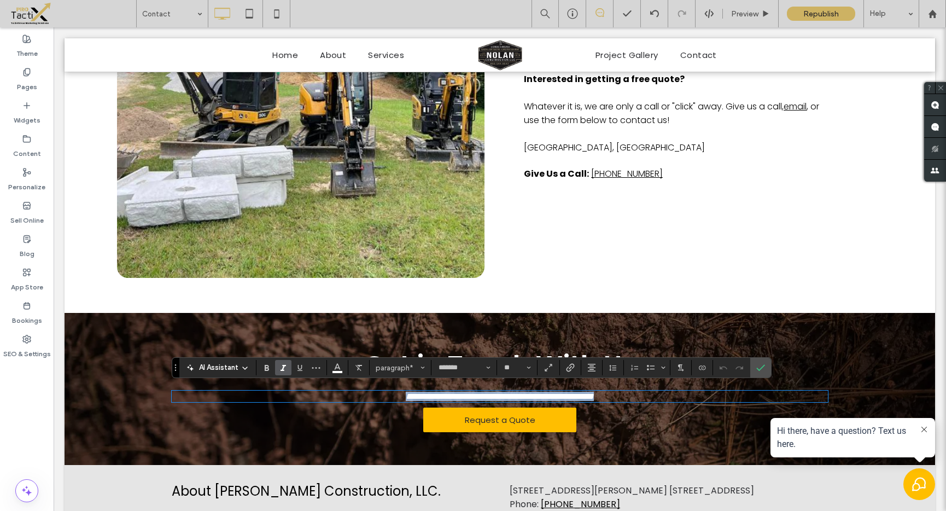
click at [468, 392] on span "**********" at bounding box center [500, 396] width 188 height 8
drag, startPoint x: 440, startPoint y: 393, endPoint x: 590, endPoint y: 393, distance: 150.3
click at [590, 393] on span "**********" at bounding box center [500, 396] width 188 height 8
click at [760, 367] on icon "Confirm" at bounding box center [760, 367] width 9 height 9
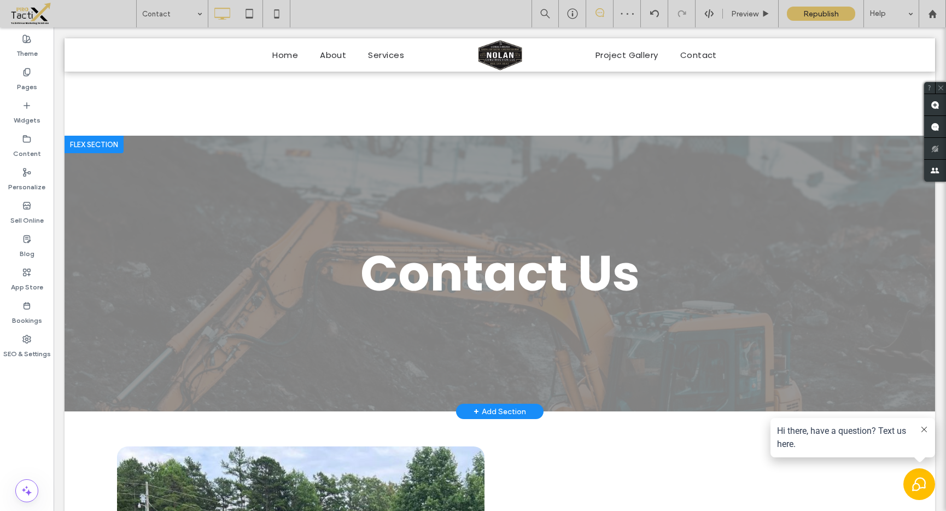
scroll to position [0, 0]
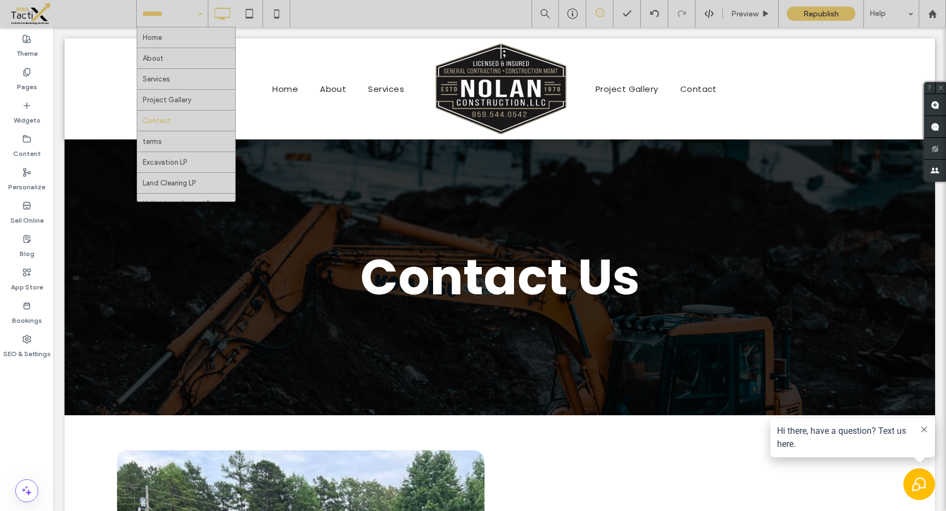
drag, startPoint x: 155, startPoint y: 6, endPoint x: 154, endPoint y: 17, distance: 11.5
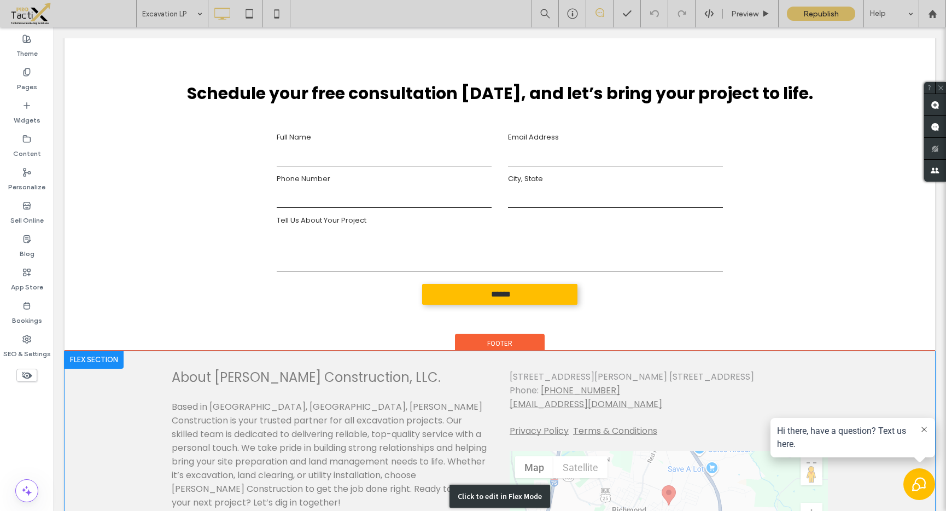
scroll to position [1917, 0]
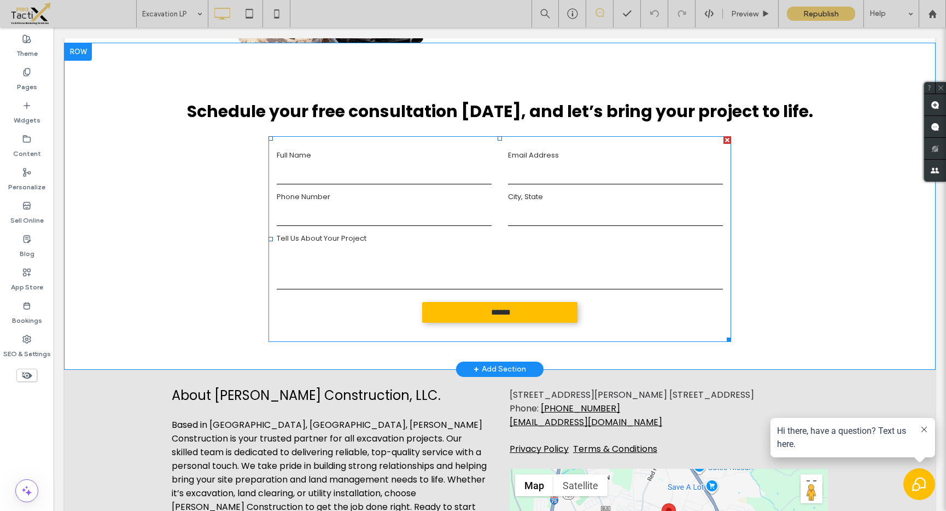
click at [526, 185] on form "Full Name Email Address Phone Number City, State Tell Us About Your Project ***…" at bounding box center [499, 239] width 462 height 206
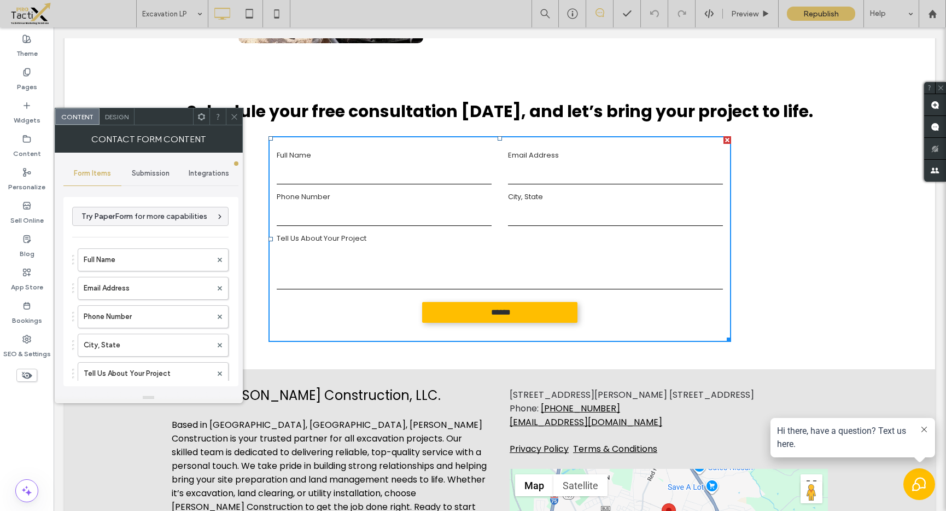
type input "******"
type input "**********"
click at [233, 113] on icon at bounding box center [234, 117] width 8 height 8
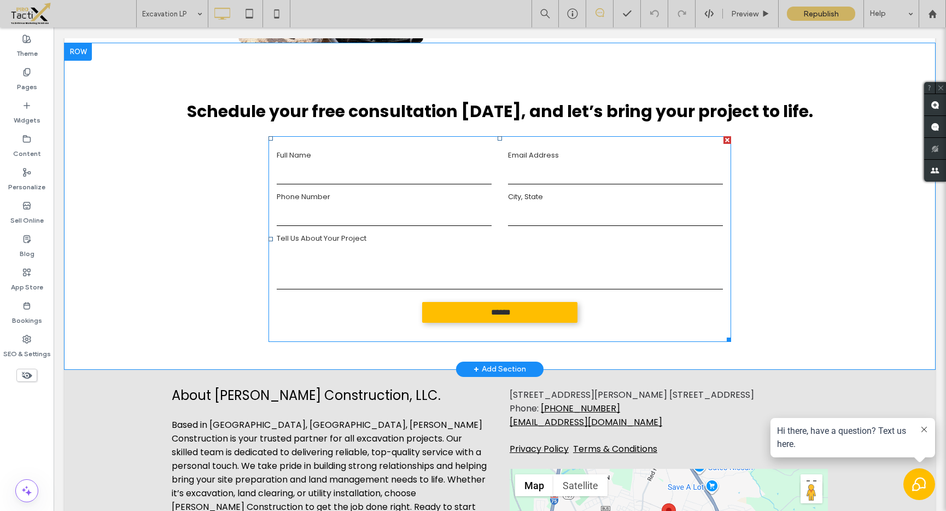
click at [724, 138] on div at bounding box center [727, 140] width 8 height 8
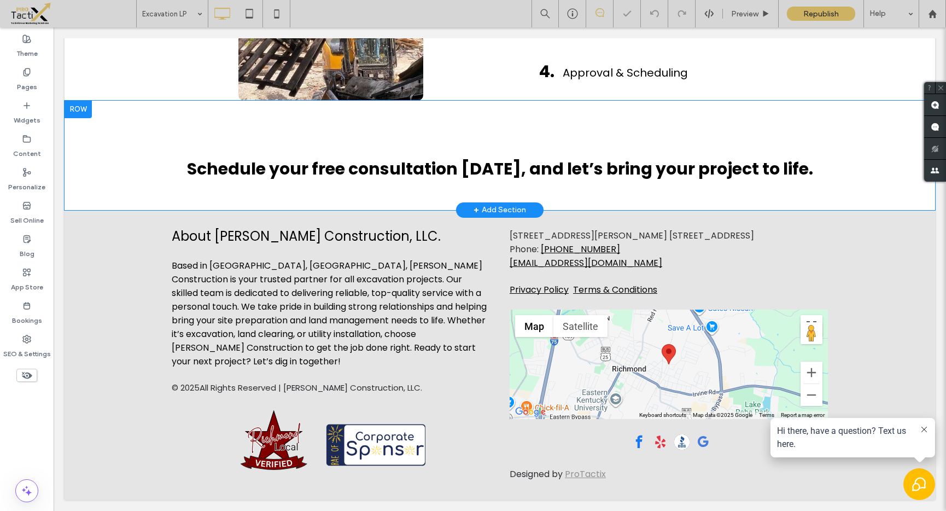
scroll to position [1855, 0]
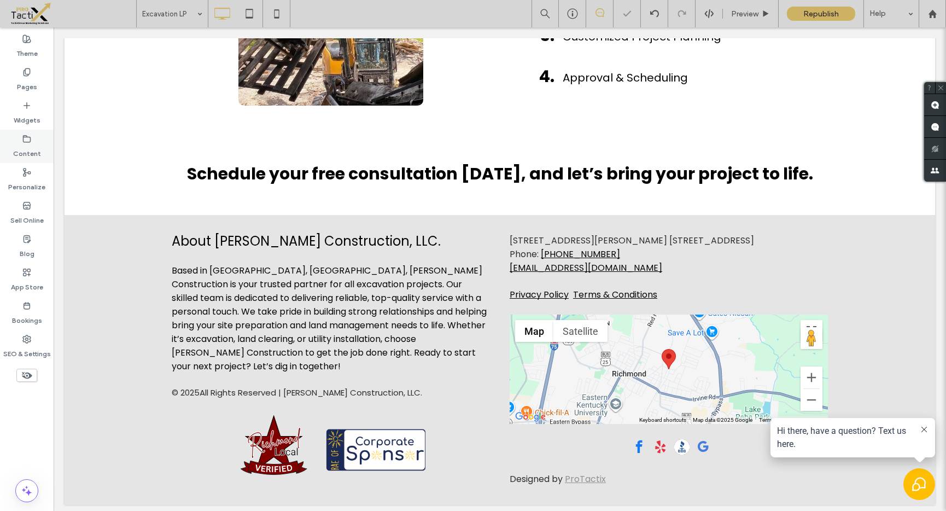
click at [21, 148] on label "Content" at bounding box center [27, 150] width 28 height 15
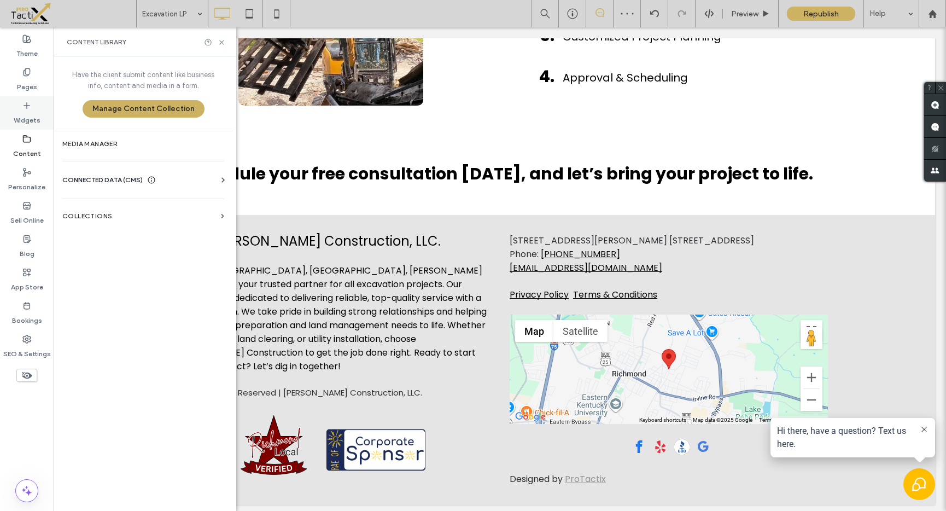
click at [20, 107] on div "Widgets" at bounding box center [27, 112] width 54 height 33
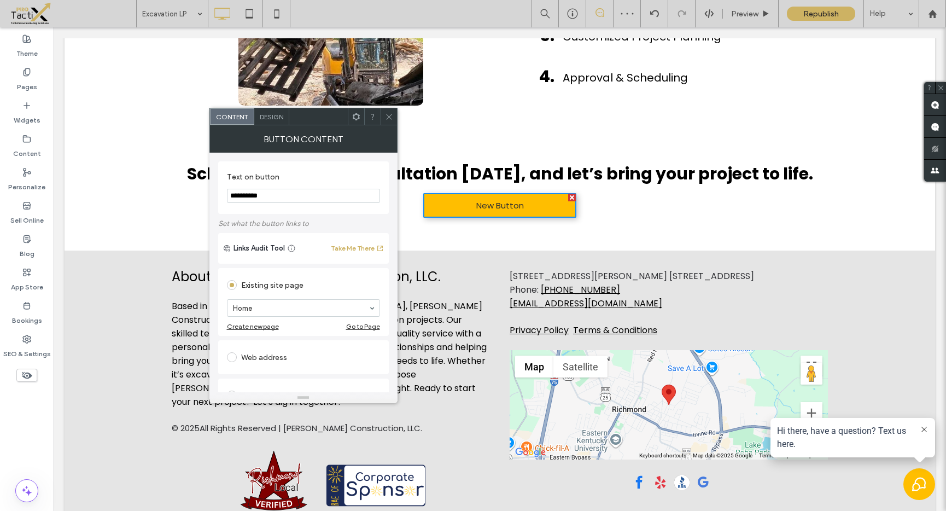
click at [261, 193] on input "**********" at bounding box center [303, 196] width 153 height 14
type input "**********"
click at [265, 361] on div "Web address" at bounding box center [303, 356] width 153 height 17
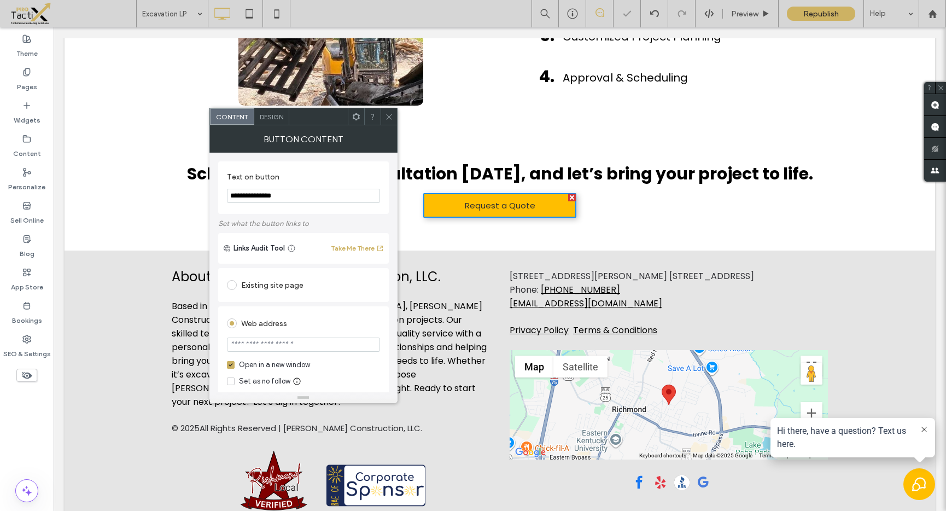
click at [273, 345] on input "url" at bounding box center [303, 344] width 153 height 14
paste input "**********"
type input "**********"
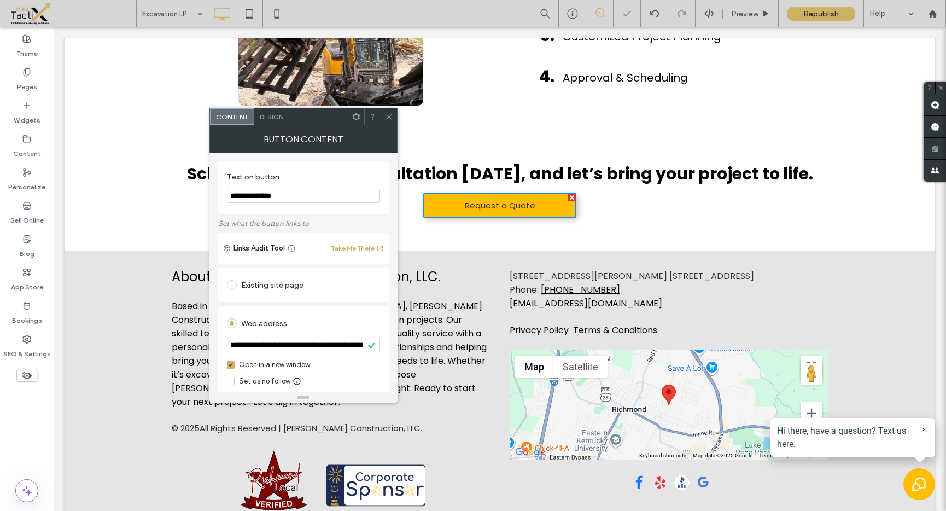
click at [285, 322] on div "Web address" at bounding box center [303, 322] width 153 height 17
click at [390, 119] on icon at bounding box center [389, 117] width 8 height 8
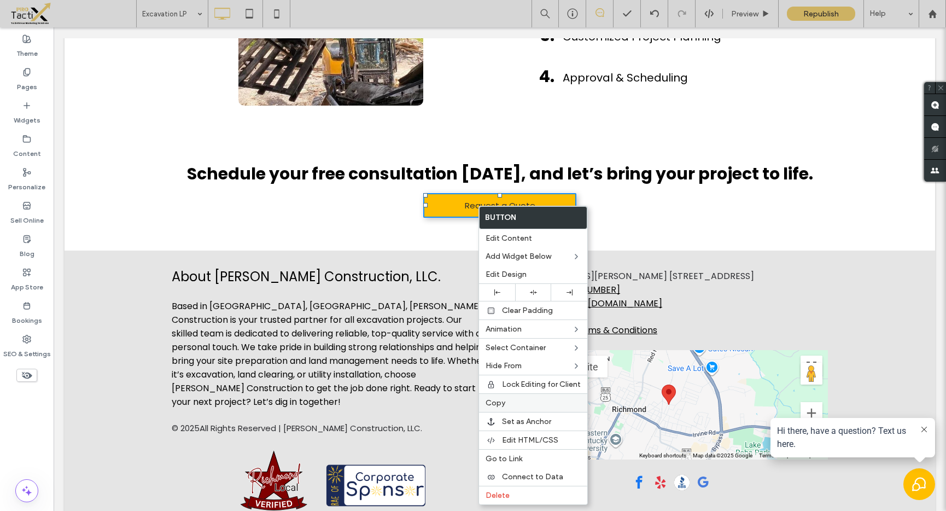
click at [511, 405] on label "Copy" at bounding box center [532, 402] width 95 height 9
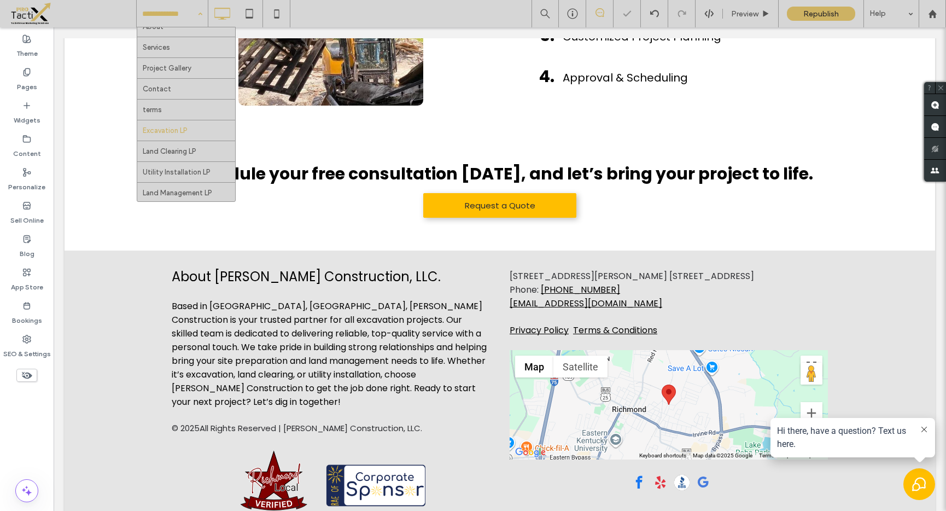
scroll to position [32, 0]
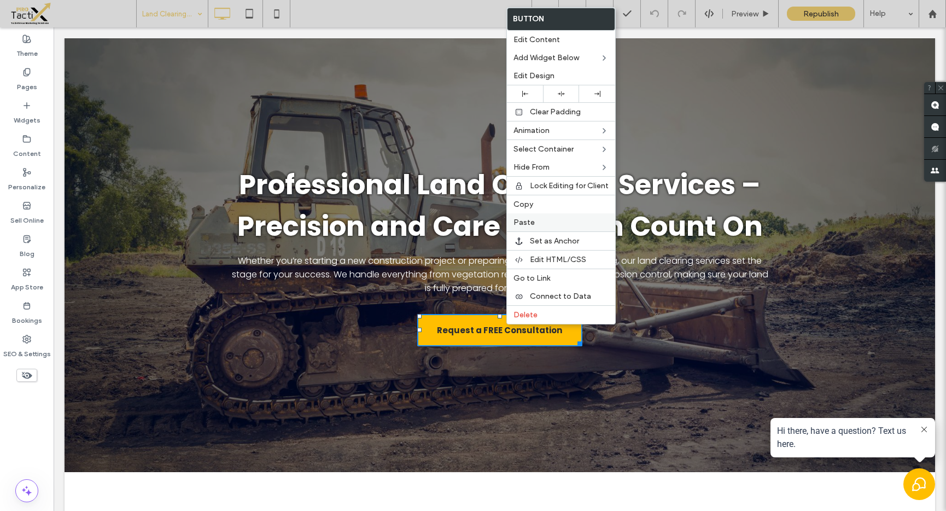
click at [529, 222] on span "Paste" at bounding box center [523, 222] width 21 height 9
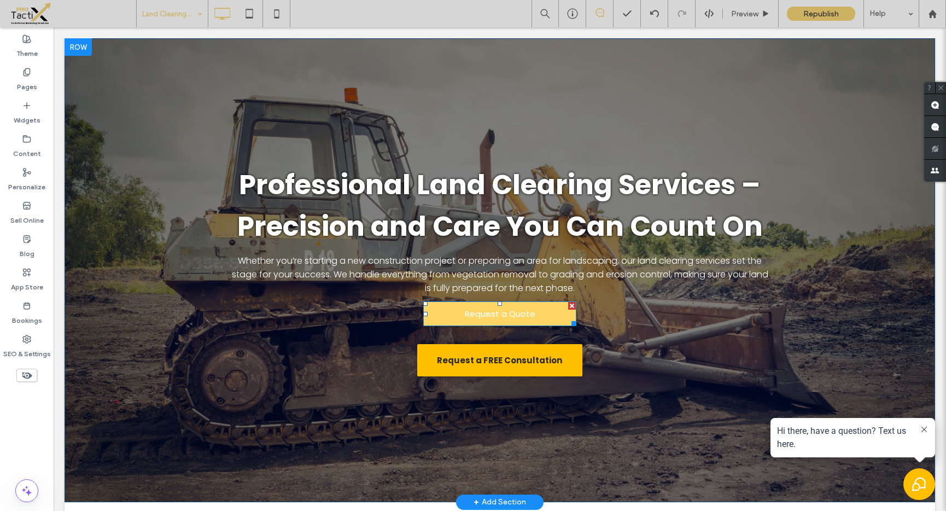
click at [535, 315] on link "Request a Quote" at bounding box center [499, 313] width 153 height 25
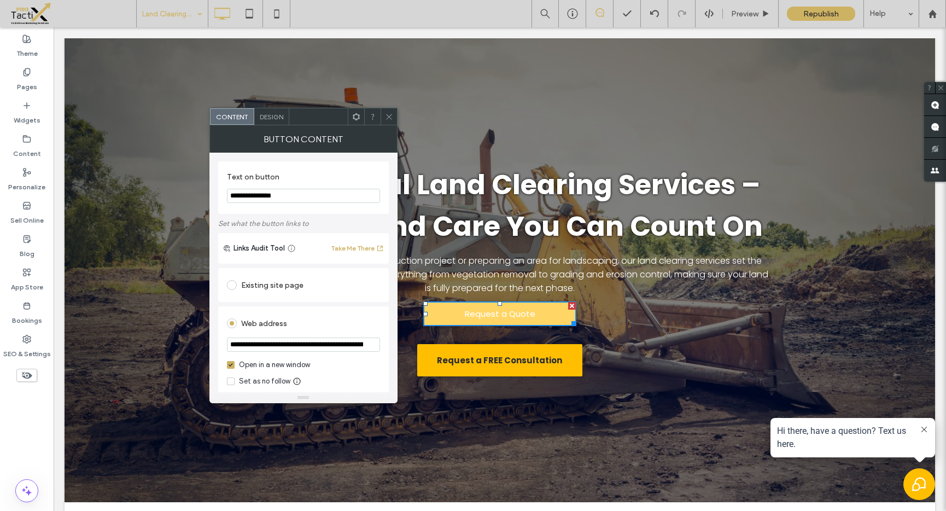
drag, startPoint x: 567, startPoint y: 305, endPoint x: 621, endPoint y: 332, distance: 60.1
click at [568, 305] on div at bounding box center [572, 306] width 8 height 8
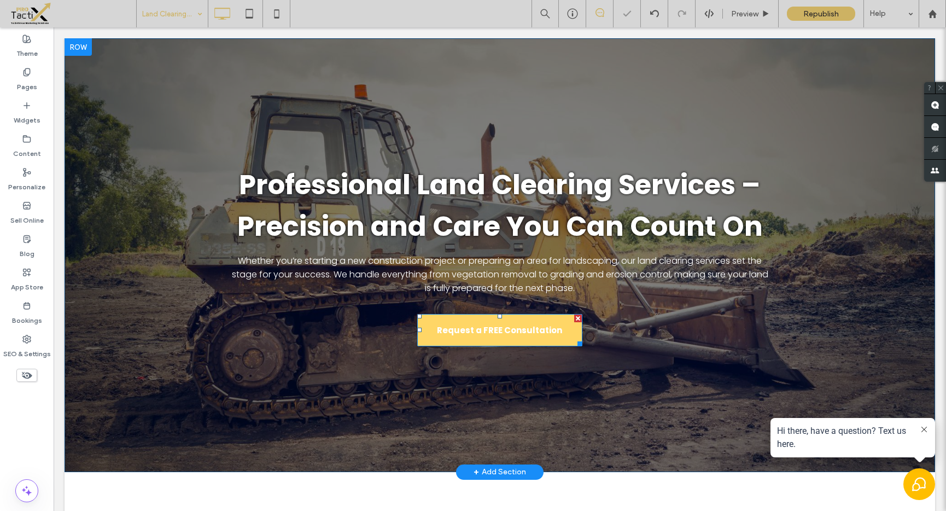
click at [533, 331] on span "Request a FREE Consultation" at bounding box center [499, 330] width 125 height 24
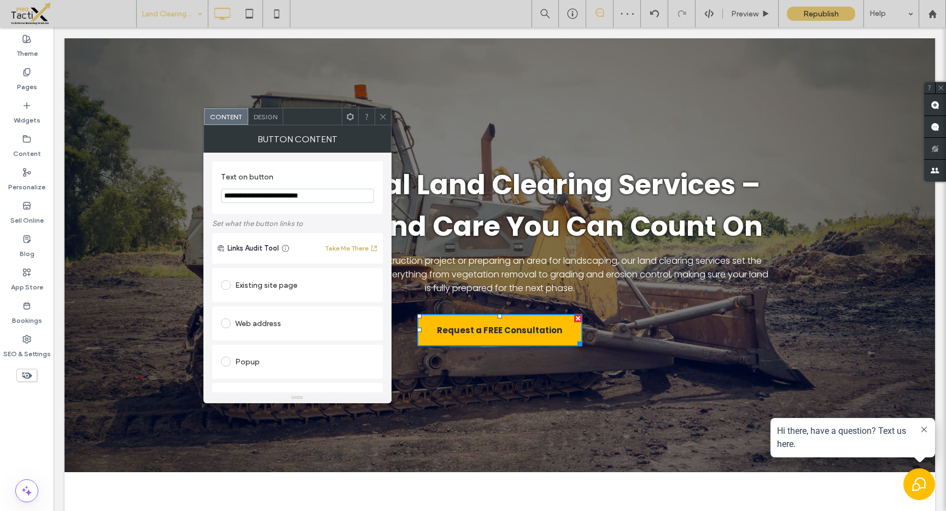
click at [250, 324] on div "Web address" at bounding box center [297, 322] width 153 height 17
click at [301, 349] on input "url" at bounding box center [297, 344] width 153 height 14
paste input "**********"
type input "**********"
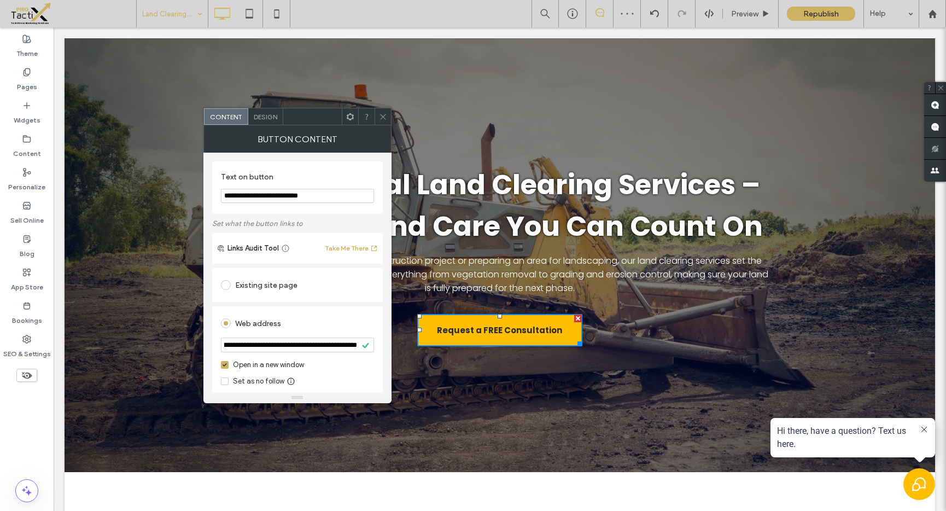
scroll to position [0, 0]
click at [311, 317] on div "Web address" at bounding box center [297, 322] width 153 height 17
click at [382, 119] on icon at bounding box center [383, 117] width 8 height 8
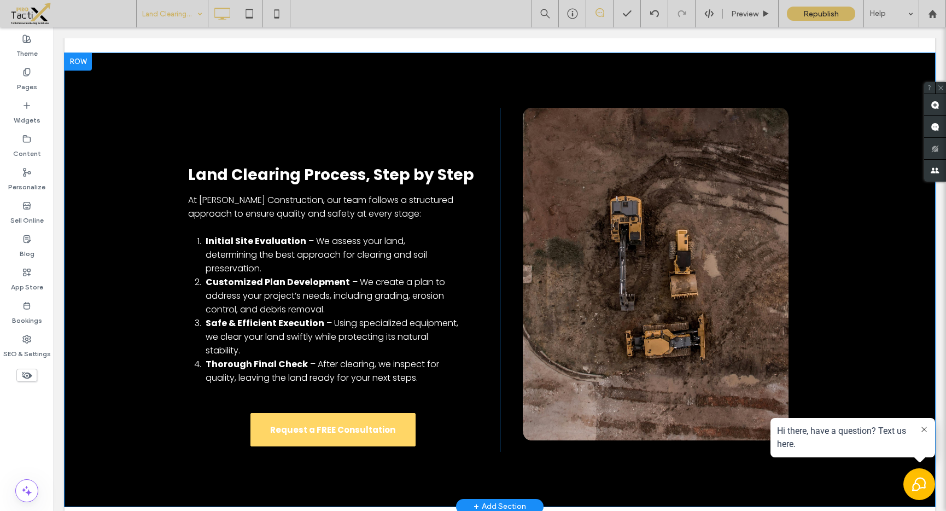
scroll to position [775, 0]
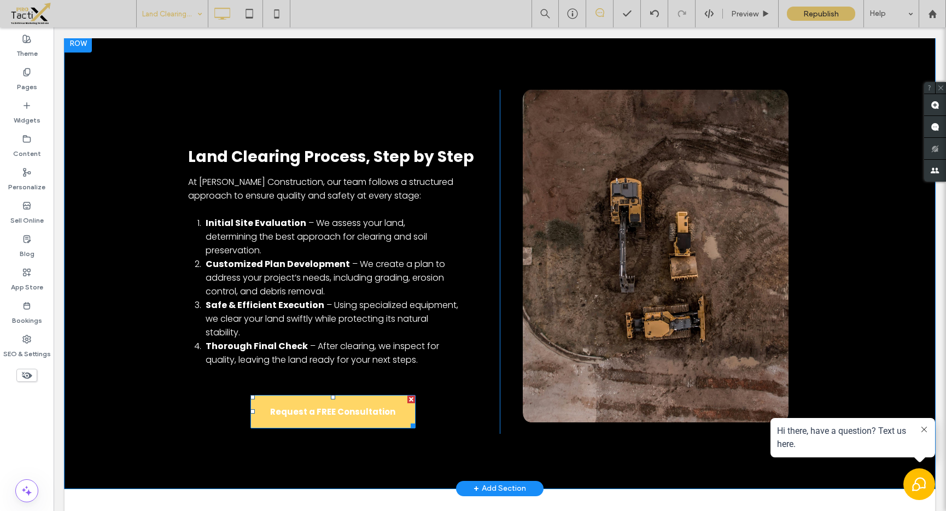
click at [341, 400] on span "Request a FREE Consultation" at bounding box center [332, 412] width 125 height 24
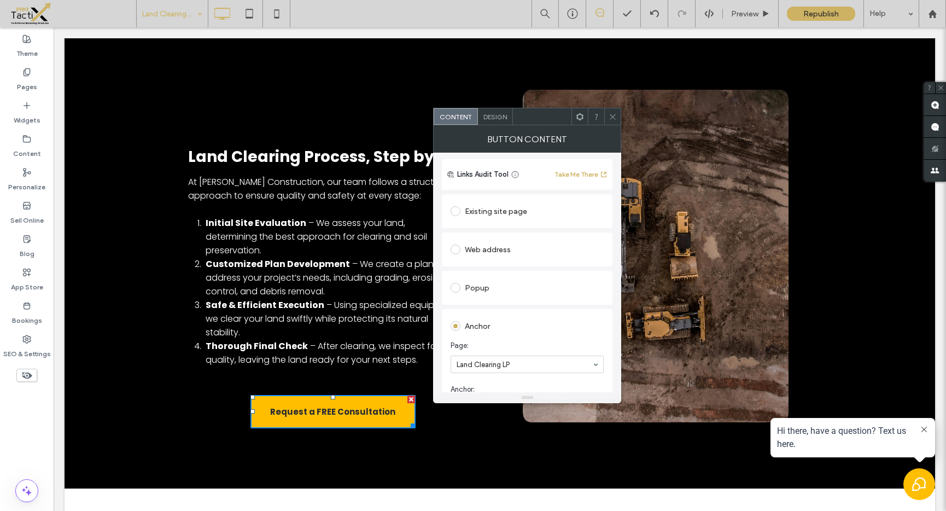
scroll to position [74, 0]
drag, startPoint x: 483, startPoint y: 249, endPoint x: 484, endPoint y: 256, distance: 7.2
click at [483, 249] on div "Web address" at bounding box center [526, 248] width 153 height 17
click at [484, 274] on input "url" at bounding box center [526, 270] width 153 height 14
paste input "**********"
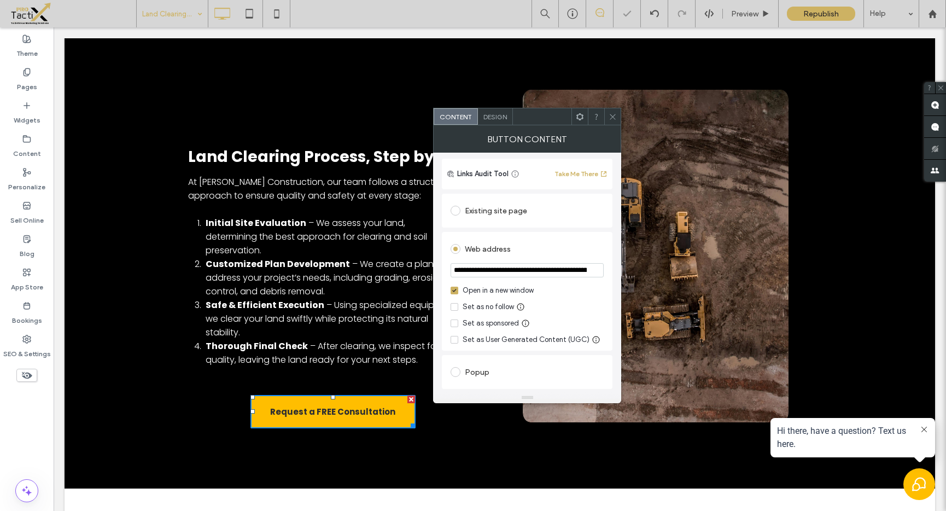
scroll to position [0, 328]
type input "**********"
click at [537, 255] on div "Web address" at bounding box center [526, 248] width 153 height 17
click at [613, 112] on span at bounding box center [612, 116] width 8 height 16
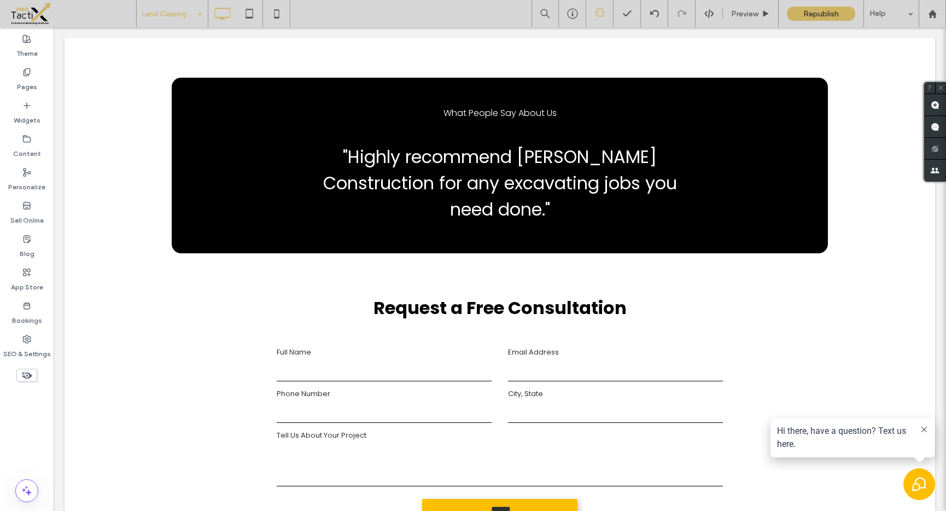
scroll to position [1830, 0]
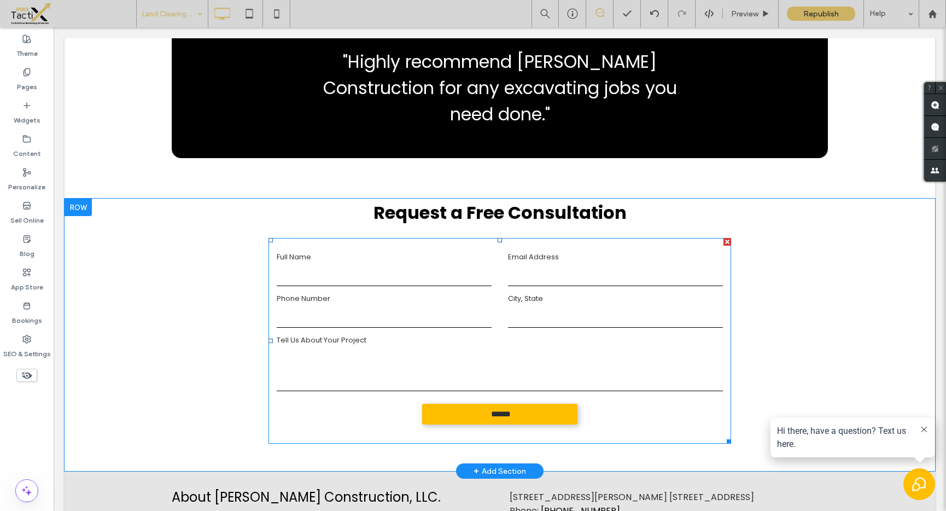
click at [529, 293] on label "City, State" at bounding box center [615, 298] width 215 height 11
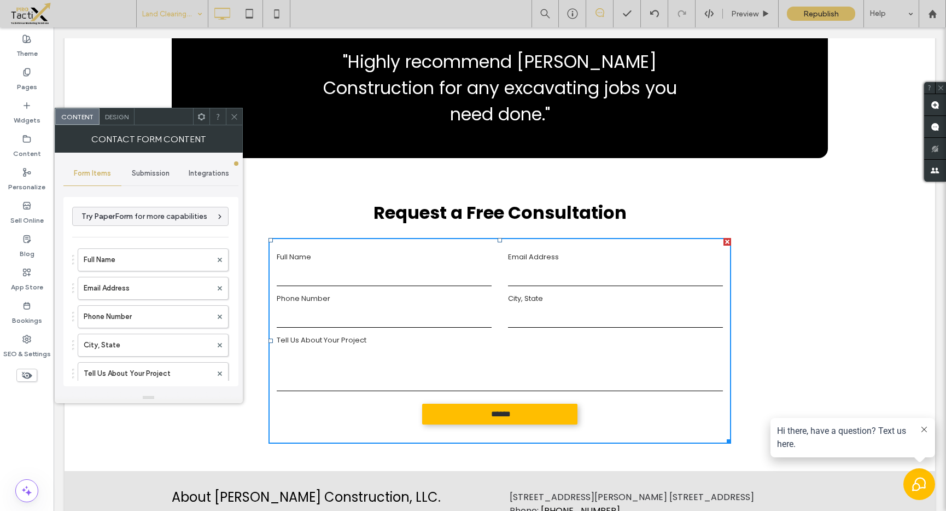
type input "******"
type input "**********"
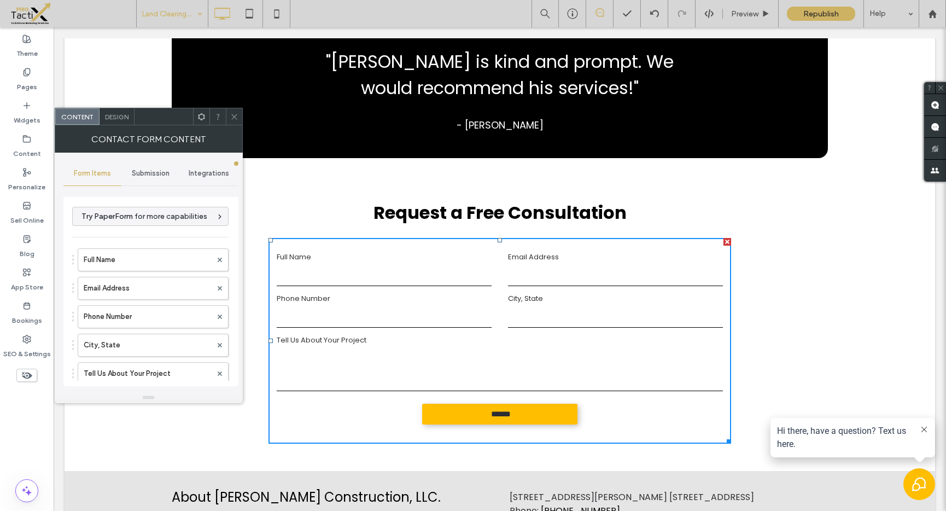
drag, startPoint x: 236, startPoint y: 118, endPoint x: 282, endPoint y: 129, distance: 47.3
click at [236, 118] on icon at bounding box center [234, 117] width 8 height 8
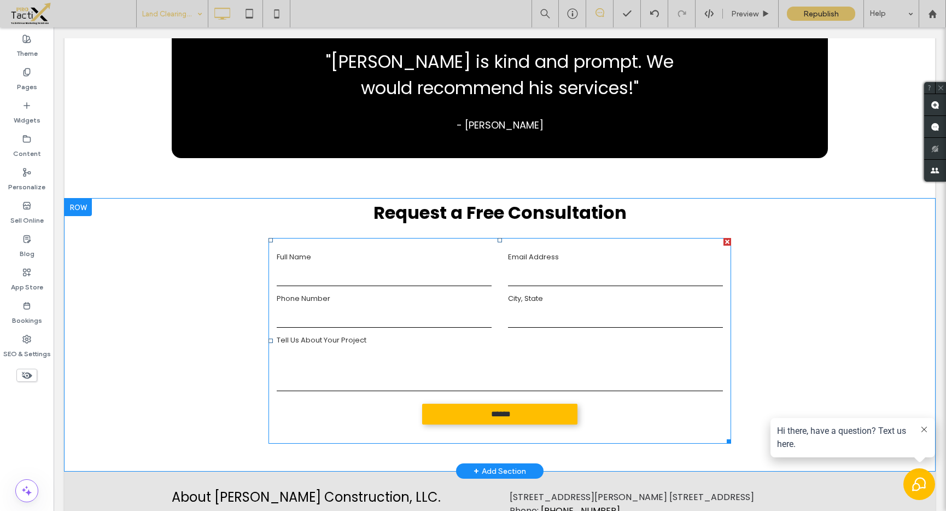
click at [723, 238] on div at bounding box center [727, 242] width 8 height 8
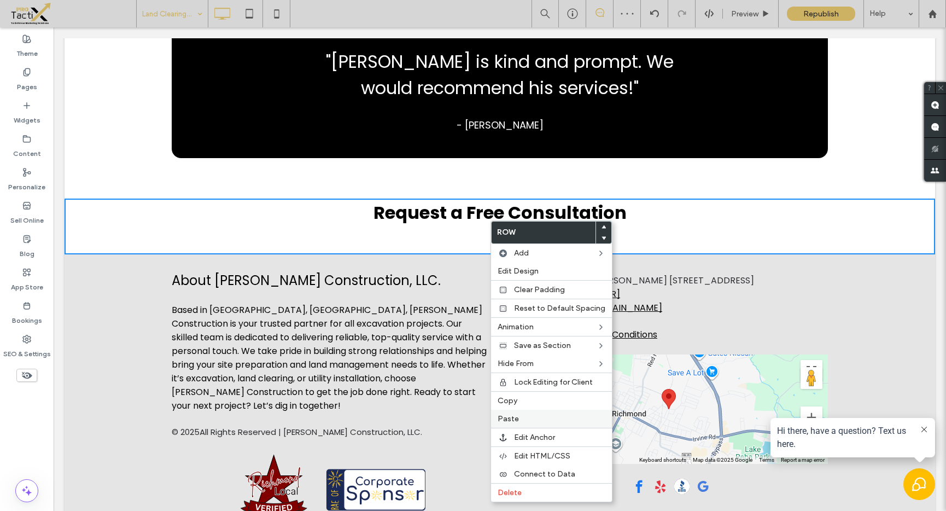
click at [528, 414] on label "Paste" at bounding box center [551, 418] width 108 height 9
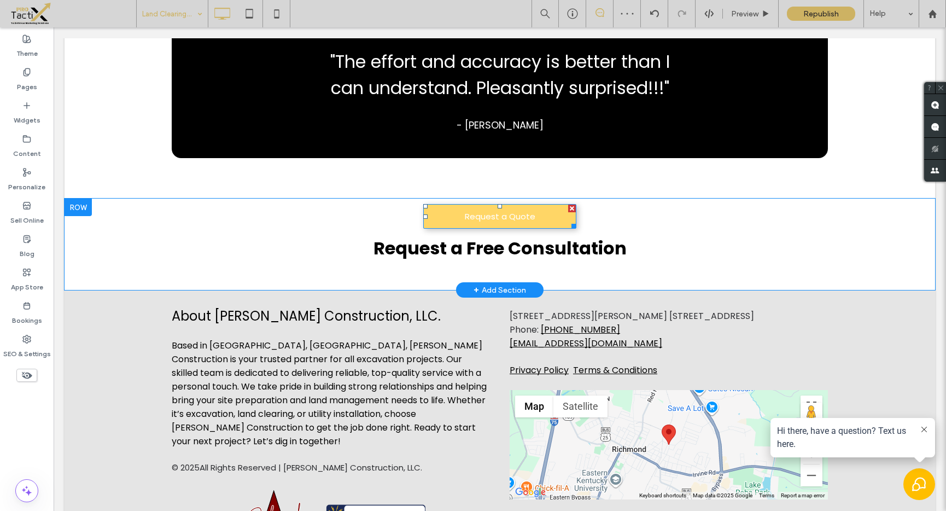
click at [502, 204] on link "Request a Quote" at bounding box center [499, 216] width 153 height 25
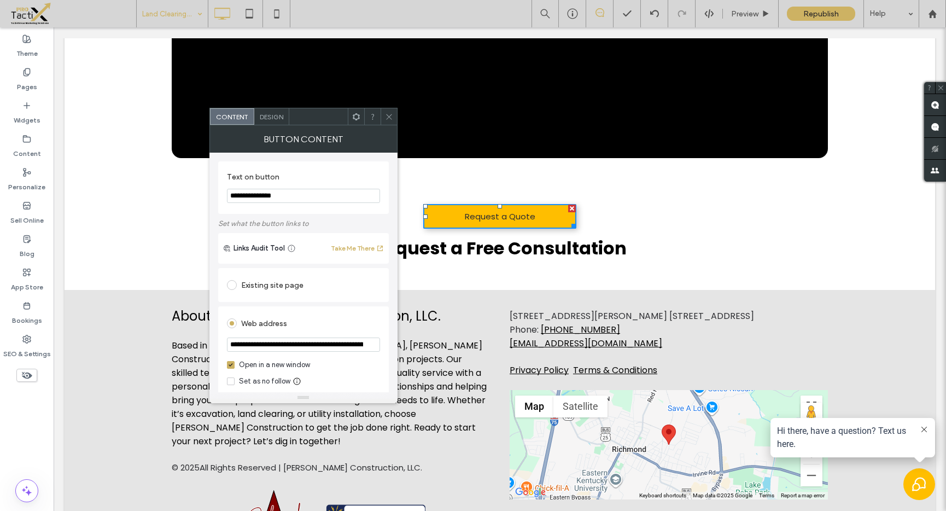
click at [389, 110] on span at bounding box center [389, 116] width 8 height 16
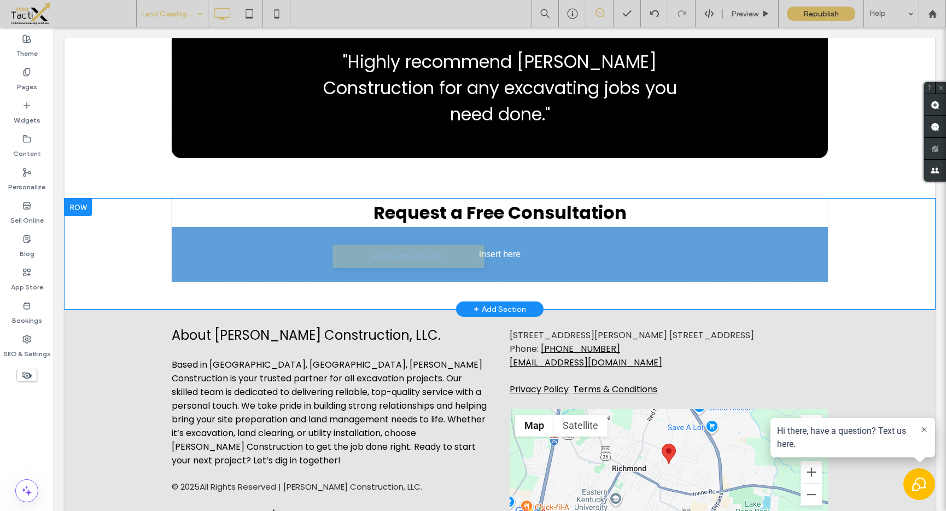
drag, startPoint x: 456, startPoint y: 204, endPoint x: 525, endPoint y: 271, distance: 96.3
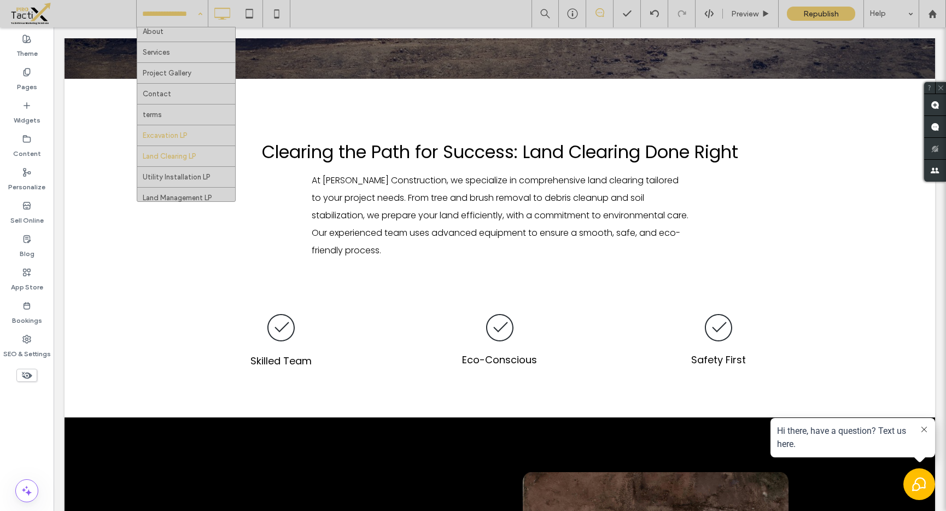
scroll to position [32, 0]
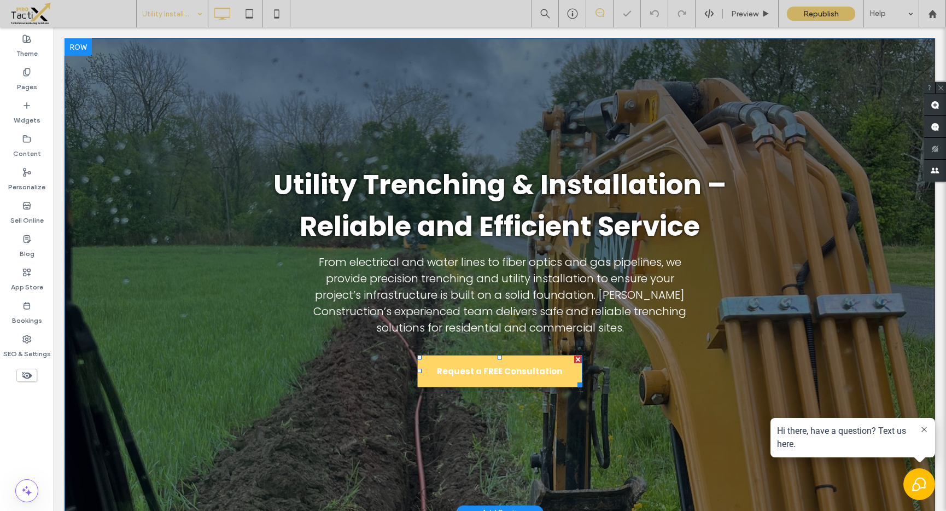
click at [514, 366] on span "Request a FREE Consultation" at bounding box center [499, 371] width 125 height 24
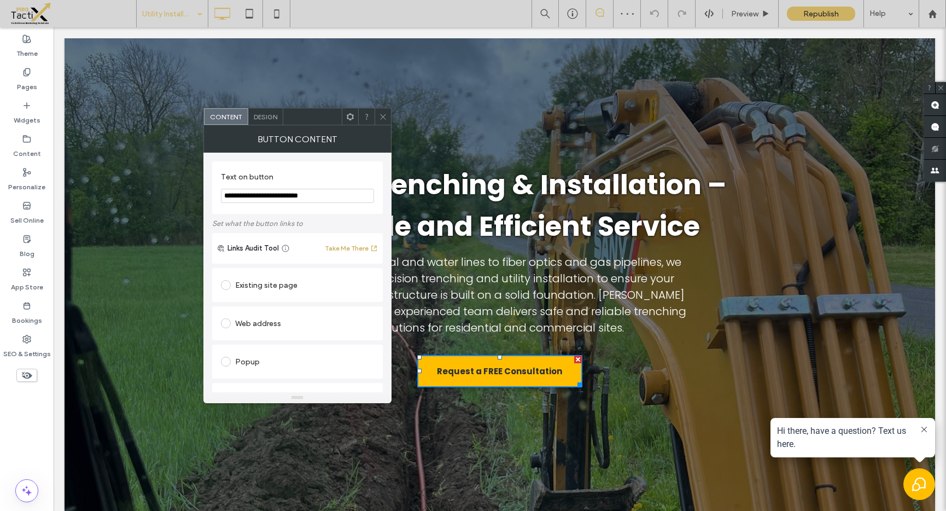
click at [254, 326] on div "Web address" at bounding box center [297, 322] width 153 height 17
click at [259, 342] on input "url" at bounding box center [297, 344] width 153 height 14
paste input "**********"
type input "**********"
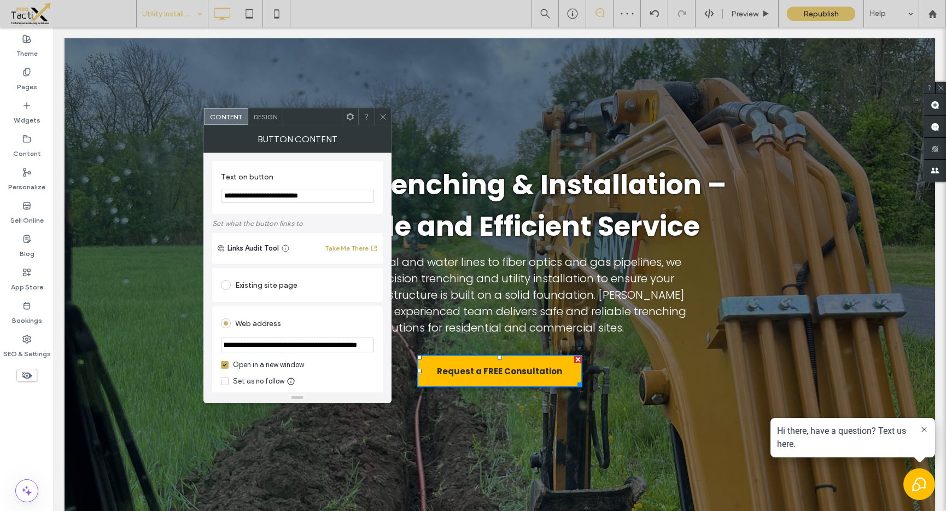
scroll to position [0, 0]
click at [339, 306] on div "**********" at bounding box center [297, 441] width 171 height 350
click at [379, 110] on span at bounding box center [383, 116] width 8 height 16
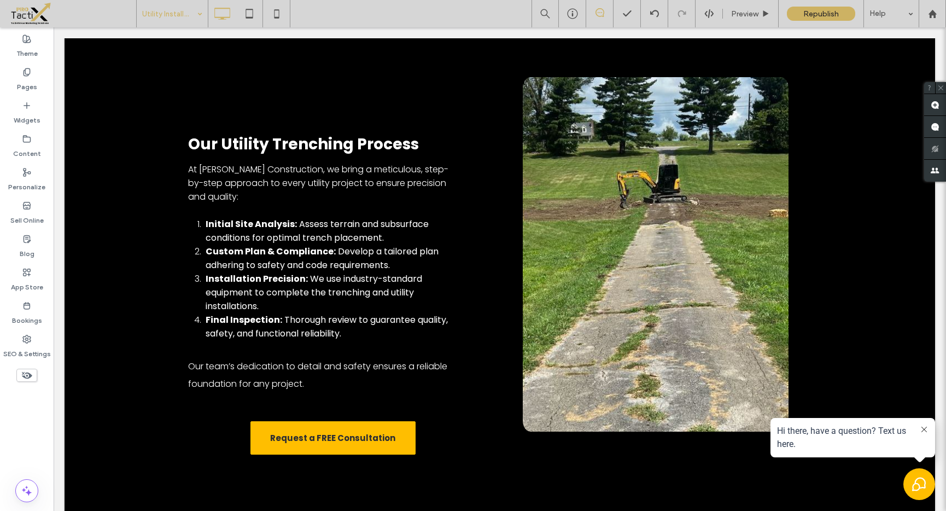
scroll to position [851, 0]
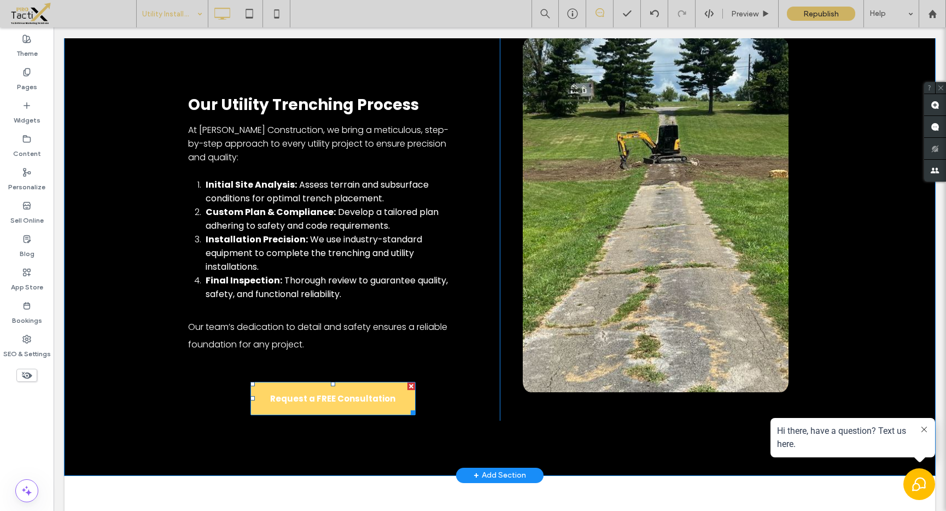
click at [330, 390] on span "Request a FREE Consultation" at bounding box center [332, 398] width 125 height 24
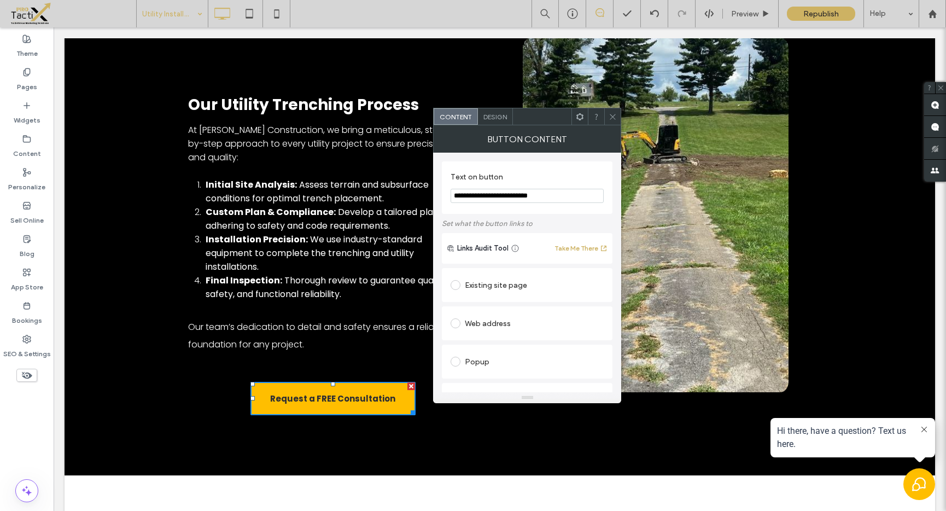
click at [482, 321] on div "Web address" at bounding box center [526, 322] width 153 height 17
click at [503, 344] on input "url" at bounding box center [526, 344] width 153 height 14
paste input "**********"
type input "**********"
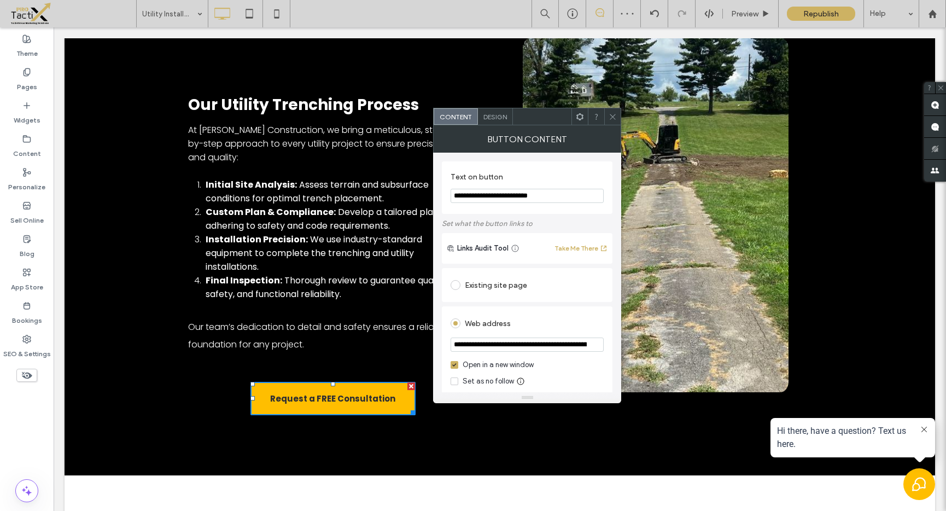
scroll to position [0, 328]
type input "**********"
click at [523, 316] on div "Web address" at bounding box center [526, 322] width 153 height 17
click at [612, 119] on icon at bounding box center [612, 117] width 8 height 8
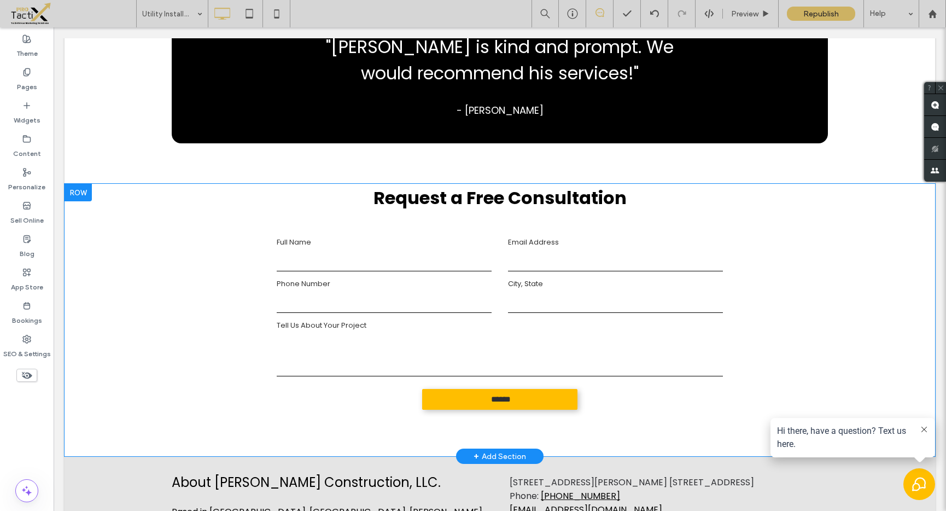
scroll to position [1934, 0]
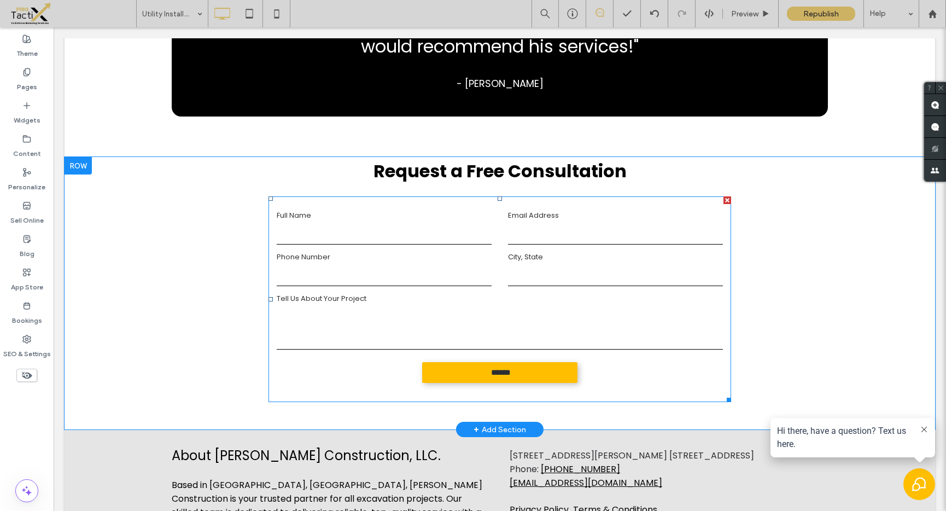
click at [499, 246] on form "Full Name Email Address Phone Number City, State Tell Us About Your Project ***…" at bounding box center [499, 299] width 462 height 206
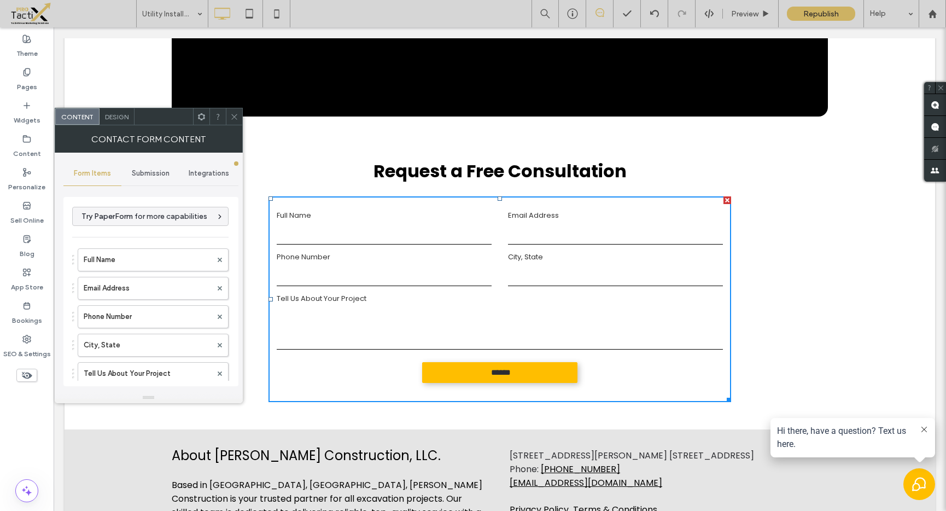
type input "******"
type input "**********"
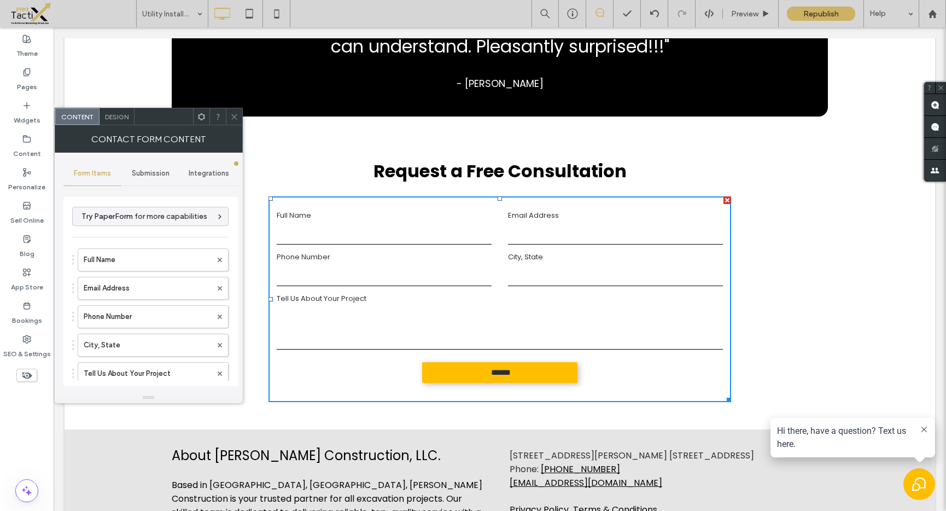
drag, startPoint x: 724, startPoint y: 200, endPoint x: 648, endPoint y: 261, distance: 97.2
click at [724, 200] on div at bounding box center [727, 200] width 8 height 8
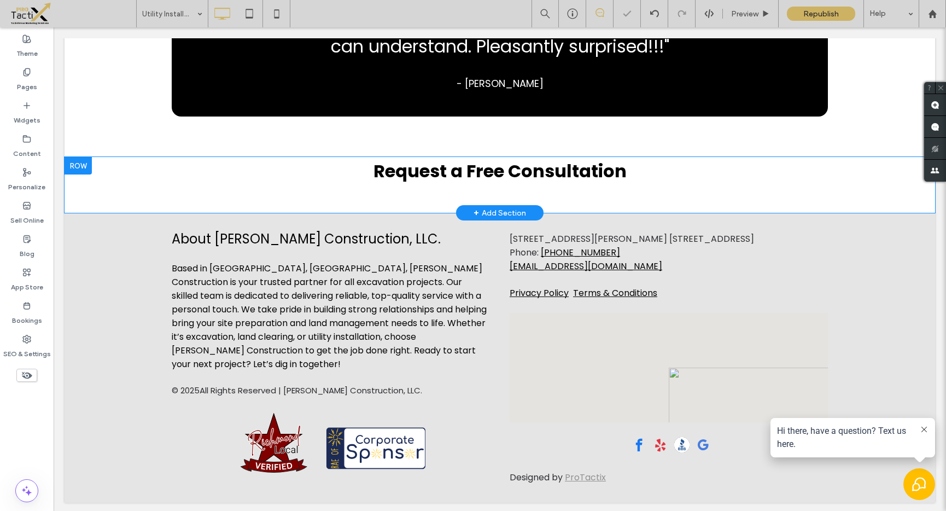
scroll to position [1932, 0]
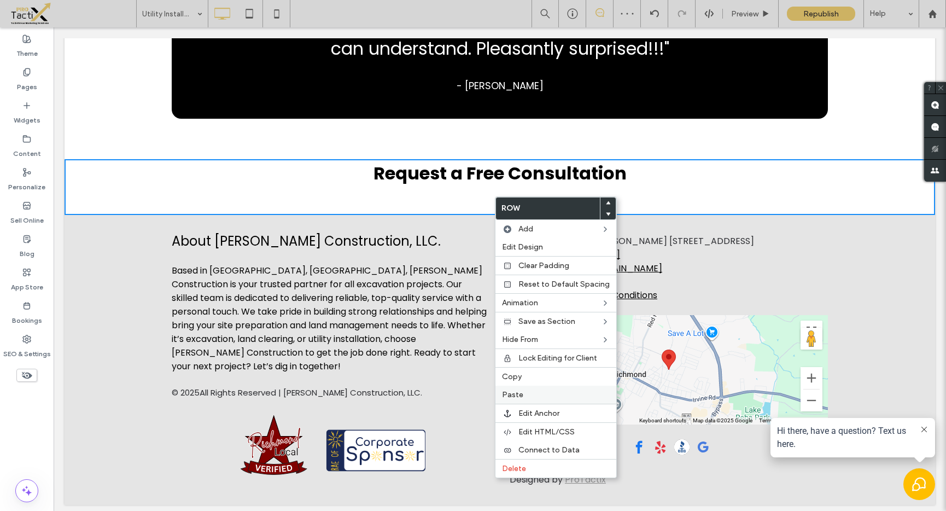
click at [522, 395] on label "Paste" at bounding box center [556, 394] width 108 height 9
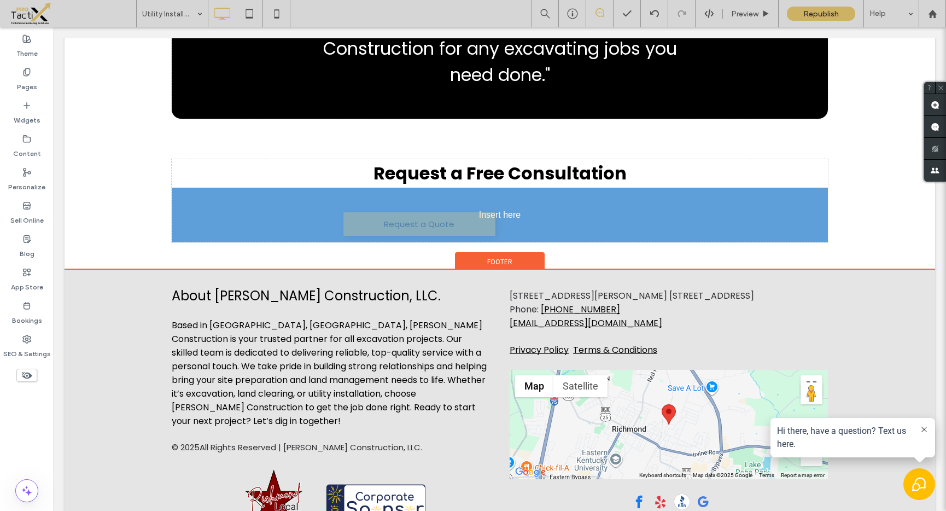
drag, startPoint x: 539, startPoint y: 174, endPoint x: 577, endPoint y: 249, distance: 83.4
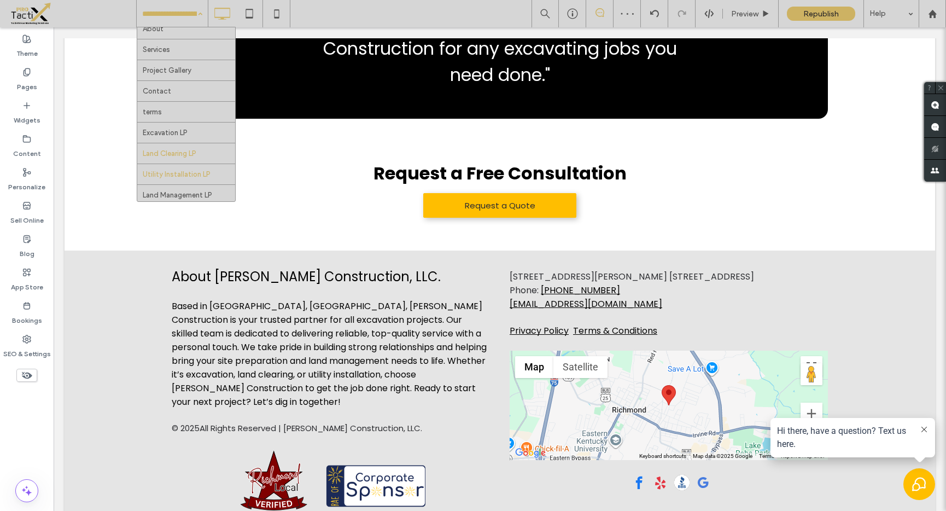
scroll to position [32, 0]
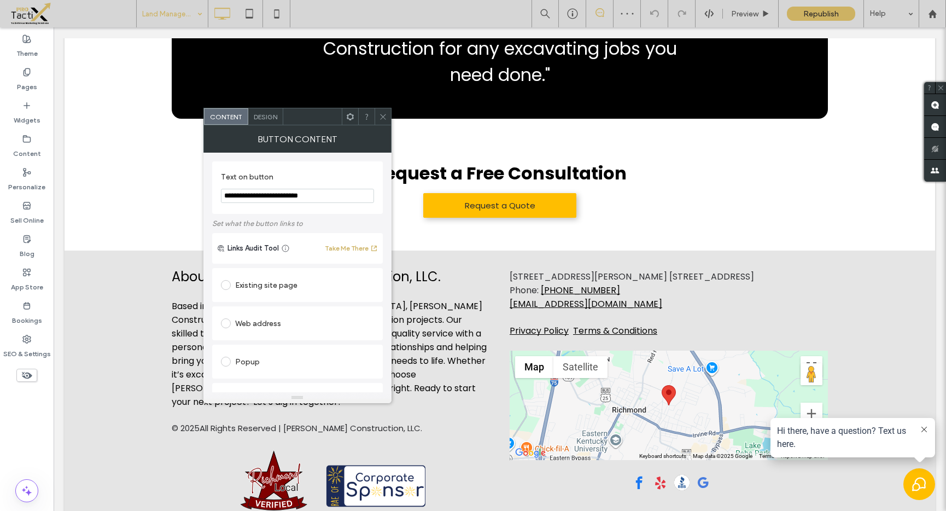
click at [286, 197] on input "**********" at bounding box center [297, 196] width 153 height 14
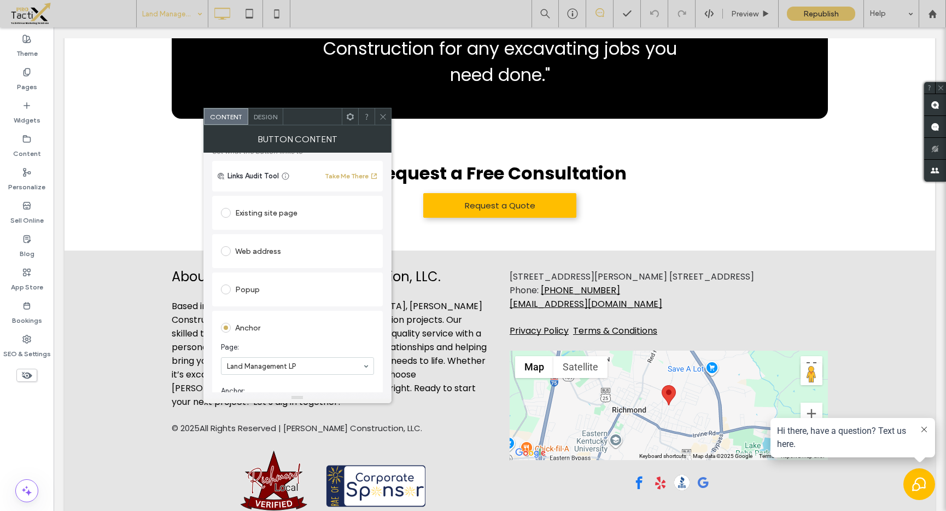
scroll to position [73, 0]
click at [245, 250] on div "Web address" at bounding box center [297, 249] width 153 height 17
click at [250, 273] on input "url" at bounding box center [297, 271] width 153 height 14
paste input "**********"
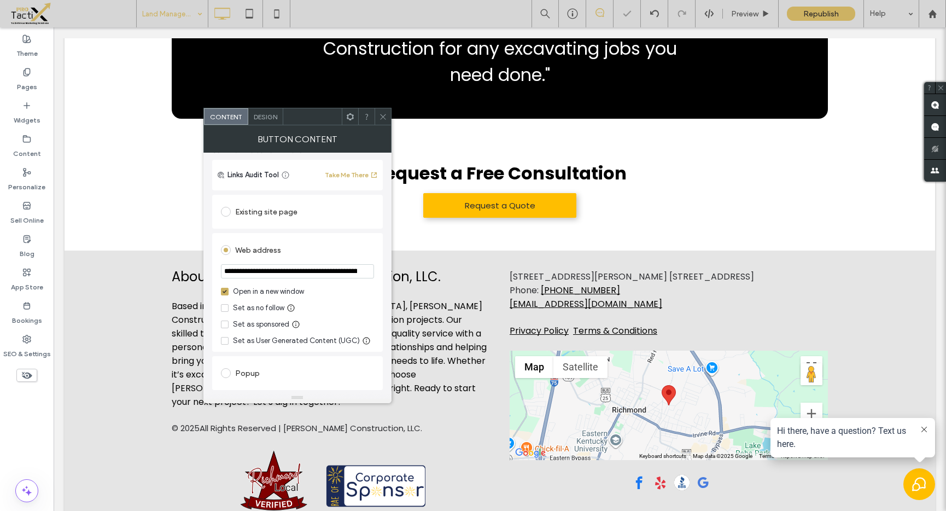
scroll to position [0, 327]
type input "**********"
click at [338, 253] on div "Web address" at bounding box center [297, 249] width 153 height 17
click at [382, 116] on use at bounding box center [382, 116] width 5 height 5
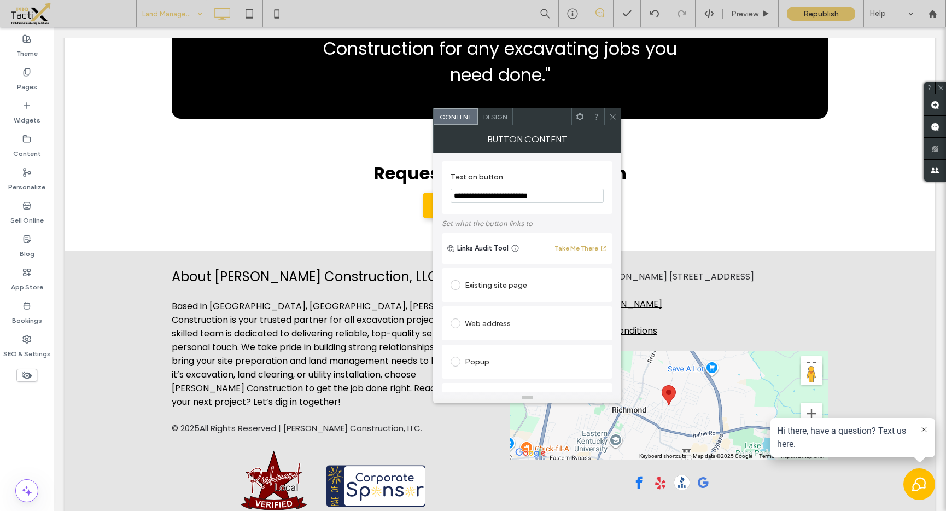
click at [467, 319] on div "Web address" at bounding box center [526, 322] width 153 height 17
click at [482, 351] on input "url" at bounding box center [526, 344] width 153 height 14
paste input "**********"
type input "**********"
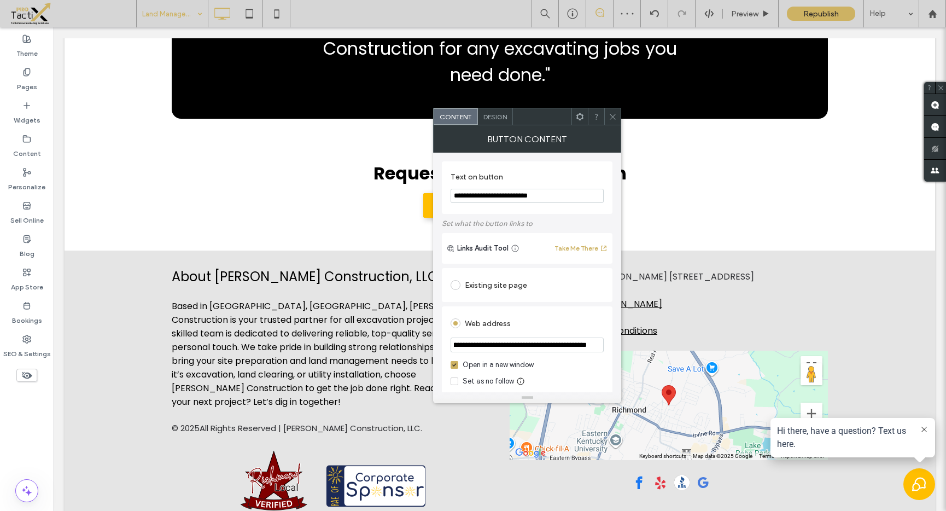
scroll to position [0, 0]
click at [612, 115] on icon at bounding box center [612, 117] width 8 height 8
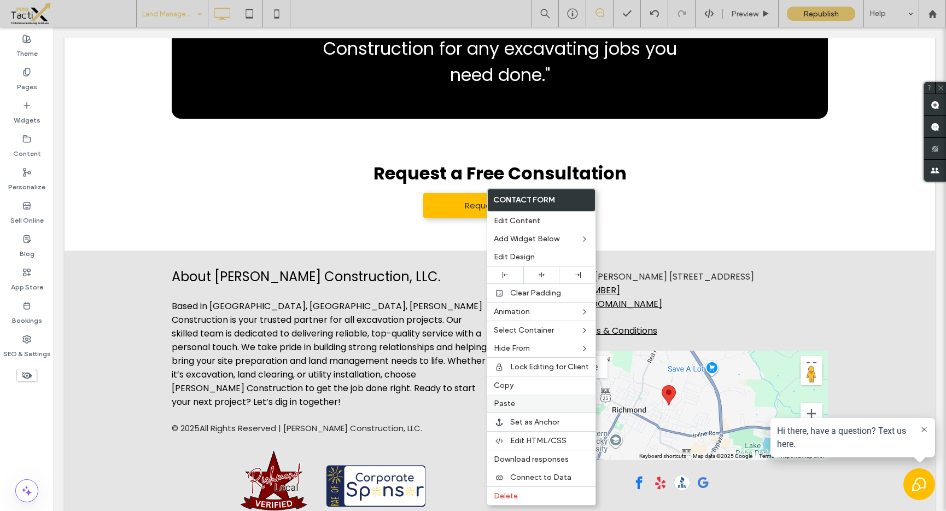
click at [505, 400] on span "Paste" at bounding box center [504, 403] width 21 height 9
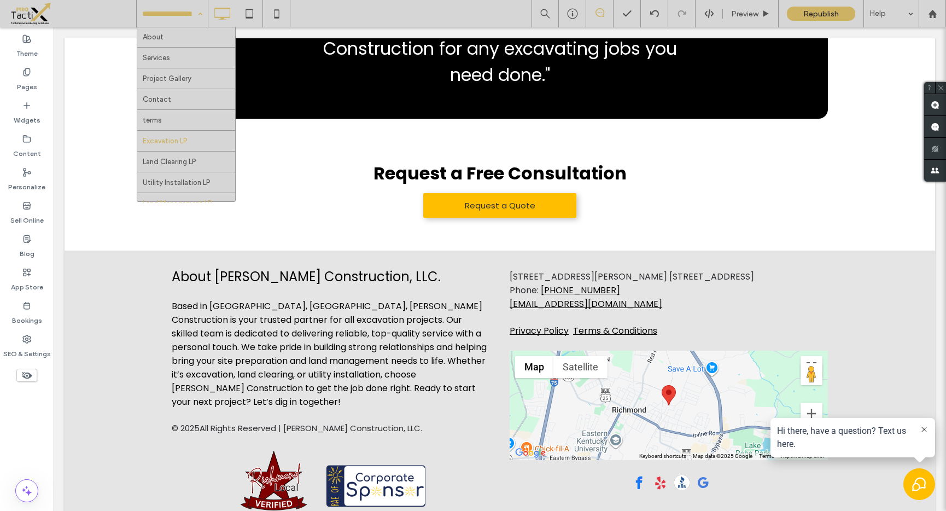
scroll to position [32, 0]
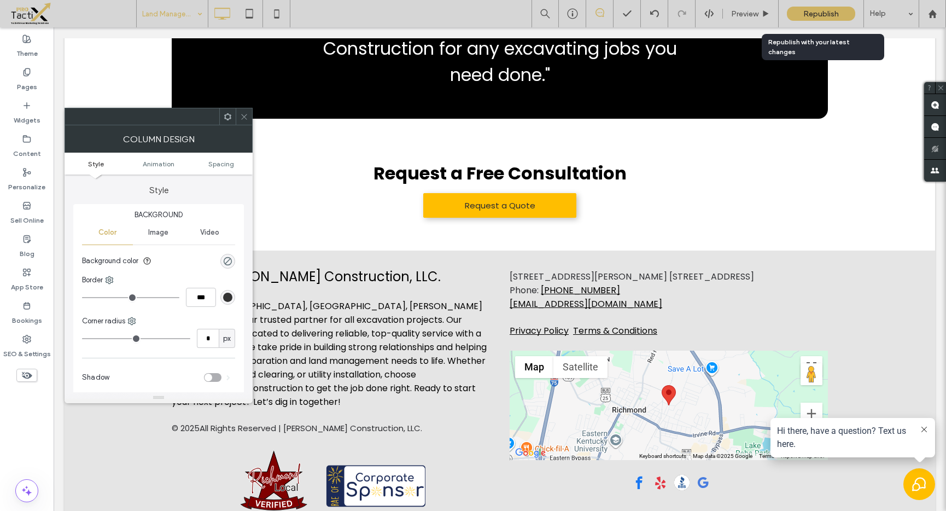
click at [837, 15] on span "Republish" at bounding box center [821, 13] width 36 height 9
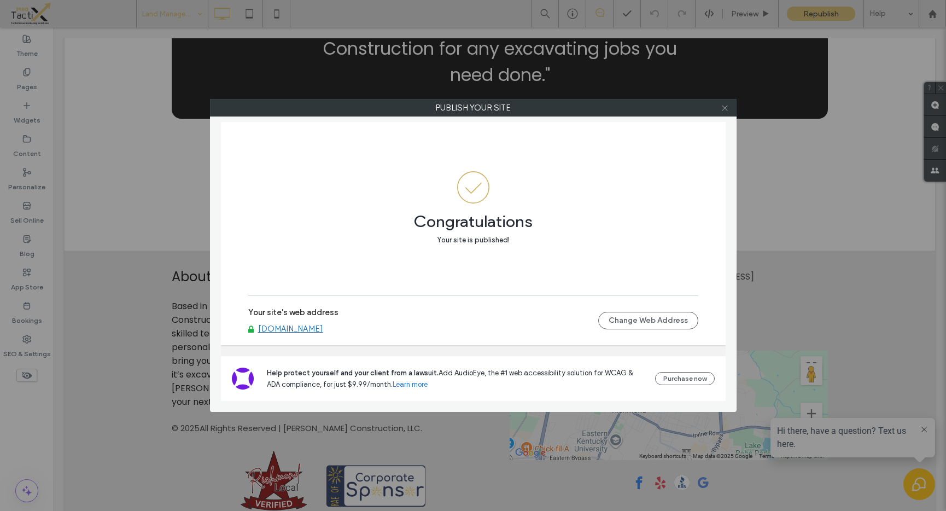
click at [722, 108] on icon at bounding box center [724, 108] width 8 height 8
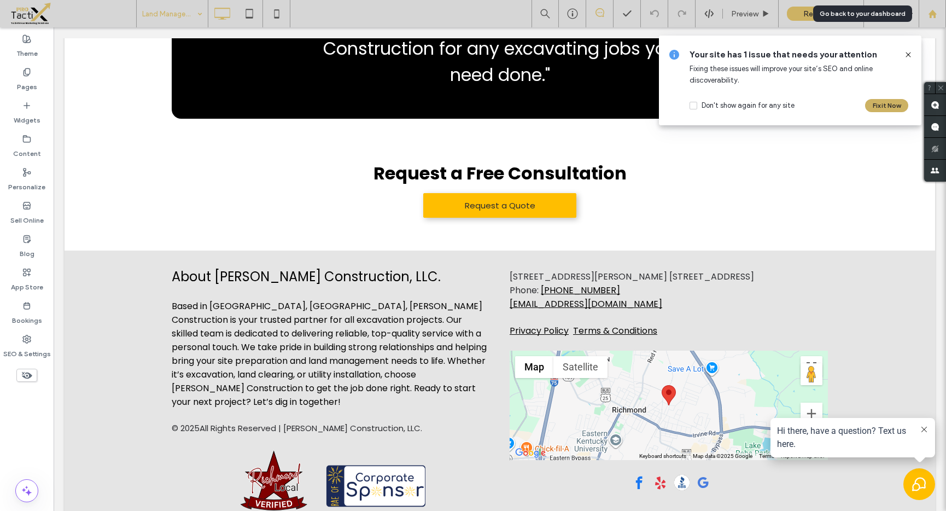
click at [934, 11] on icon at bounding box center [932, 13] width 9 height 9
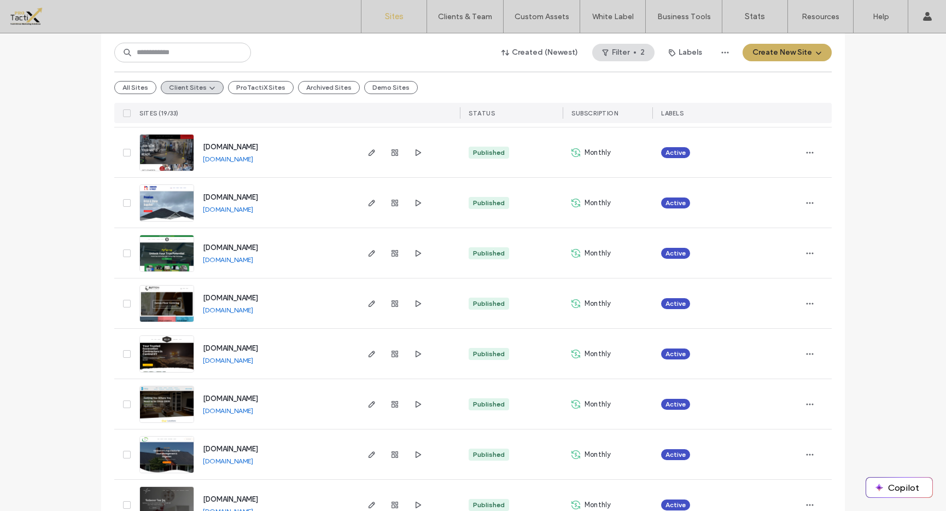
scroll to position [705, 0]
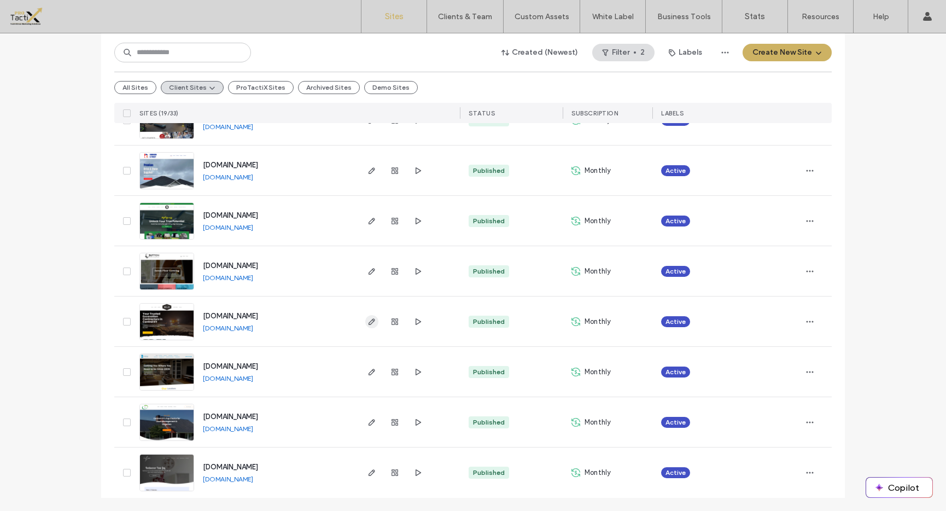
click at [370, 319] on icon "button" at bounding box center [371, 321] width 9 height 9
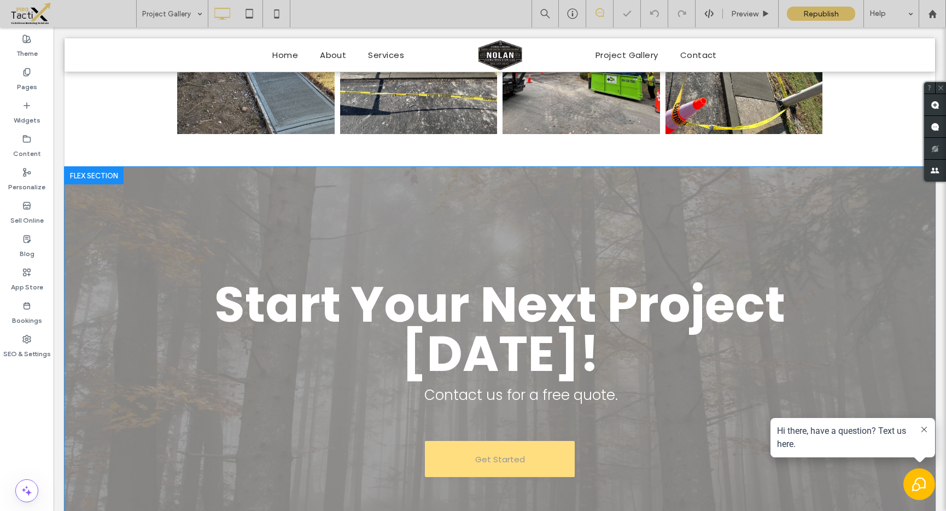
scroll to position [1085, 0]
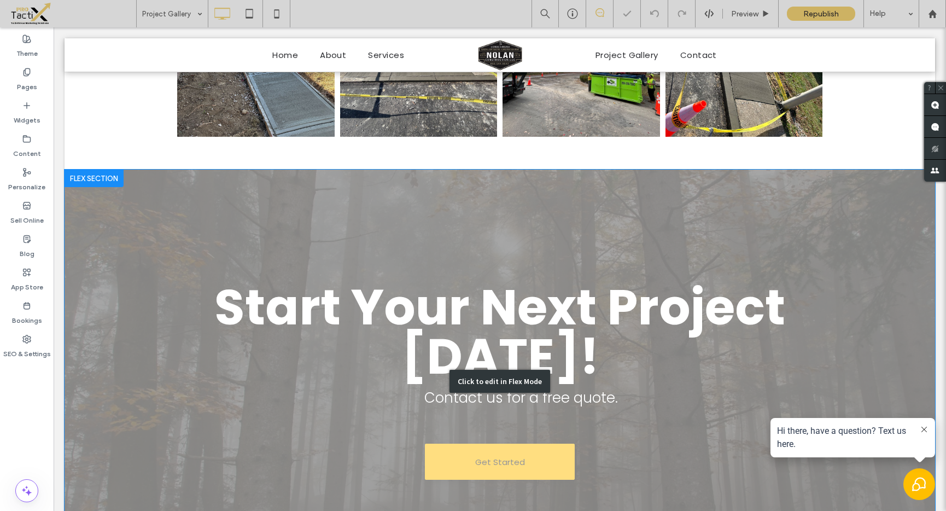
click at [513, 453] on div "Click to edit in Flex Mode" at bounding box center [500, 380] width 870 height 423
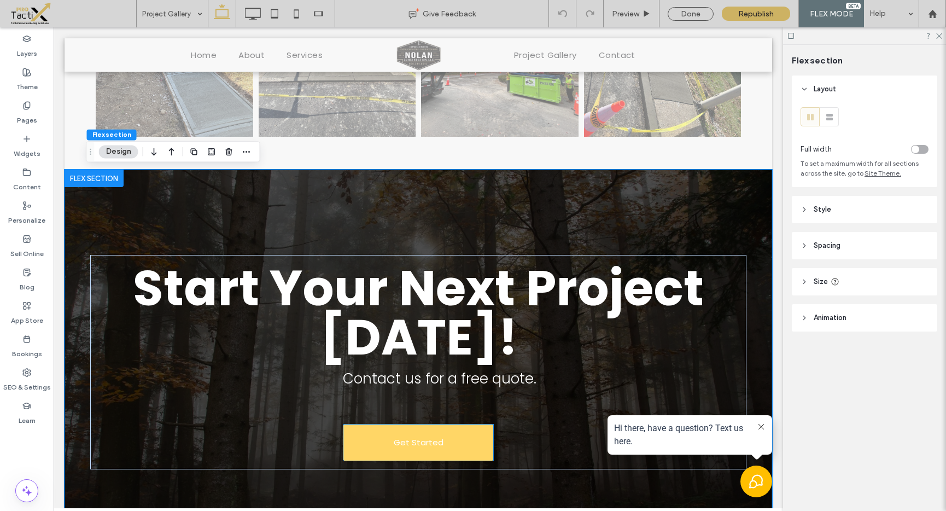
click at [449, 439] on link "Get Started" at bounding box center [418, 442] width 150 height 36
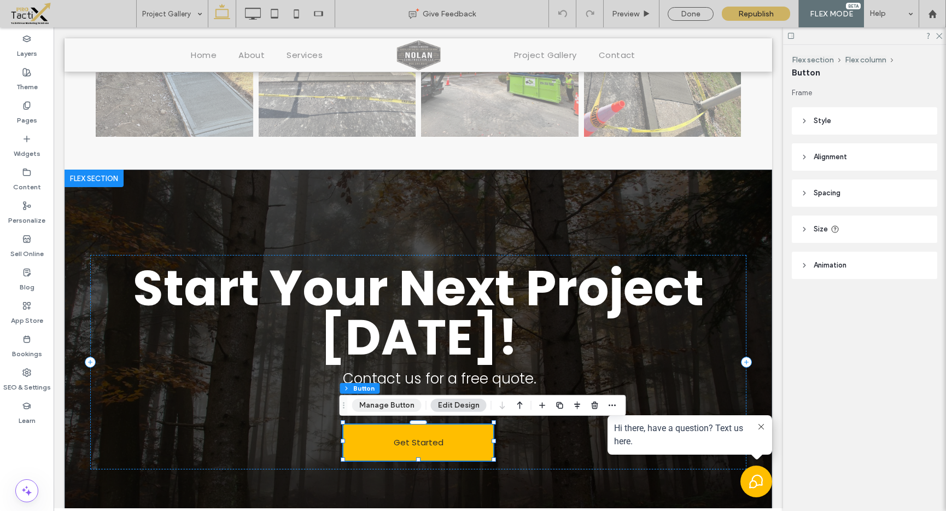
click at [382, 407] on button "Manage Button" at bounding box center [386, 405] width 69 height 13
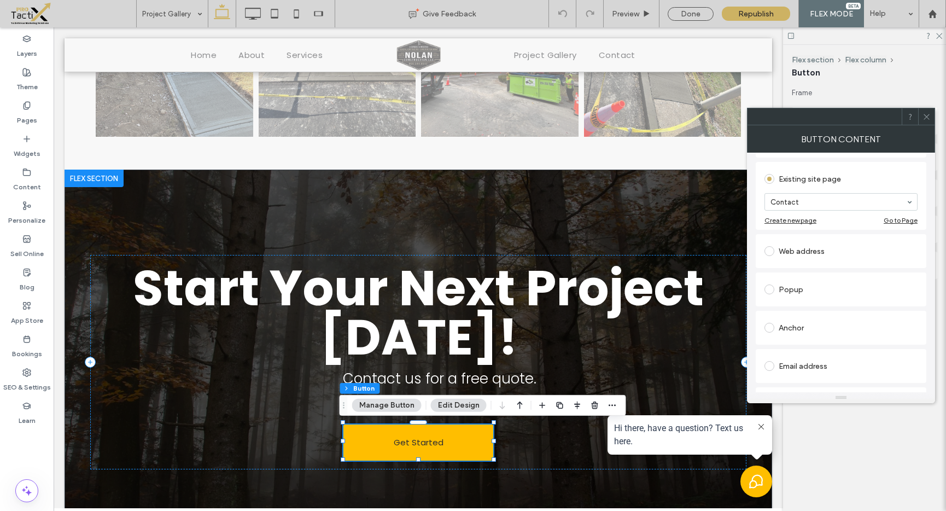
scroll to position [112, 0]
click at [814, 248] on div "Web address" at bounding box center [840, 245] width 153 height 17
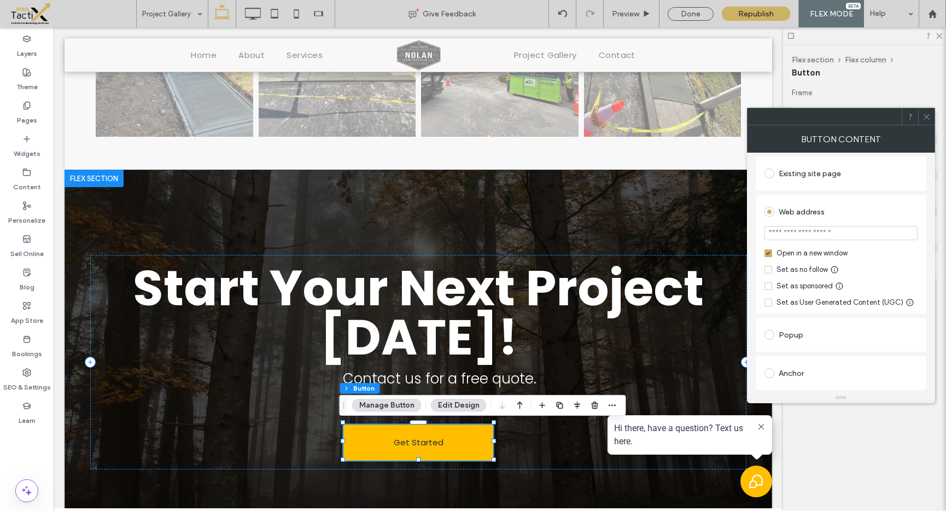
click at [793, 236] on input "url" at bounding box center [840, 233] width 153 height 14
paste input "**********"
type input "**********"
click at [831, 219] on div "Web address" at bounding box center [840, 211] width 153 height 17
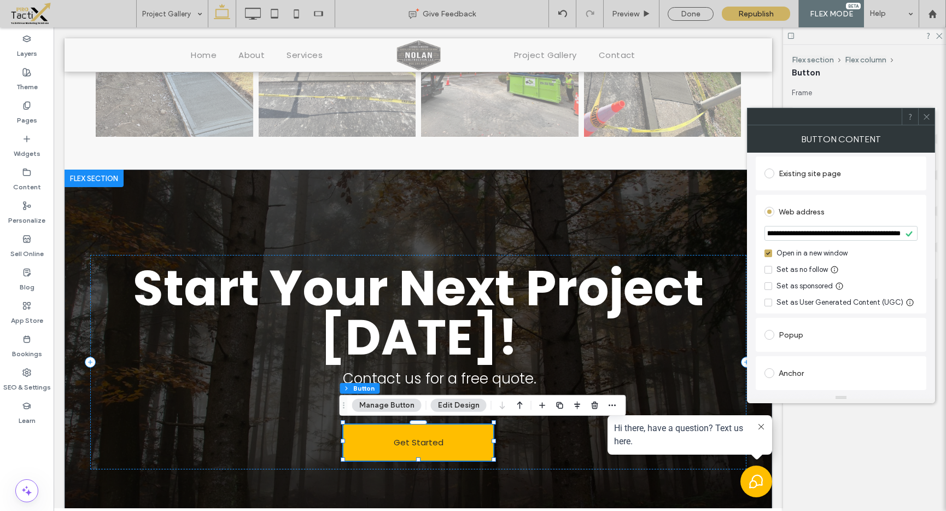
scroll to position [0, 0]
click at [928, 120] on icon at bounding box center [926, 117] width 8 height 8
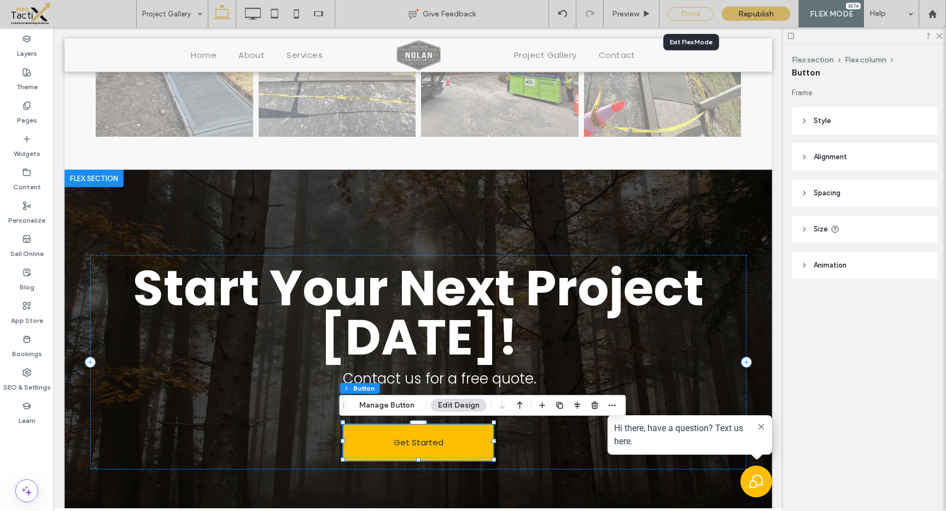
click at [691, 17] on div "Done" at bounding box center [690, 14] width 46 height 14
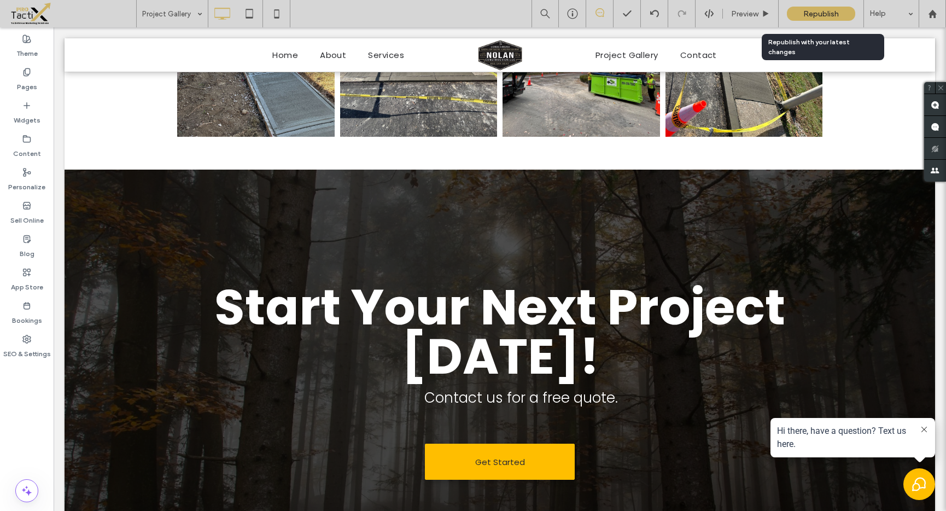
click at [798, 12] on div "Republish" at bounding box center [821, 14] width 68 height 14
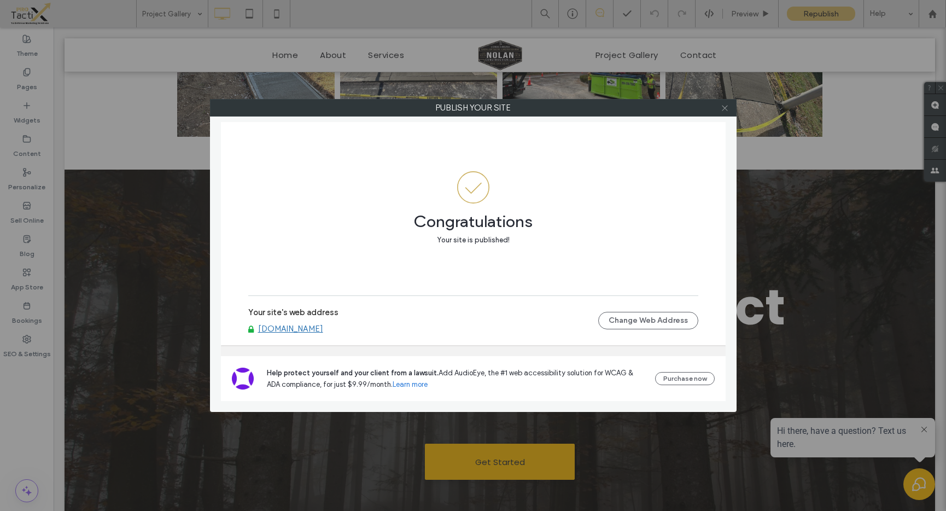
click at [724, 106] on icon at bounding box center [724, 108] width 8 height 8
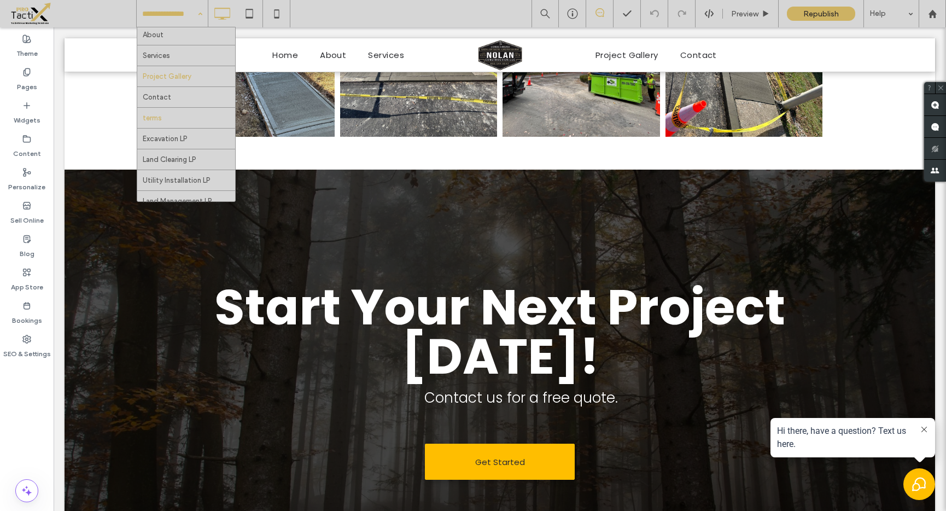
scroll to position [32, 0]
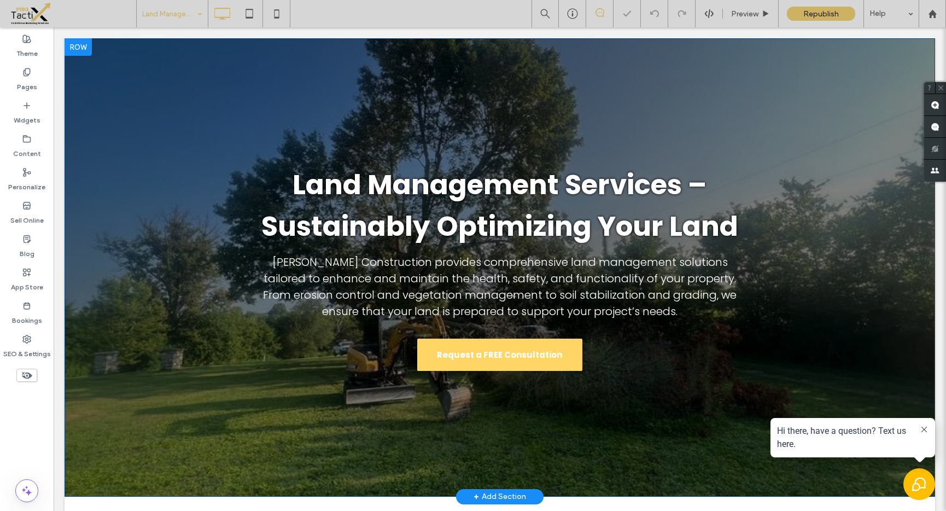
click at [513, 352] on span "Request a FREE Consultation" at bounding box center [499, 355] width 125 height 24
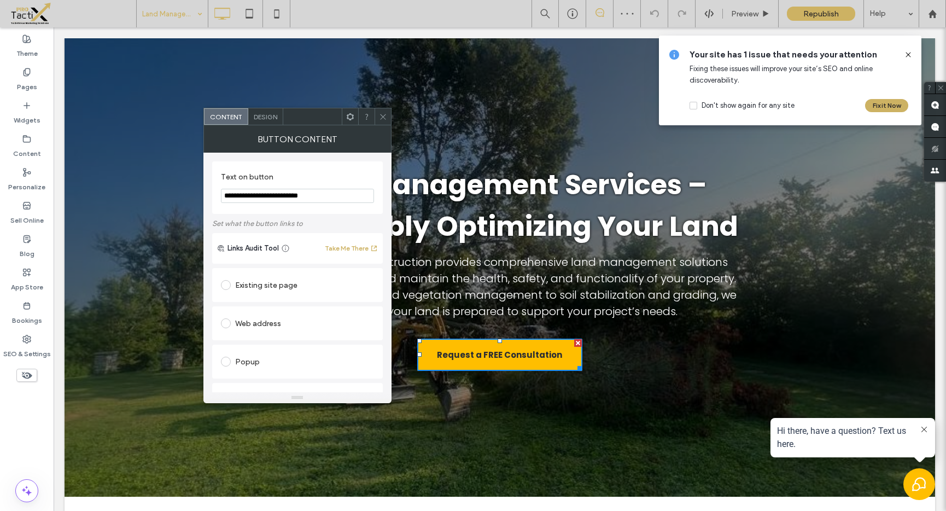
click at [257, 285] on div "Existing site page" at bounding box center [297, 284] width 153 height 17
click at [251, 361] on div "Web address" at bounding box center [297, 356] width 153 height 17
click at [265, 345] on input "url" at bounding box center [297, 344] width 153 height 14
paste input "**********"
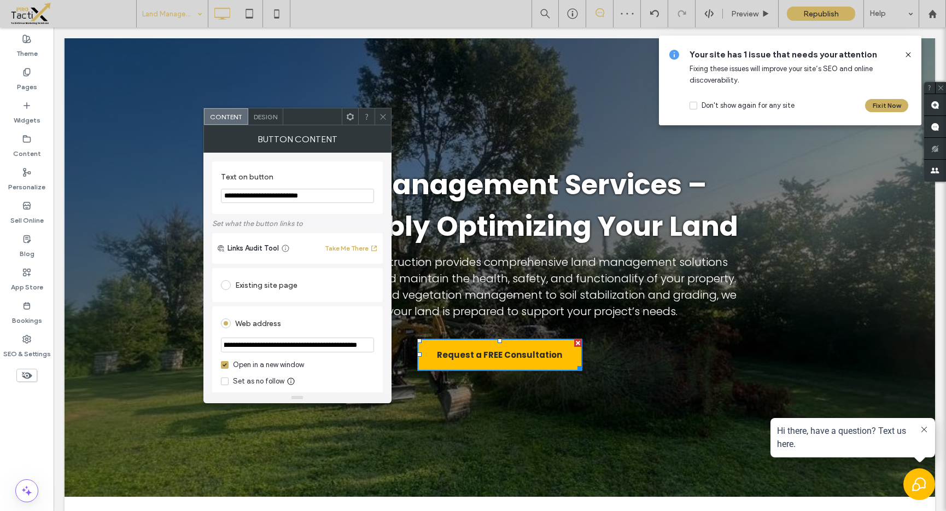
type input "**********"
click at [308, 321] on div "Web address" at bounding box center [297, 322] width 153 height 17
click at [384, 116] on icon at bounding box center [383, 117] width 8 height 8
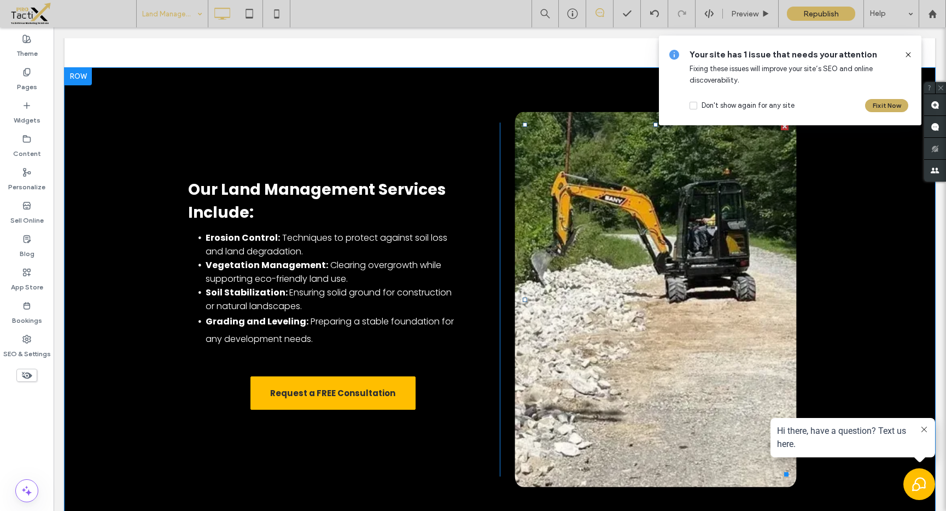
scroll to position [751, 0]
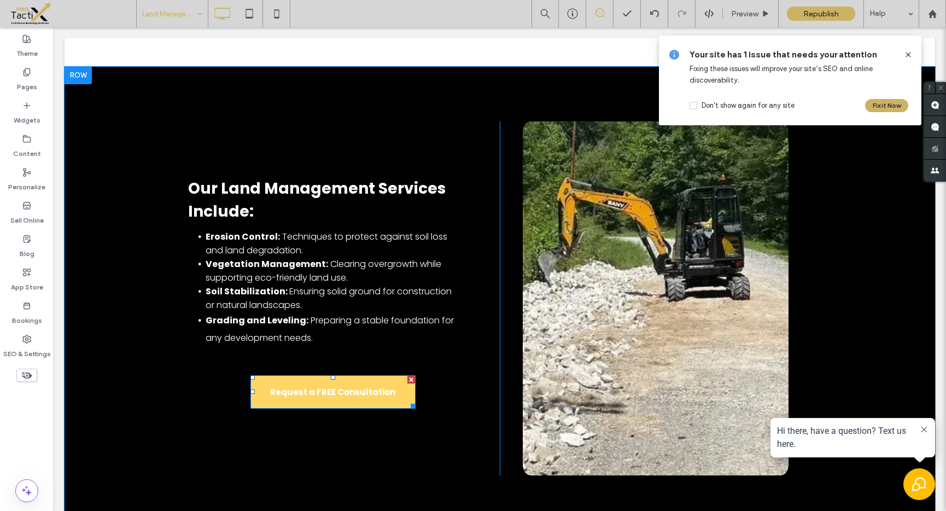
click at [336, 380] on span "Request a FREE Consultation" at bounding box center [332, 392] width 125 height 24
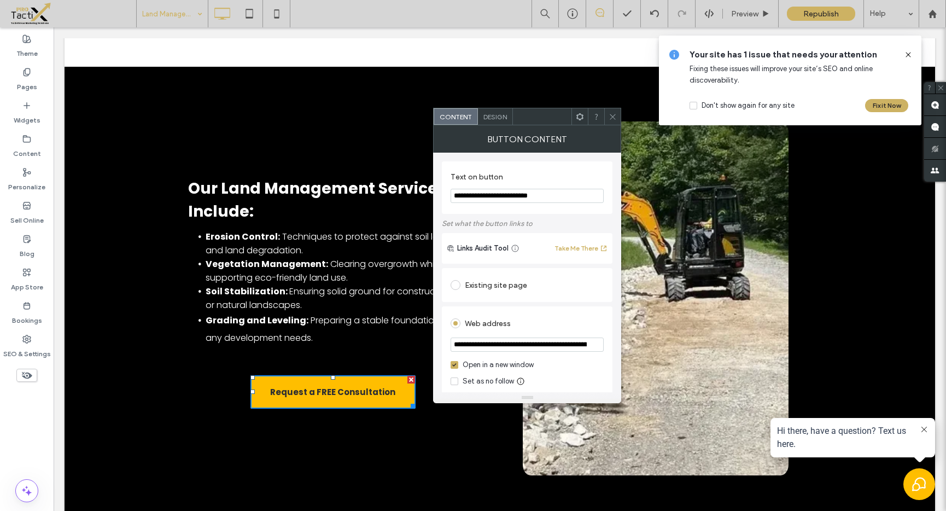
click at [614, 119] on icon at bounding box center [612, 117] width 8 height 8
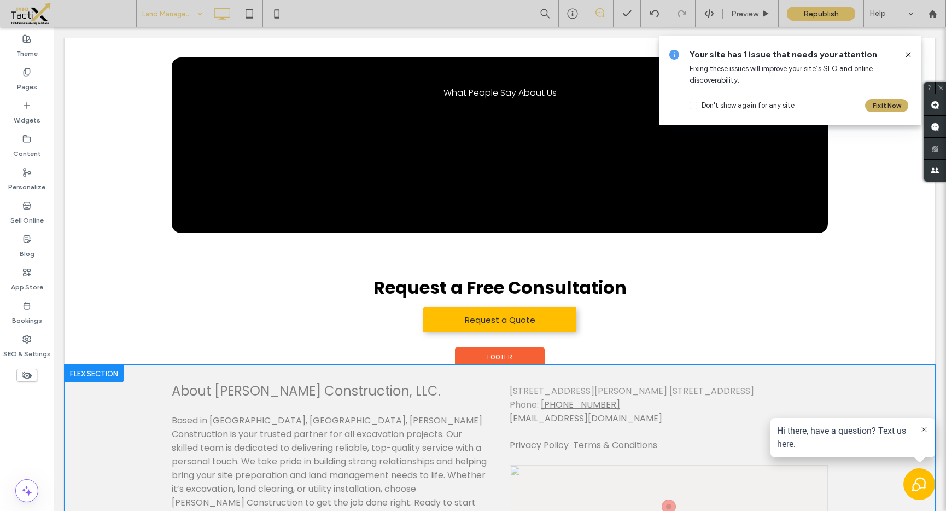
scroll to position [1774, 0]
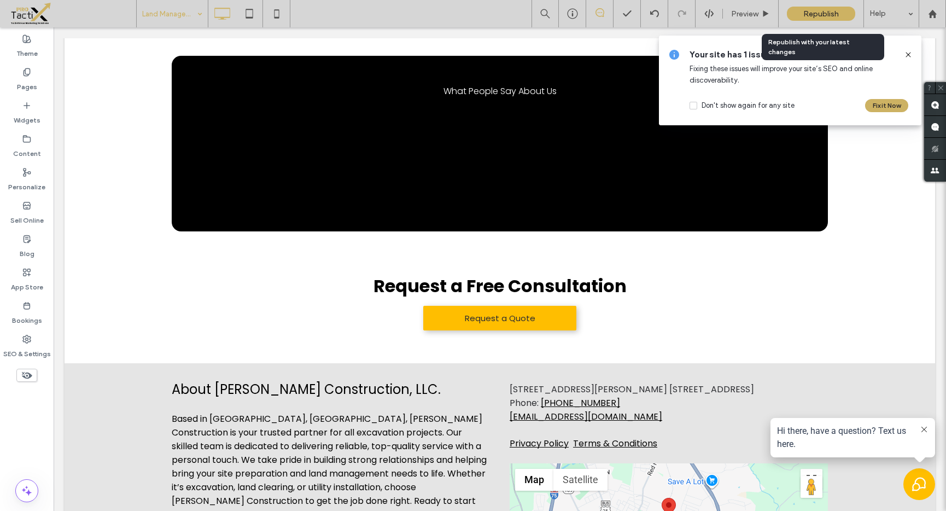
click at [802, 13] on div "Republish" at bounding box center [821, 14] width 68 height 14
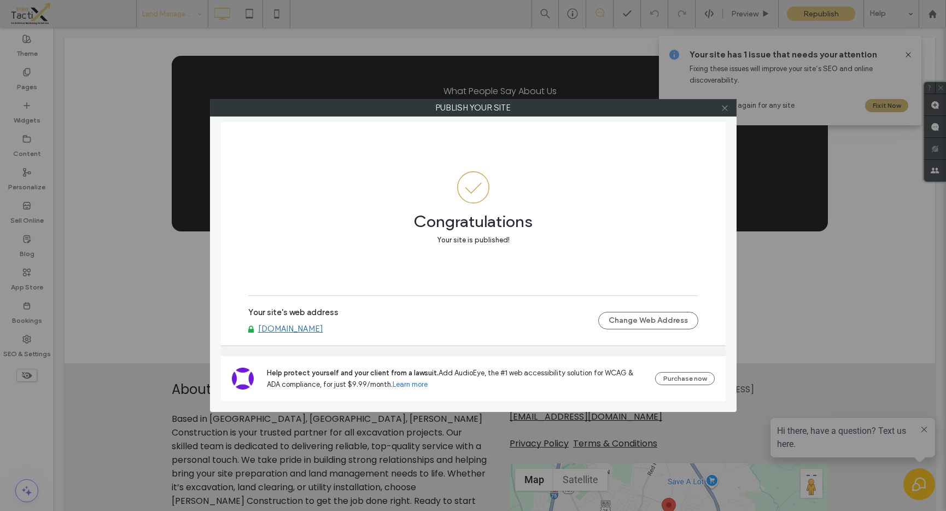
click at [726, 109] on icon at bounding box center [724, 108] width 8 height 8
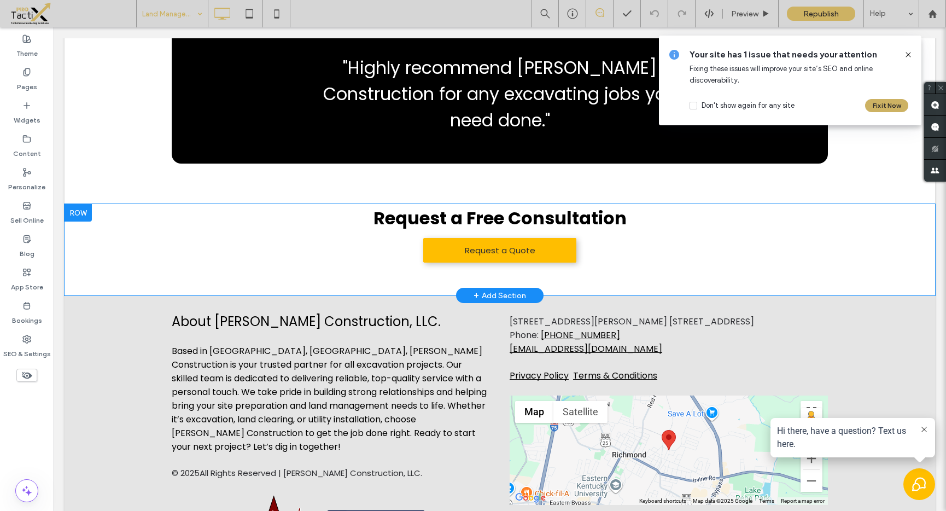
scroll to position [1844, 0]
